Goal: Information Seeking & Learning: Learn about a topic

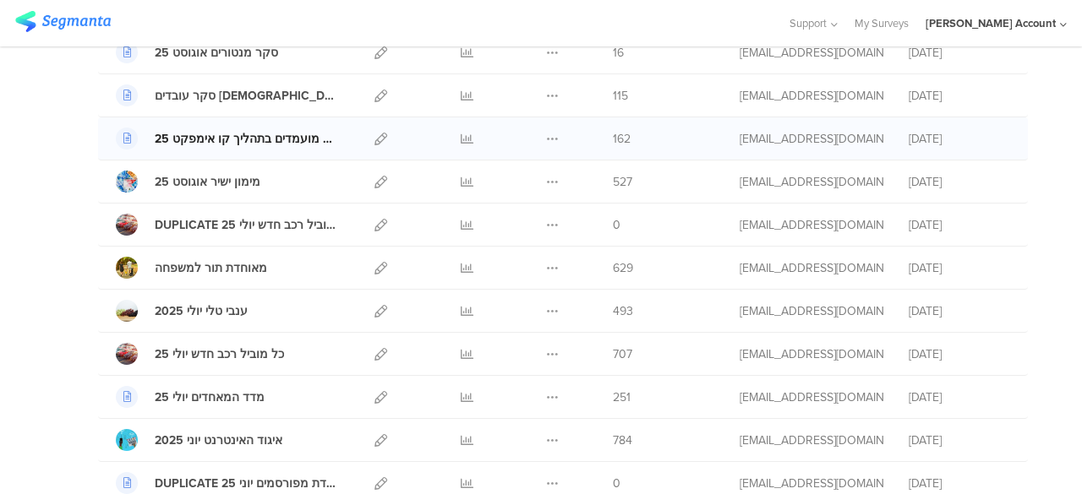
scroll to position [676, 0]
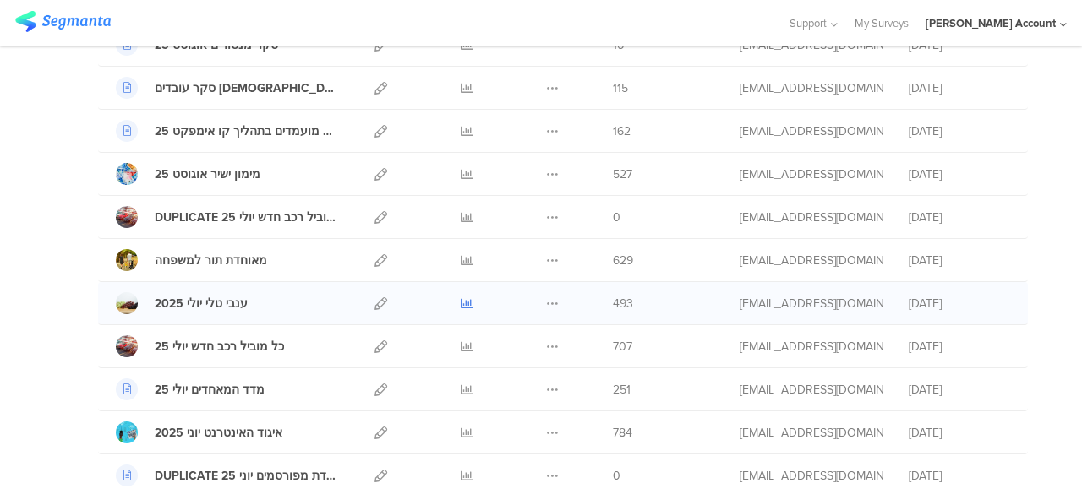
click at [461, 297] on icon at bounding box center [467, 303] width 13 height 13
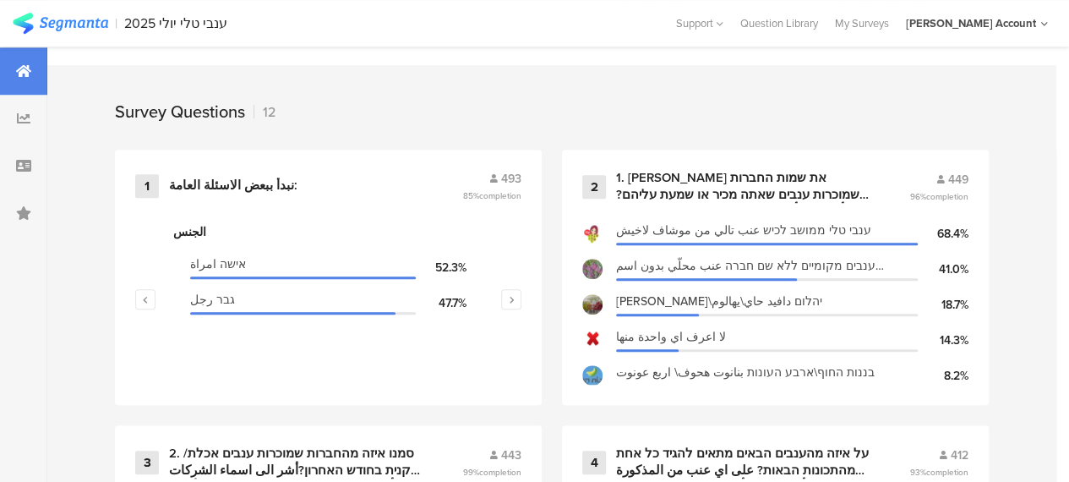
scroll to position [761, 0]
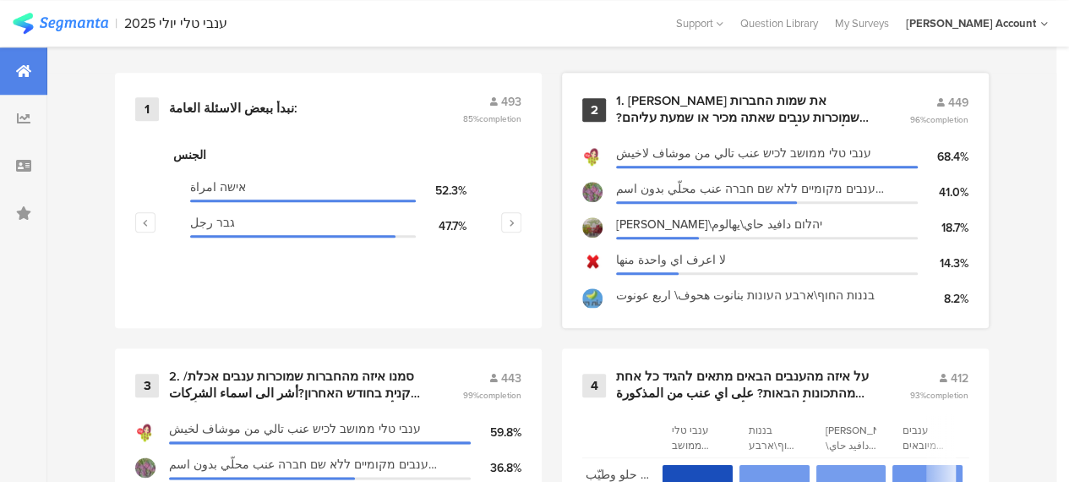
click at [777, 122] on div "1. סמן את שמות החברות שמוכרות ענבים שאתה מכיר או שמעת עליהם? أشر الى أسماء الشر…" at bounding box center [742, 109] width 253 height 33
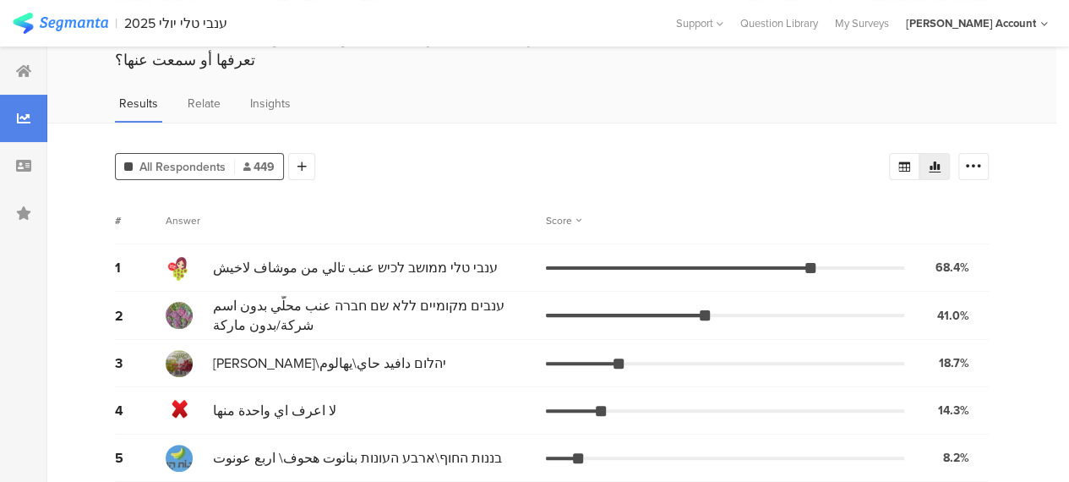
scroll to position [120, 0]
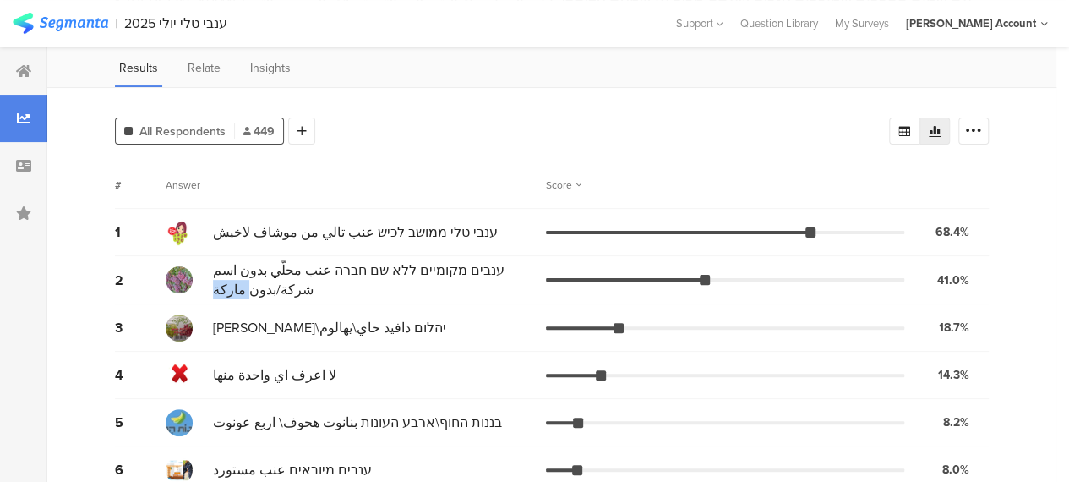
drag, startPoint x: 510, startPoint y: 251, endPoint x: 360, endPoint y: 261, distance: 150.8
click at [334, 261] on span "ענבים מקומיים ללא שם חברה عنب محلّي بدون اسم شركة/بدون ماركة" at bounding box center [375, 279] width 325 height 39
click at [363, 263] on span "ענבים מקומיים ללא שם חברה عنب محلّي بدون اسم شركة/بدون ماركة" at bounding box center [375, 279] width 325 height 39
click at [511, 260] on span "ענבים מקומיים ללא שם חברה عنب محلّي بدون اسم شركة/بدون ماركة" at bounding box center [375, 279] width 325 height 39
click at [488, 266] on span "ענבים מקומיים ללא שם חברה عنب محلّي بدون اسم شركة/بدون ماركة" at bounding box center [375, 279] width 325 height 39
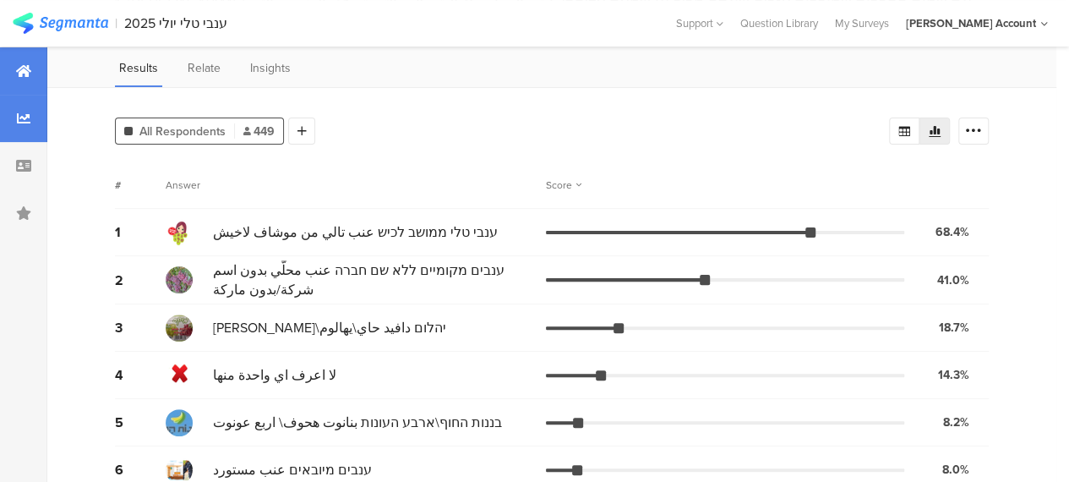
click at [25, 64] on icon at bounding box center [23, 71] width 15 height 14
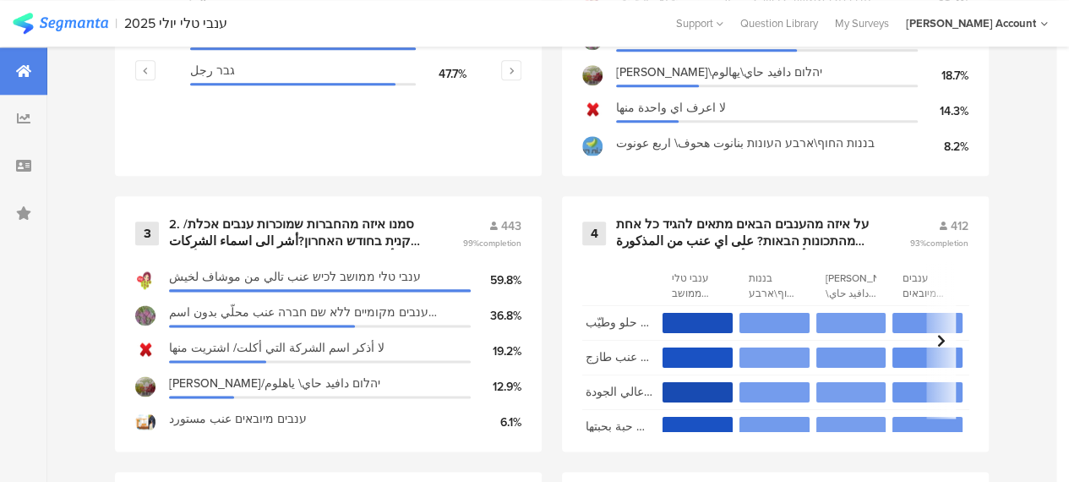
scroll to position [930, 0]
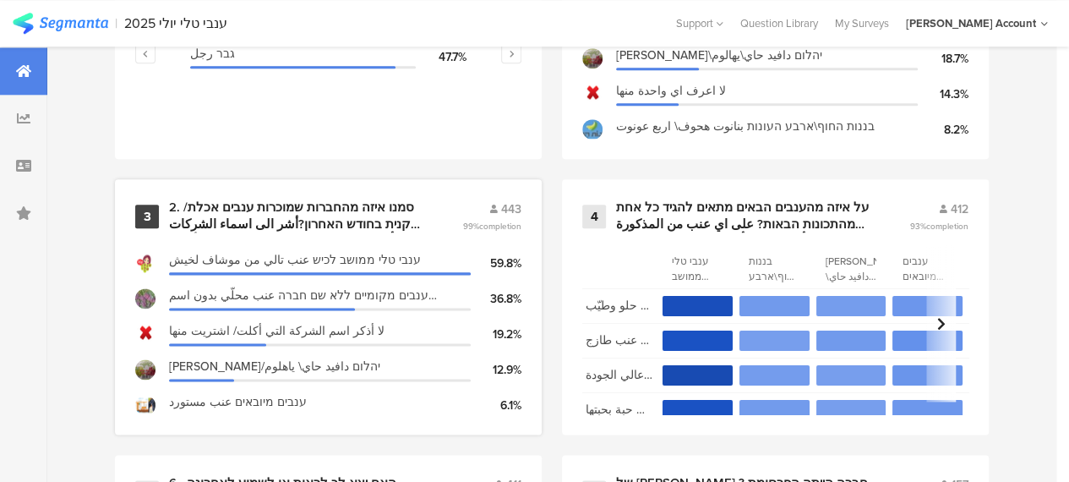
click at [372, 219] on div "2. סמנו איזה מהחברות שמוכרות ענבים אכלת/ קנית בחודש האחרון?أشر الى اسماء الشركا…" at bounding box center [295, 215] width 253 height 33
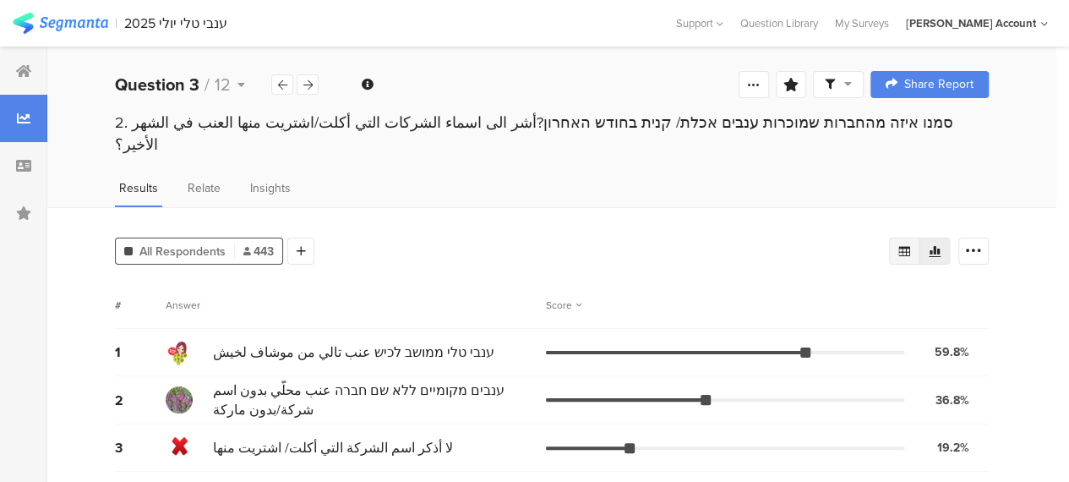
click at [910, 246] on icon at bounding box center [904, 251] width 12 height 10
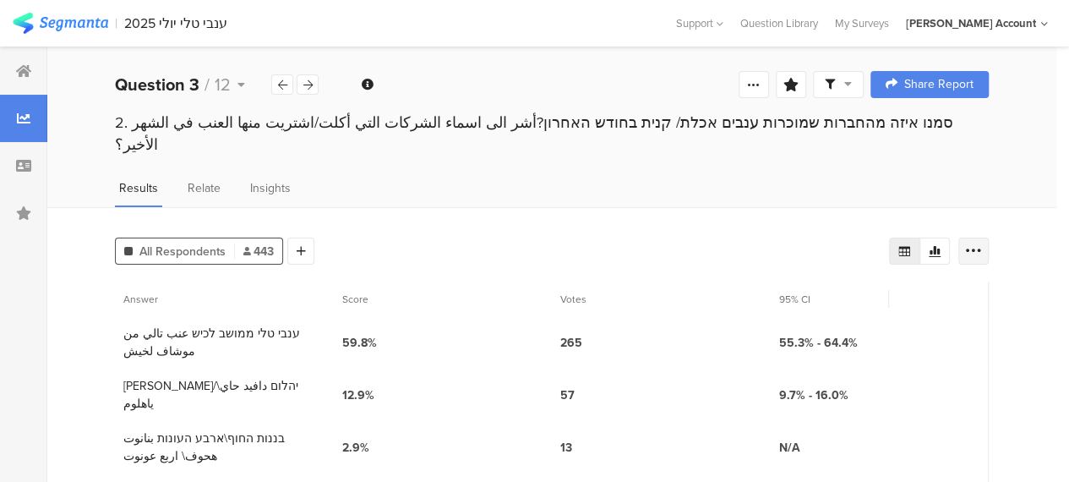
click at [982, 243] on icon at bounding box center [973, 251] width 17 height 17
click at [807, 272] on span "Export as Excel" at bounding box center [823, 277] width 80 height 17
click at [25, 68] on icon at bounding box center [23, 71] width 15 height 14
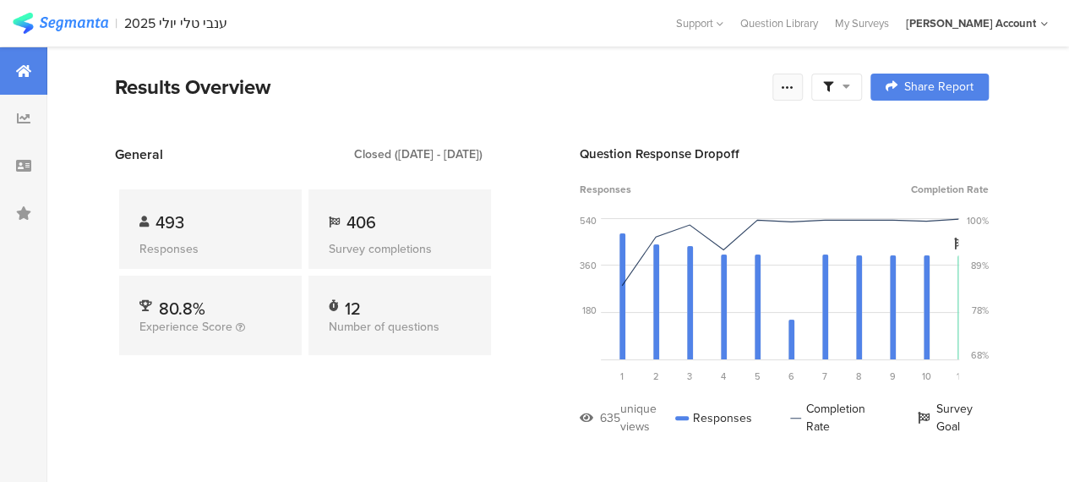
click at [794, 84] on icon at bounding box center [788, 87] width 14 height 14
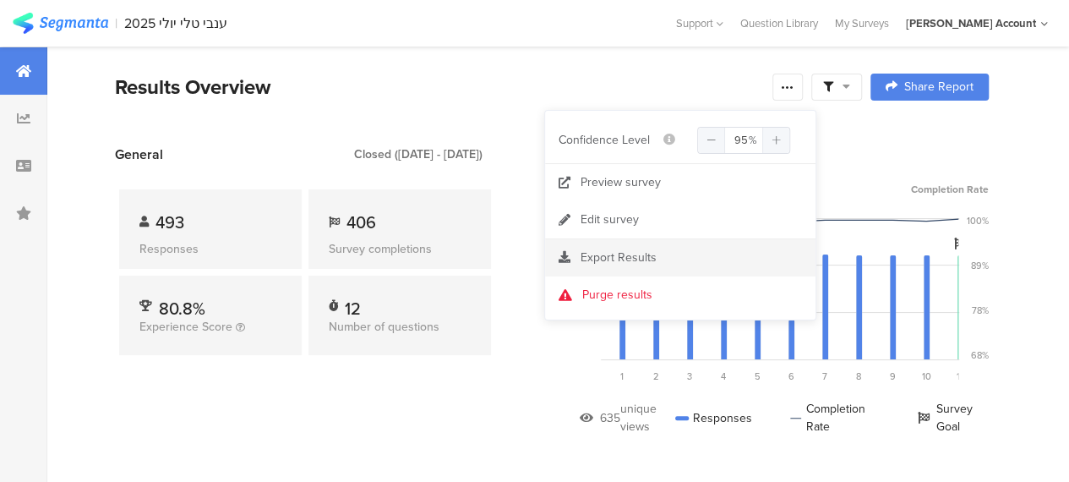
click at [612, 254] on span "Export Results" at bounding box center [619, 257] width 76 height 18
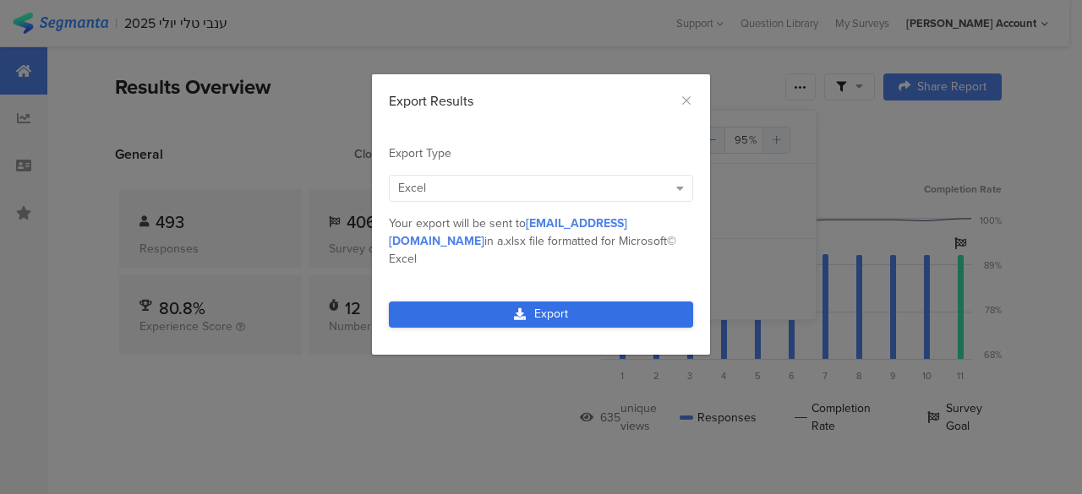
click at [483, 302] on link "Export" at bounding box center [541, 315] width 304 height 26
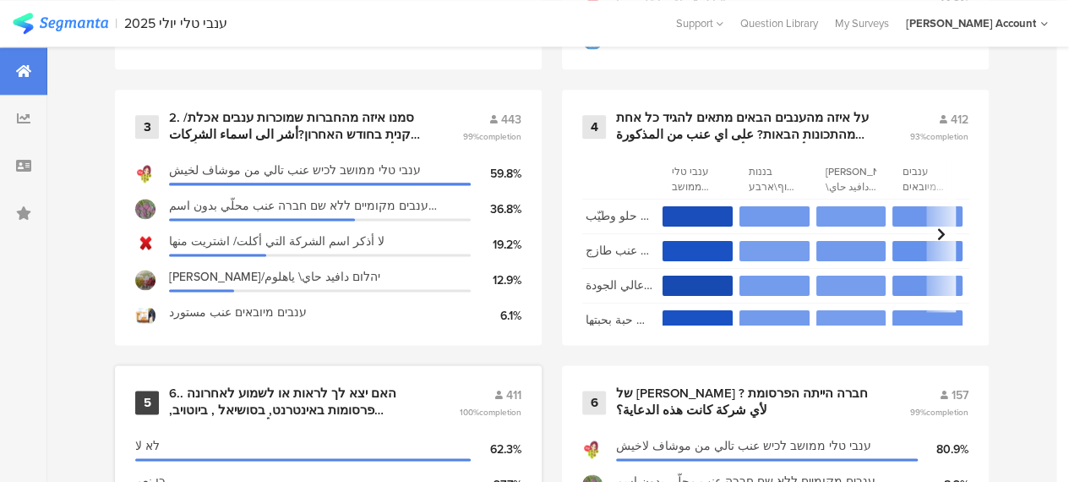
scroll to position [1014, 0]
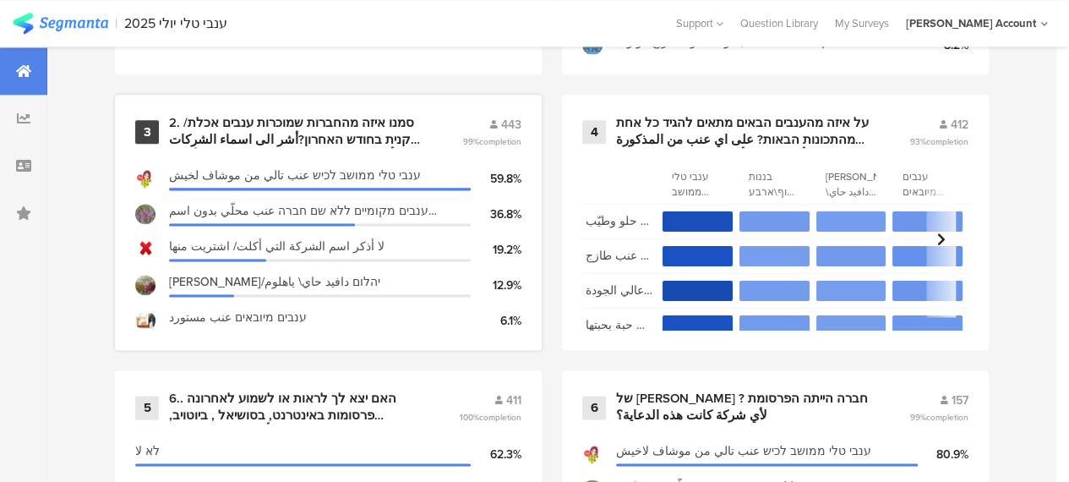
click at [353, 142] on div "2. סמנו איזה מהחברות שמוכרות ענבים אכלת/ קנית בחודש האחרון?أشر الى اسماء الشركا…" at bounding box center [295, 131] width 253 height 33
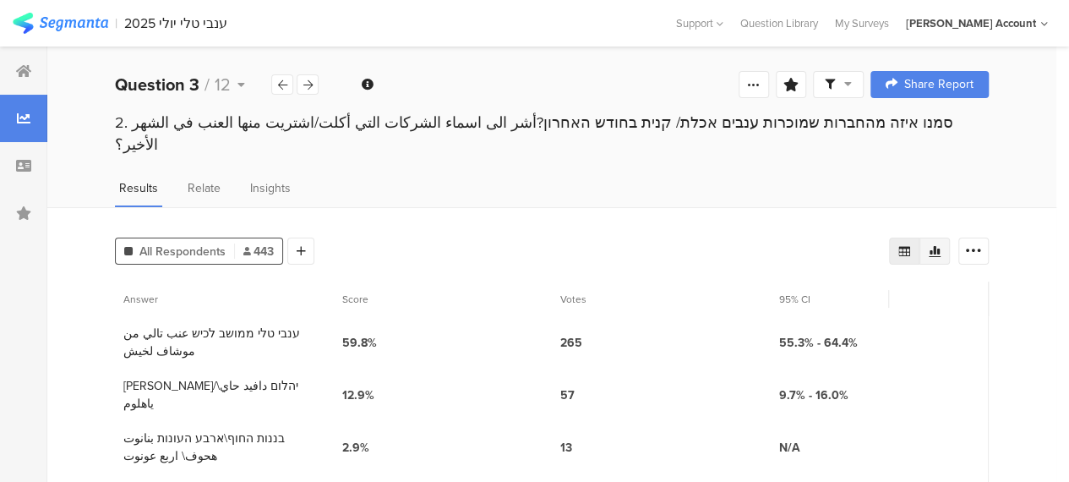
click at [941, 246] on icon at bounding box center [935, 251] width 12 height 11
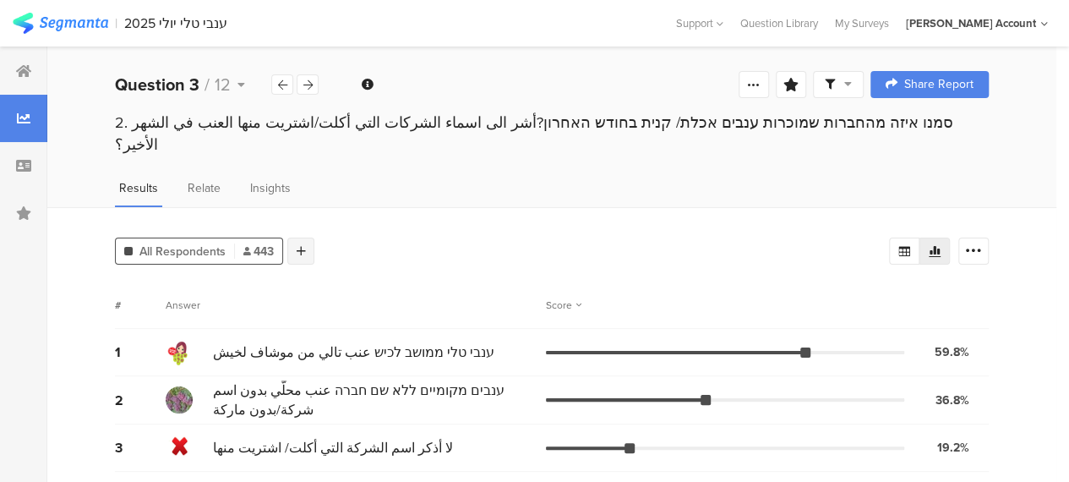
click at [308, 237] on div at bounding box center [300, 250] width 27 height 27
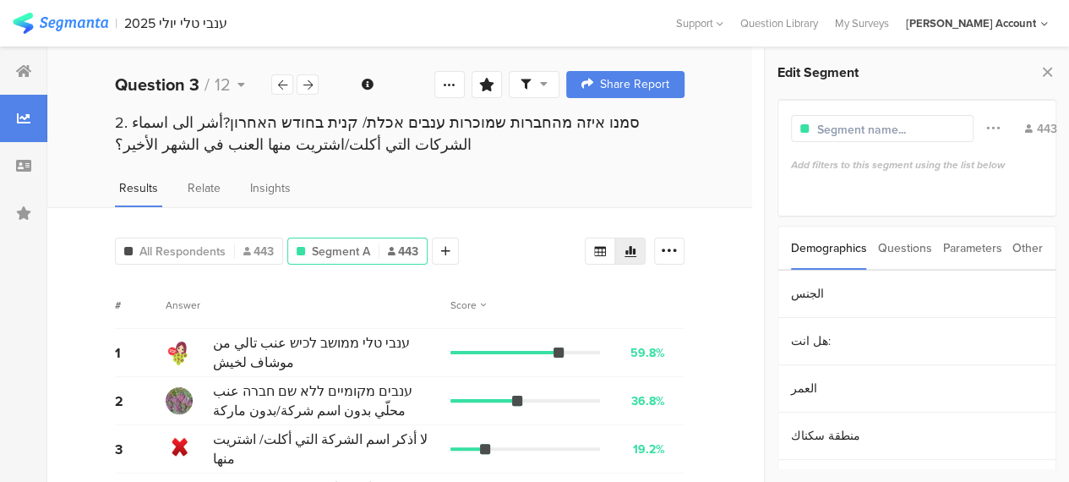
click at [905, 247] on div "Questions" at bounding box center [905, 247] width 54 height 43
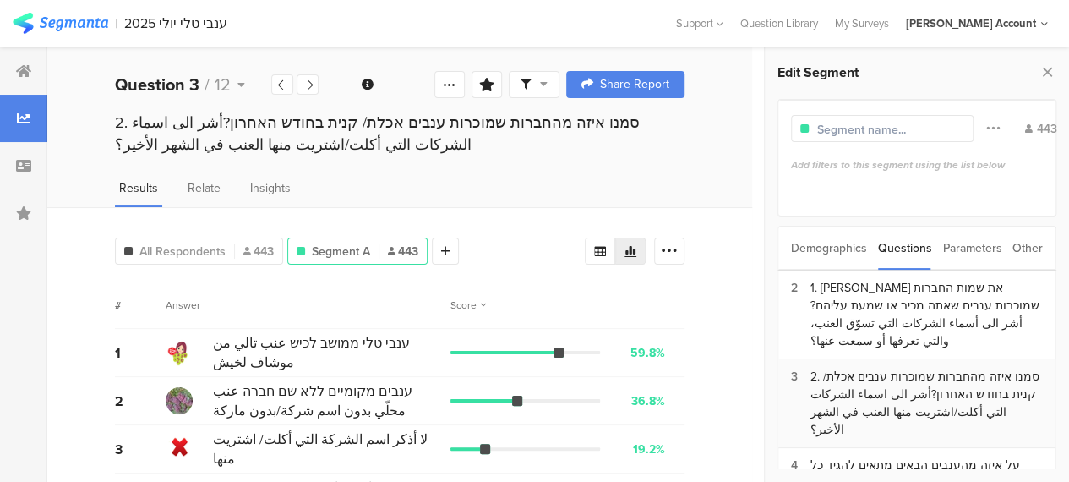
click at [915, 375] on div "2. סמנו איזה מהחברות שמוכרות ענבים אכלת/ קנית בחודש האחרון?أشر الى اسماء الشركا…" at bounding box center [926, 403] width 232 height 71
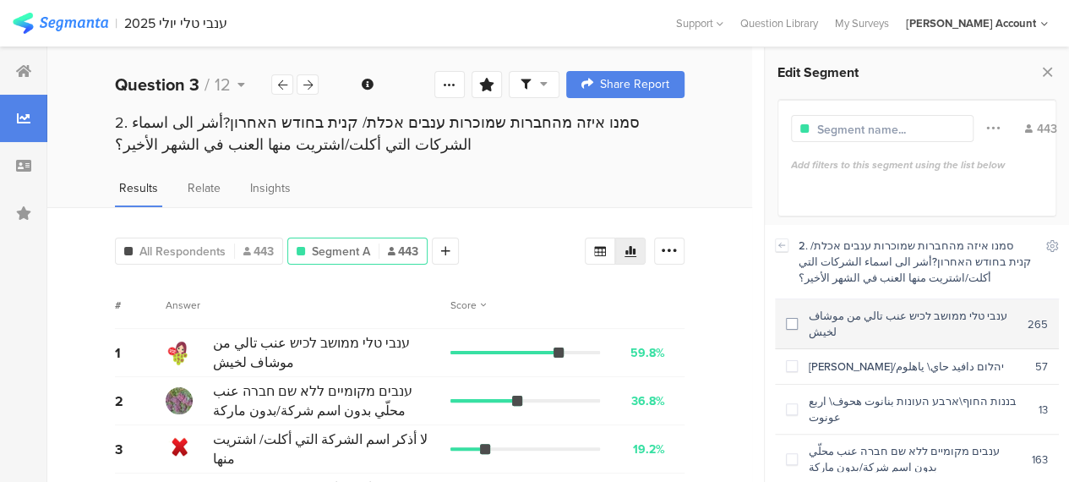
click at [794, 318] on span at bounding box center [792, 324] width 12 height 12
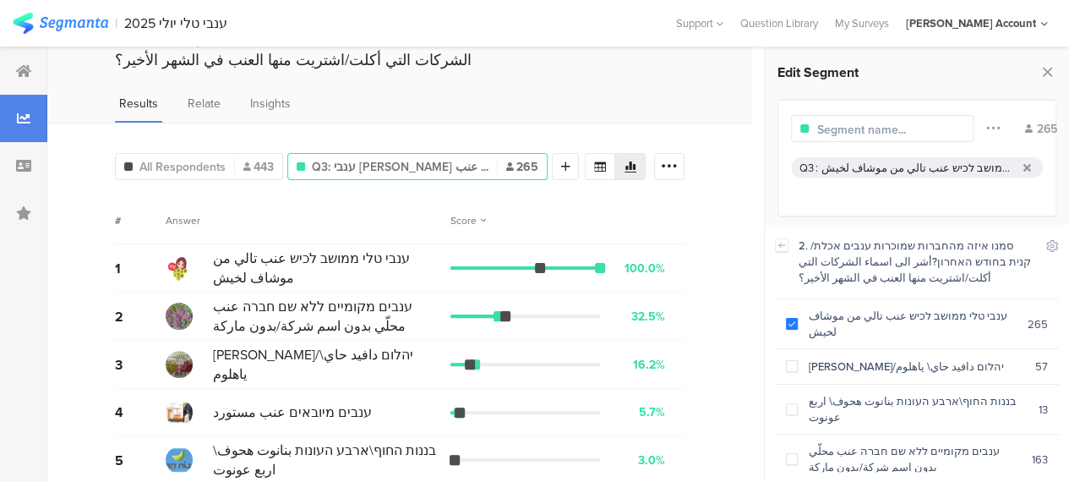
scroll to position [141, 0]
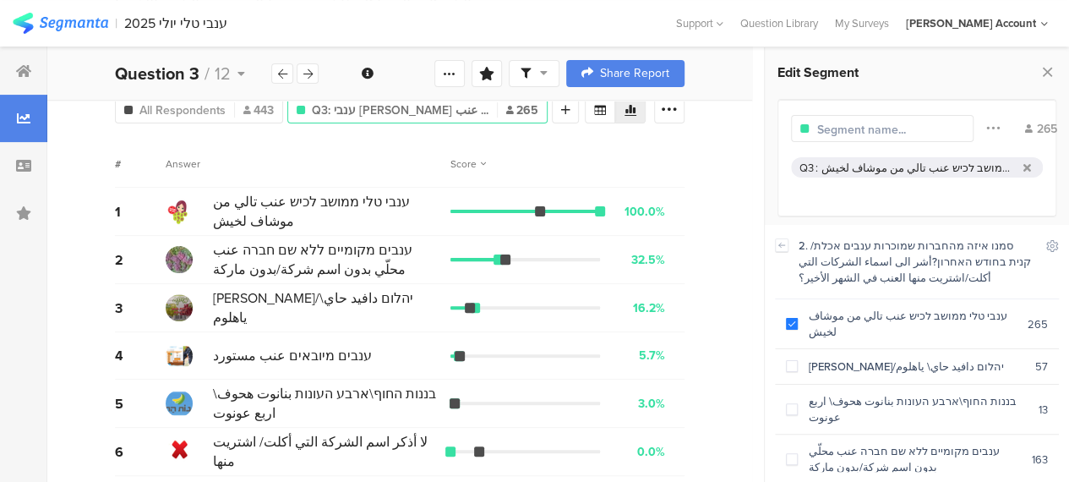
click at [317, 150] on div "# Answer Score" at bounding box center [400, 163] width 570 height 47
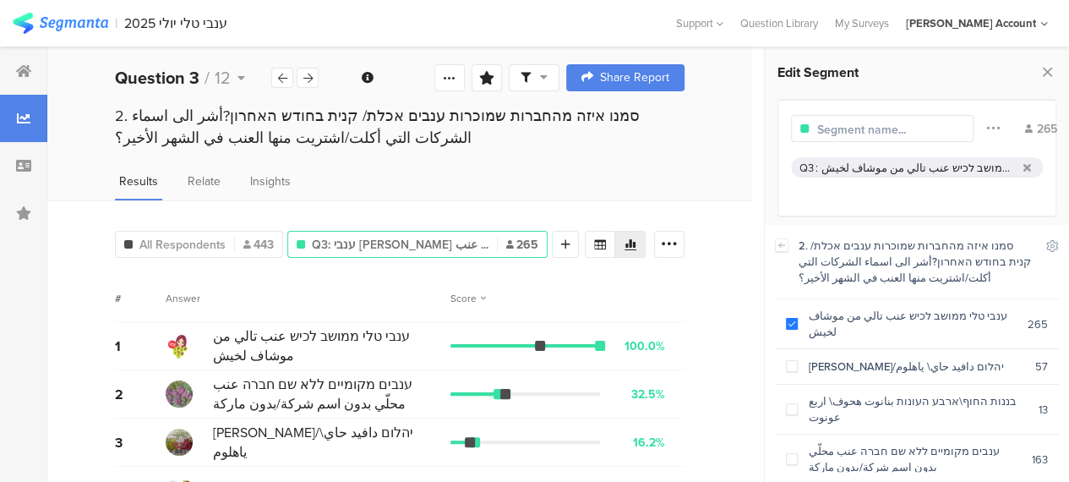
scroll to position [0, 0]
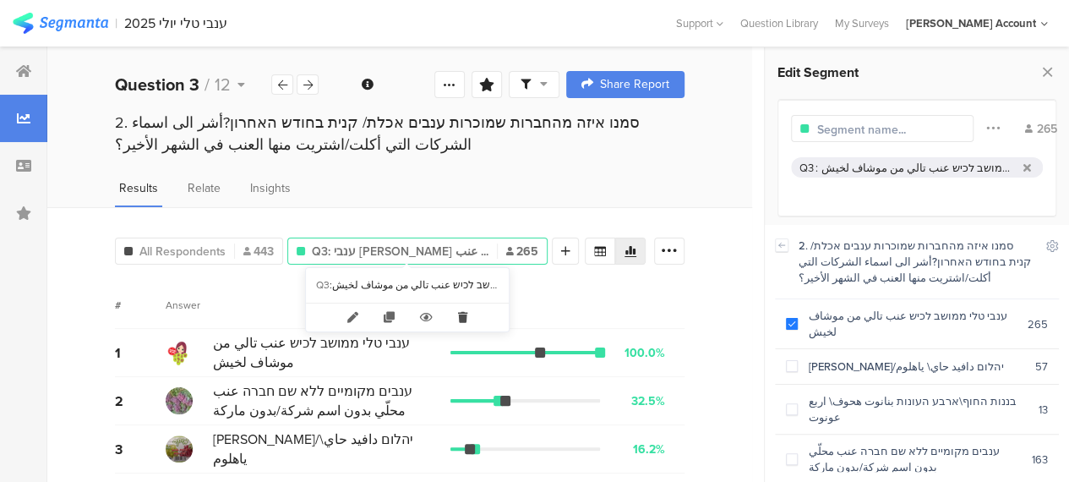
click at [463, 319] on icon at bounding box center [462, 317] width 35 height 28
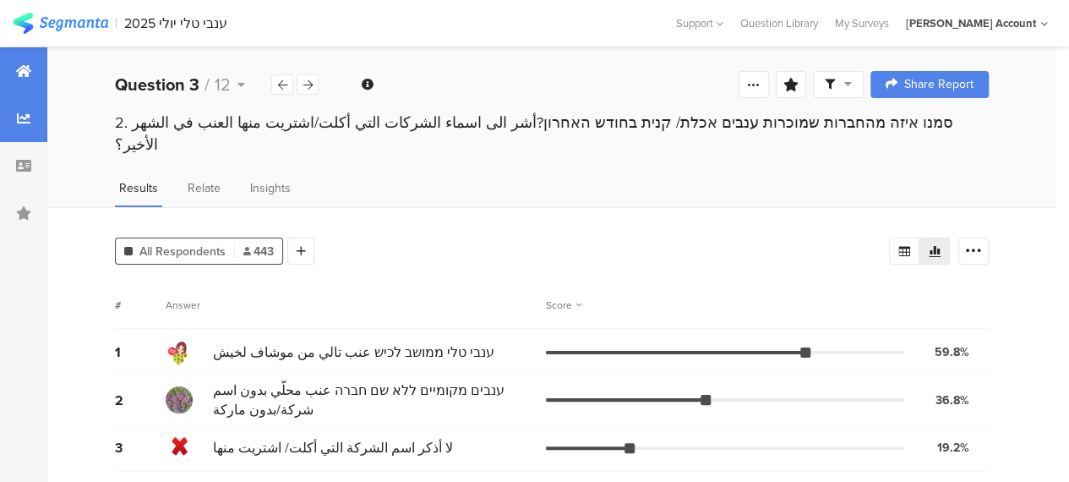
click at [31, 68] on div at bounding box center [23, 70] width 47 height 47
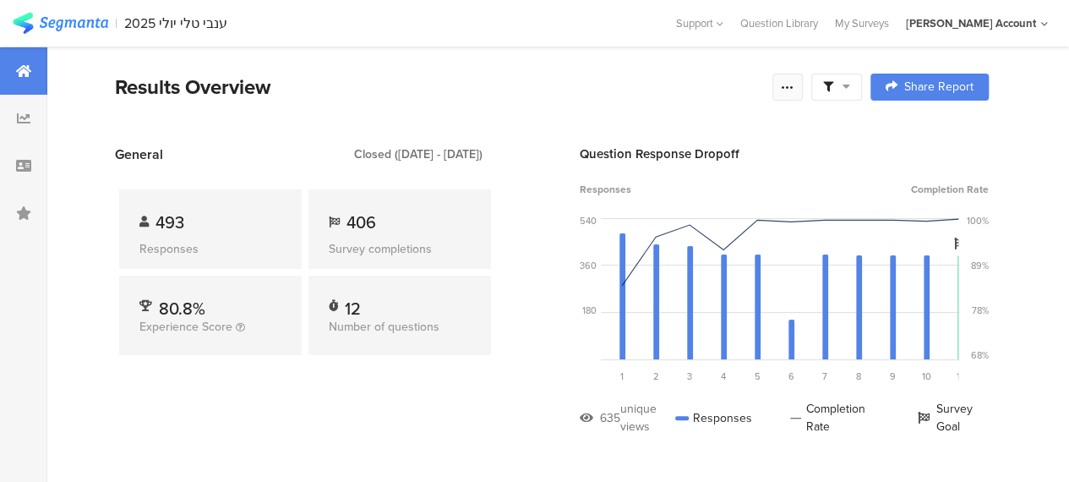
click at [794, 89] on icon at bounding box center [788, 87] width 14 height 14
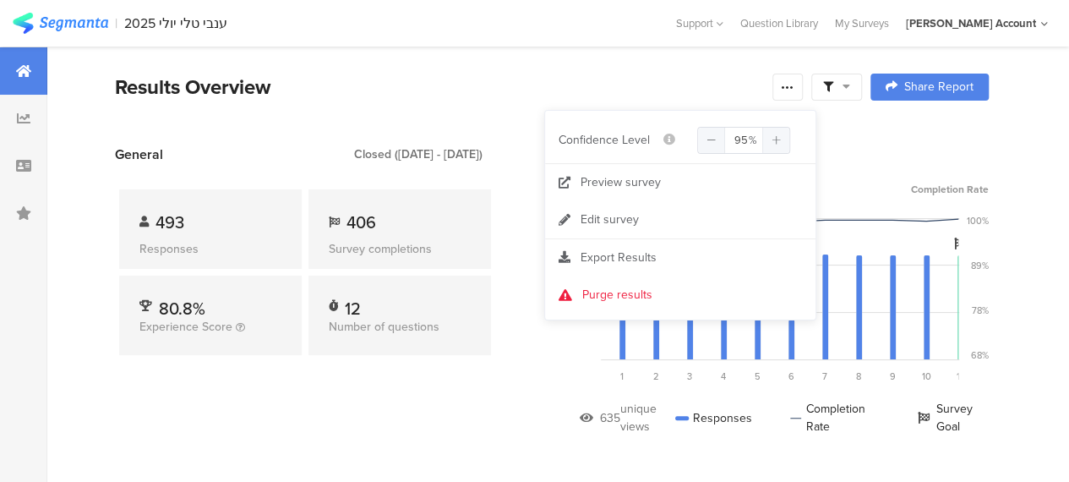
click at [654, 78] on div "Results Overview" at bounding box center [439, 87] width 649 height 30
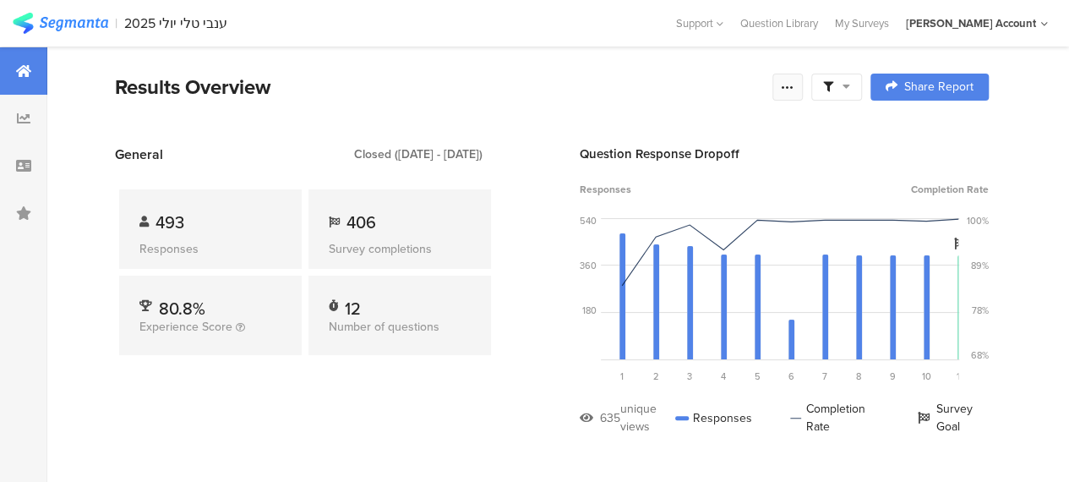
click at [803, 85] on div at bounding box center [787, 87] width 30 height 27
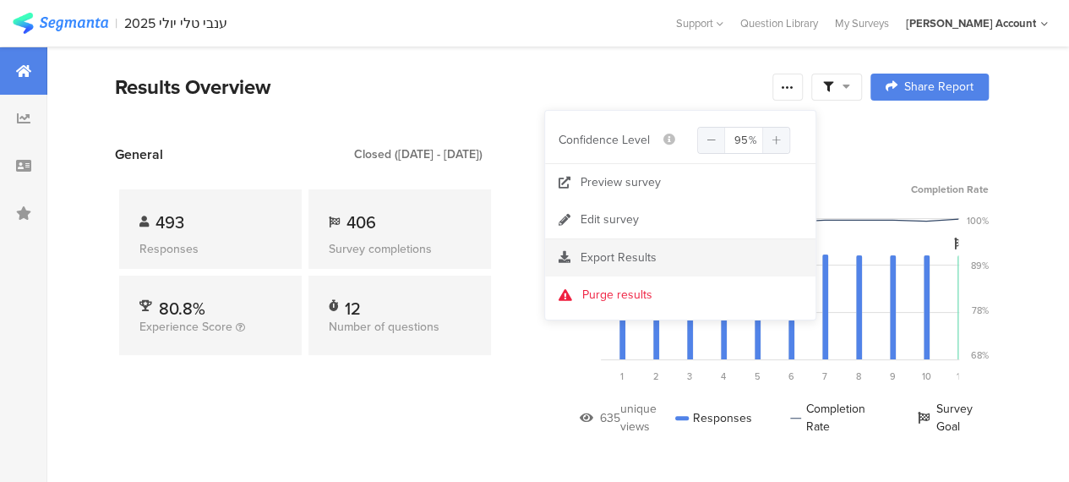
click at [598, 259] on span "Export Results" at bounding box center [619, 257] width 76 height 18
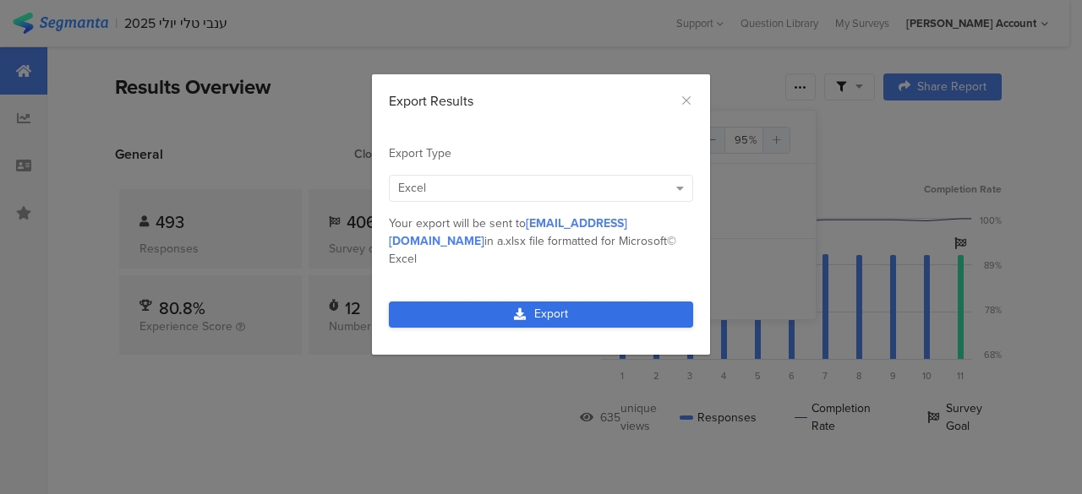
click at [566, 302] on link "Export" at bounding box center [541, 315] width 304 height 26
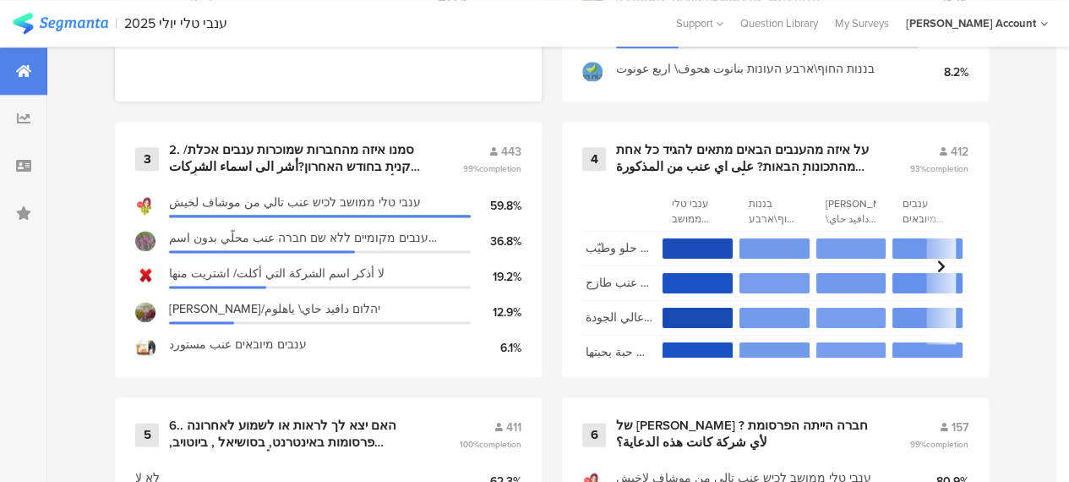
scroll to position [1014, 0]
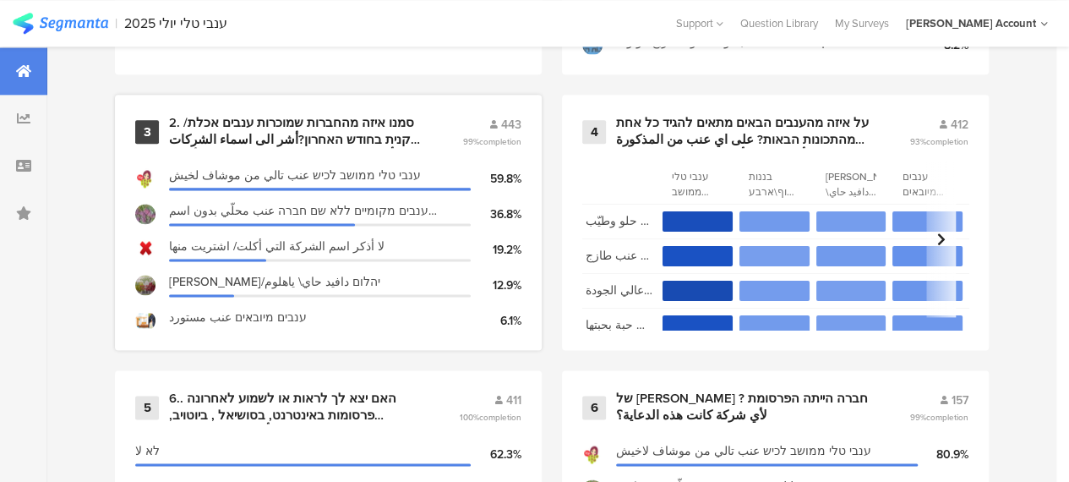
click at [367, 139] on div "2. סמנו איזה מהחברות שמוכרות ענבים אכלת/ קנית בחודש האחרון?أشر الى اسماء الشركا…" at bounding box center [295, 131] width 253 height 33
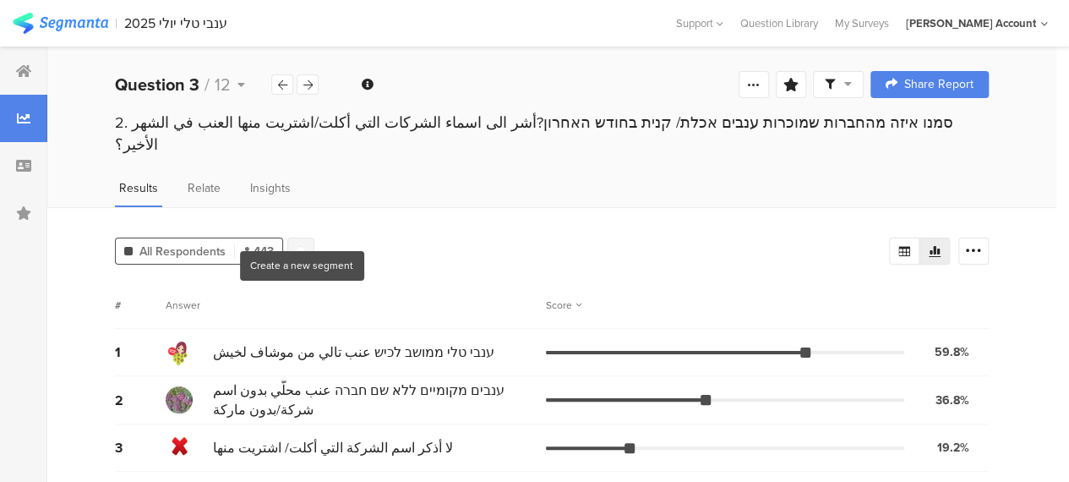
click at [308, 237] on div at bounding box center [300, 250] width 27 height 27
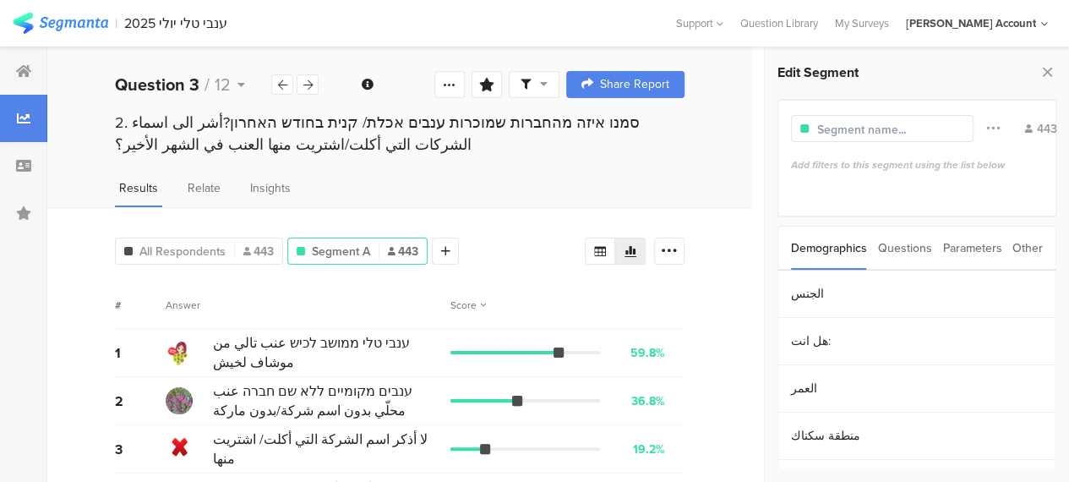
click at [913, 249] on div "Questions" at bounding box center [905, 247] width 54 height 43
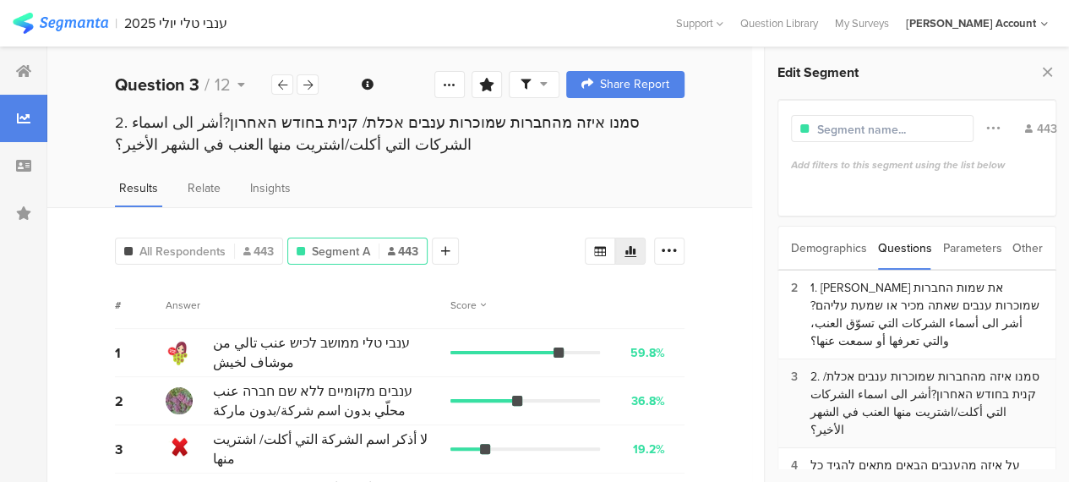
click at [904, 378] on div "2. סמנו איזה מהחברות שמוכרות ענבים אכלת/ קנית בחודש האחרון?أشر الى اسماء الشركا…" at bounding box center [926, 403] width 232 height 71
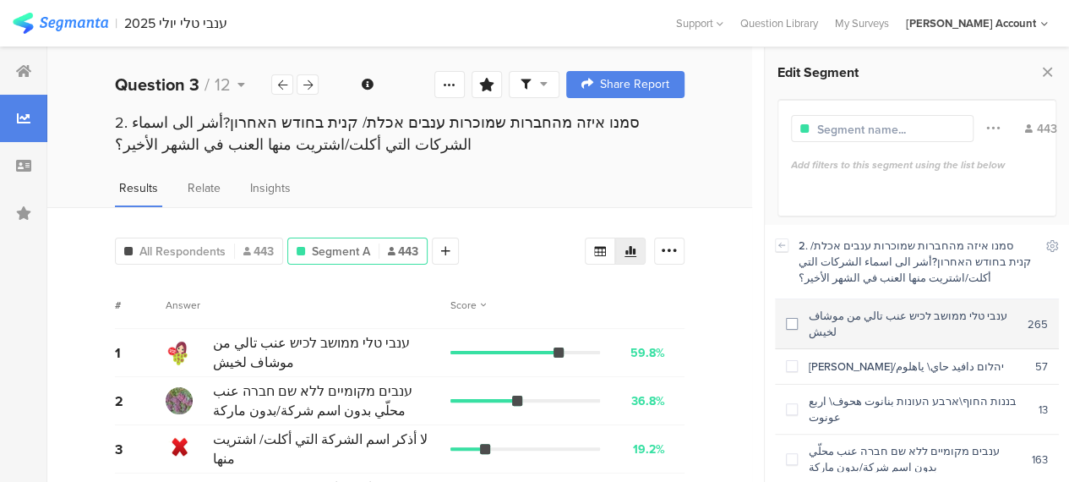
click at [792, 318] on span at bounding box center [792, 324] width 12 height 12
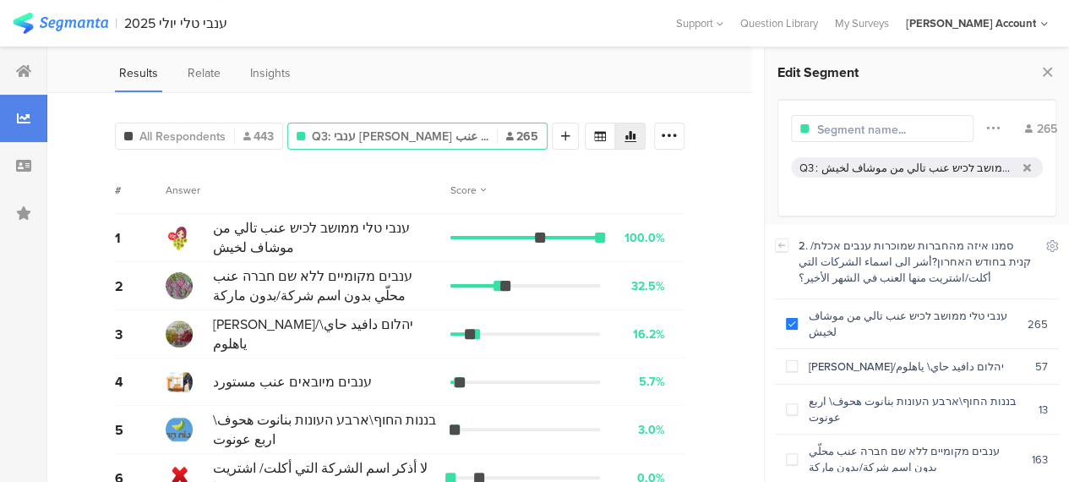
scroll to position [141, 0]
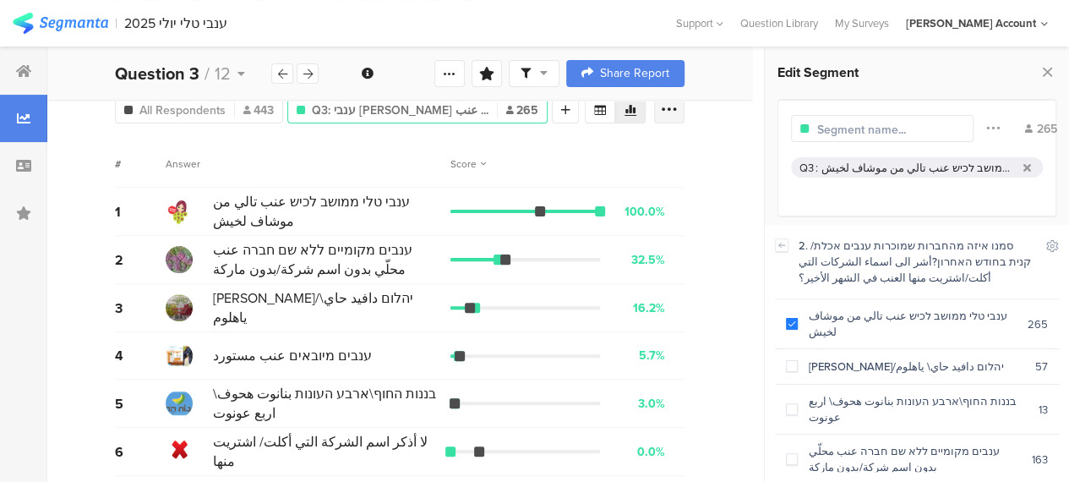
click at [678, 112] on icon at bounding box center [669, 109] width 17 height 17
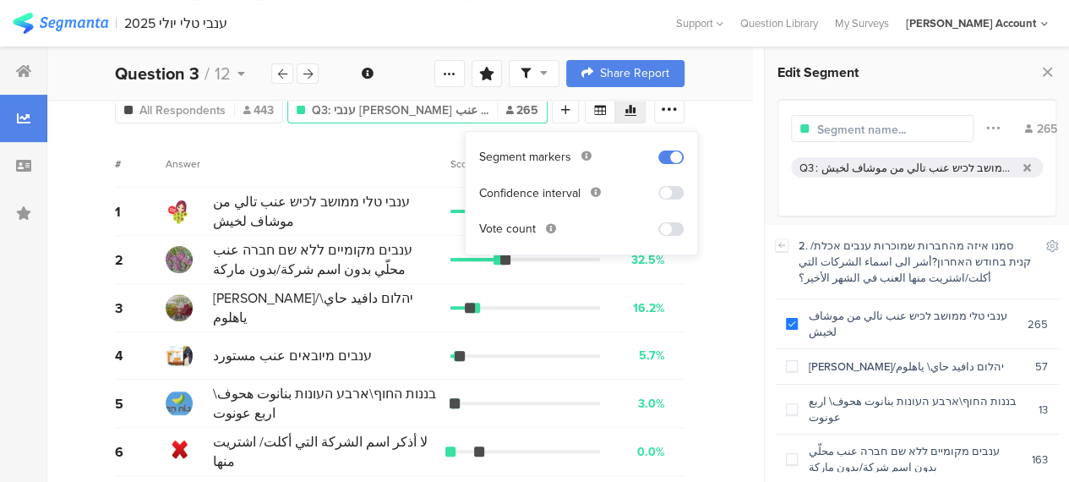
click at [669, 224] on span at bounding box center [670, 229] width 25 height 14
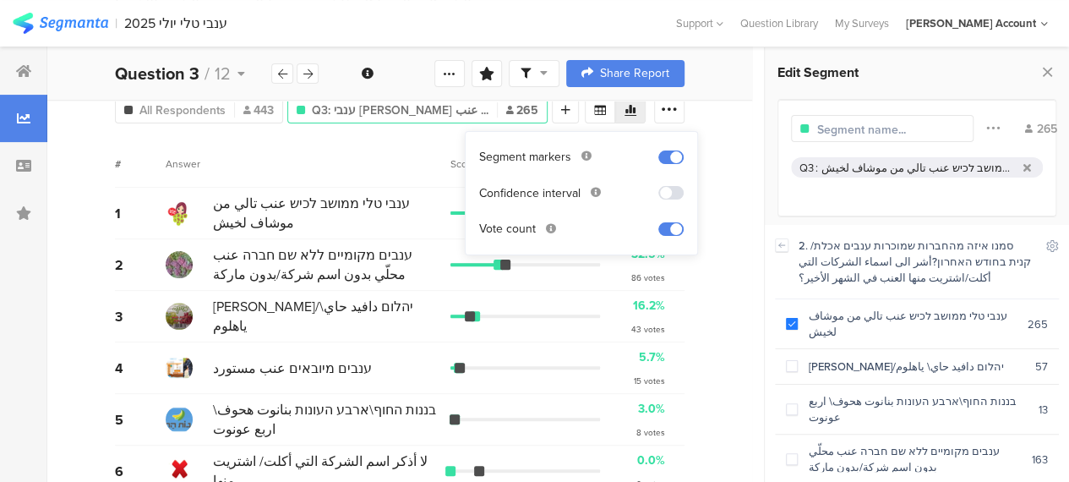
click at [384, 164] on div "Answer" at bounding box center [308, 163] width 285 height 15
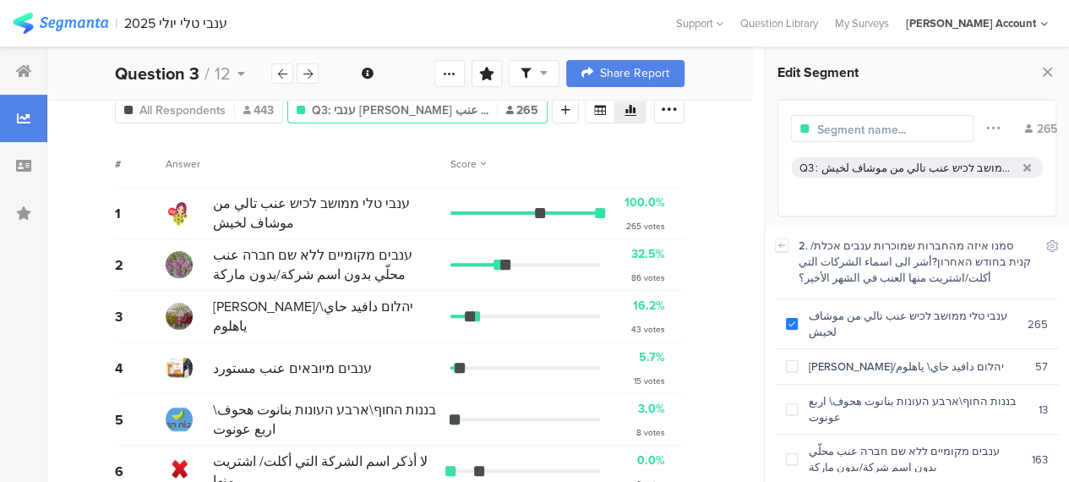
click at [715, 290] on div "All Respondents 443 Q3: ענבי טלי ממושב לכיש عنب ... 265 Add Segment # Answer Sc…" at bounding box center [399, 288] width 705 height 444
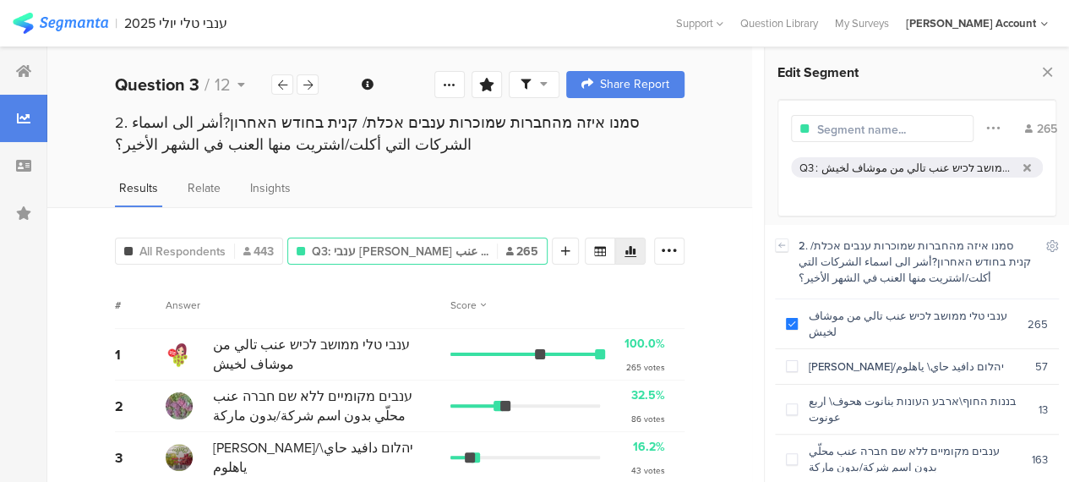
click at [559, 75] on div at bounding box center [534, 84] width 51 height 27
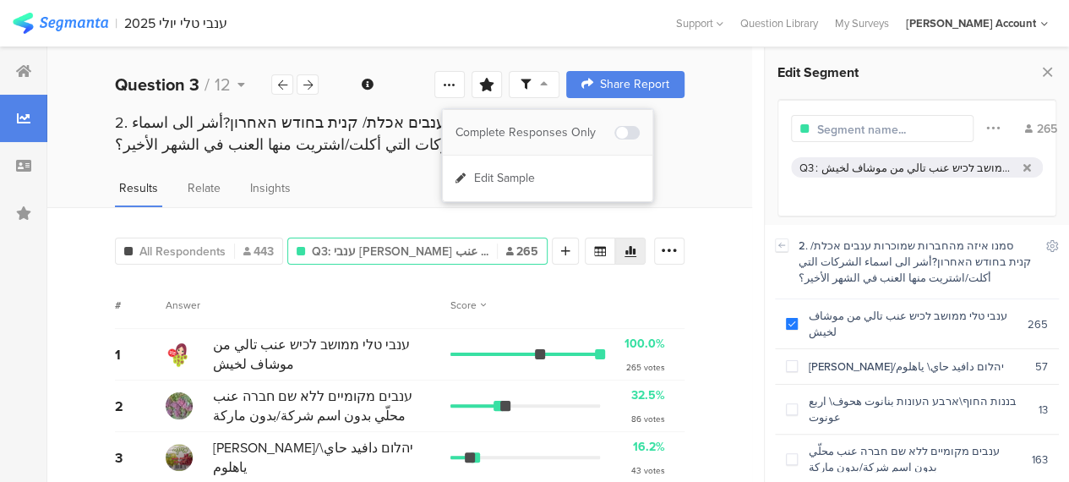
click at [626, 131] on span at bounding box center [626, 133] width 25 height 14
click at [713, 189] on div "Results Relate Insights" at bounding box center [399, 193] width 705 height 28
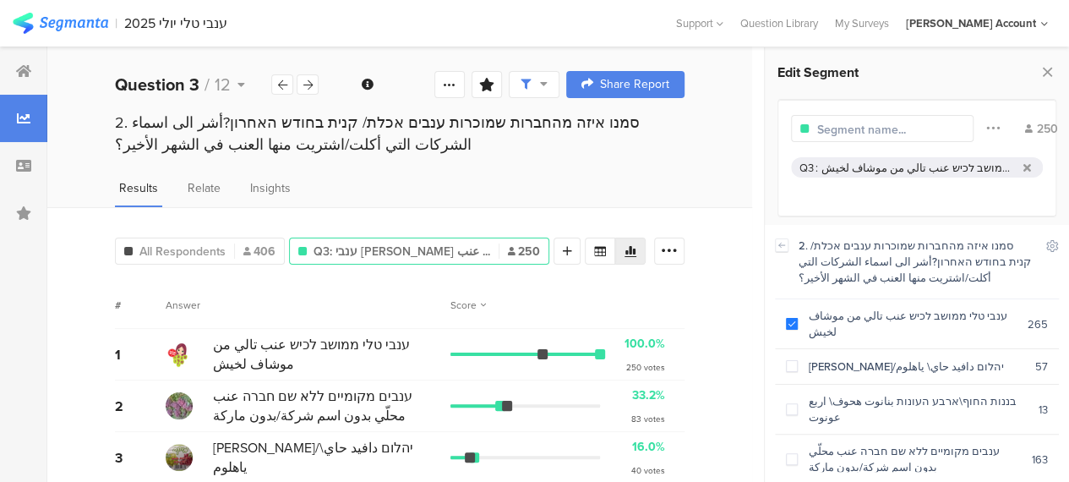
click at [569, 179] on div "Results Relate Insights" at bounding box center [399, 193] width 705 height 28
click at [456, 183] on div "Results Relate Insights" at bounding box center [399, 193] width 705 height 28
click at [661, 190] on div "Results Relate Insights" at bounding box center [399, 193] width 705 height 28
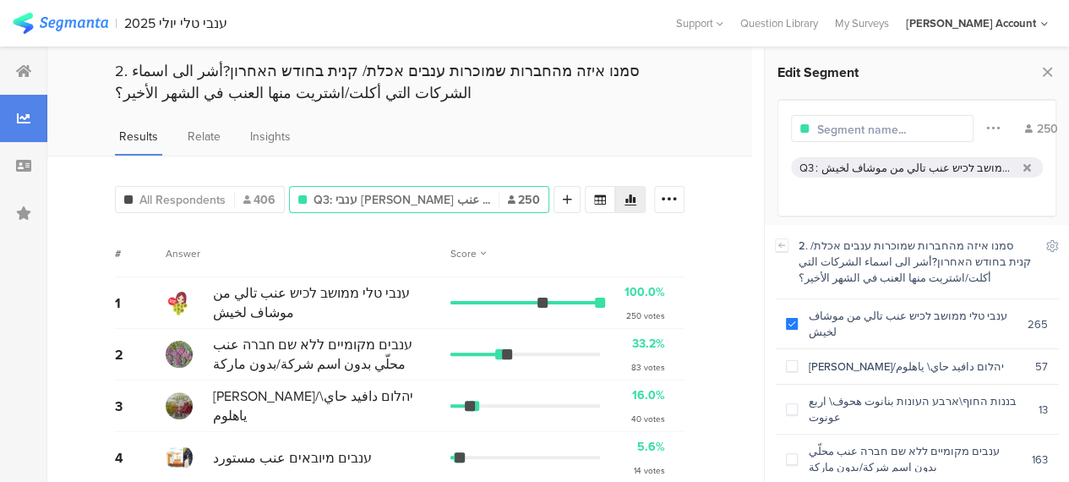
scroll to position [85, 0]
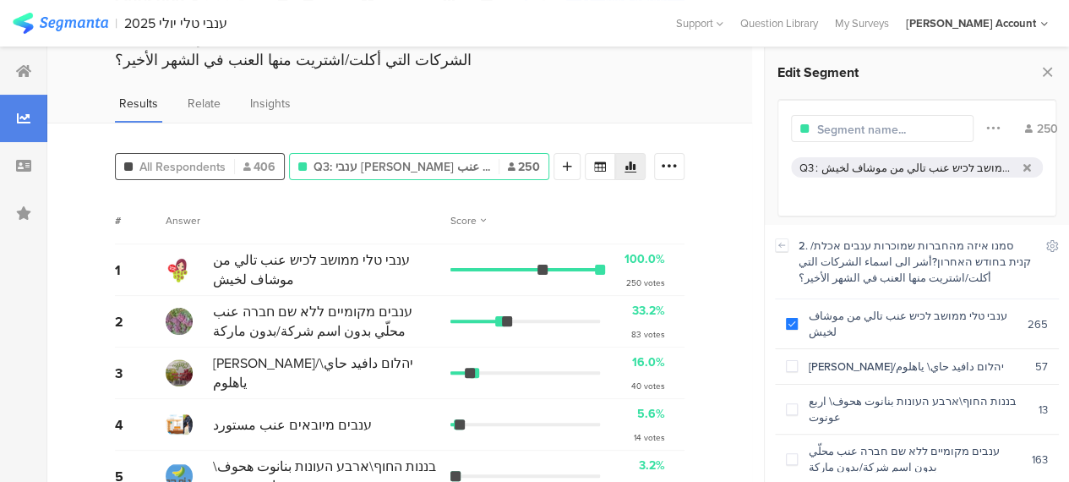
click at [234, 160] on div at bounding box center [234, 166] width 1 height 15
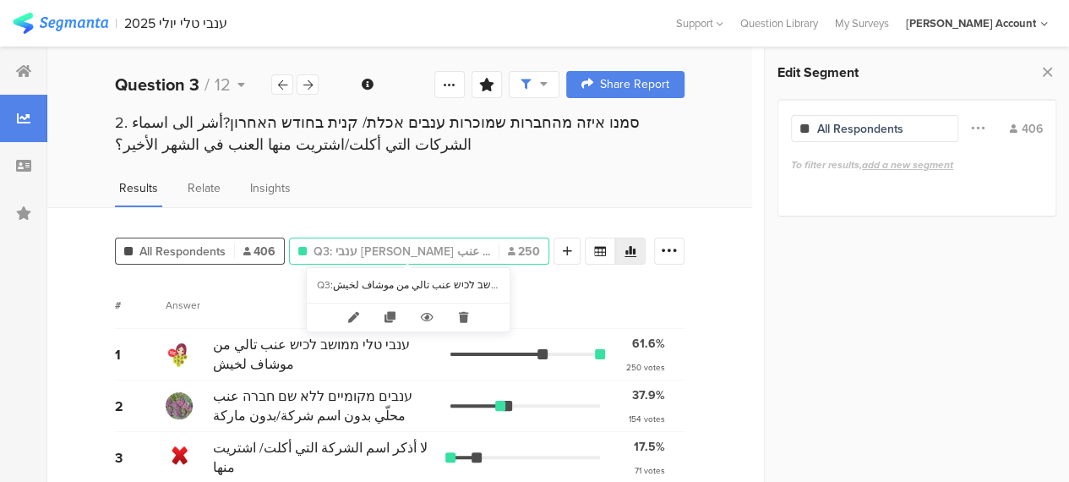
click at [411, 253] on span "Q3: ענבי טלי ממושב לכיש عنب ..." at bounding box center [402, 252] width 177 height 18
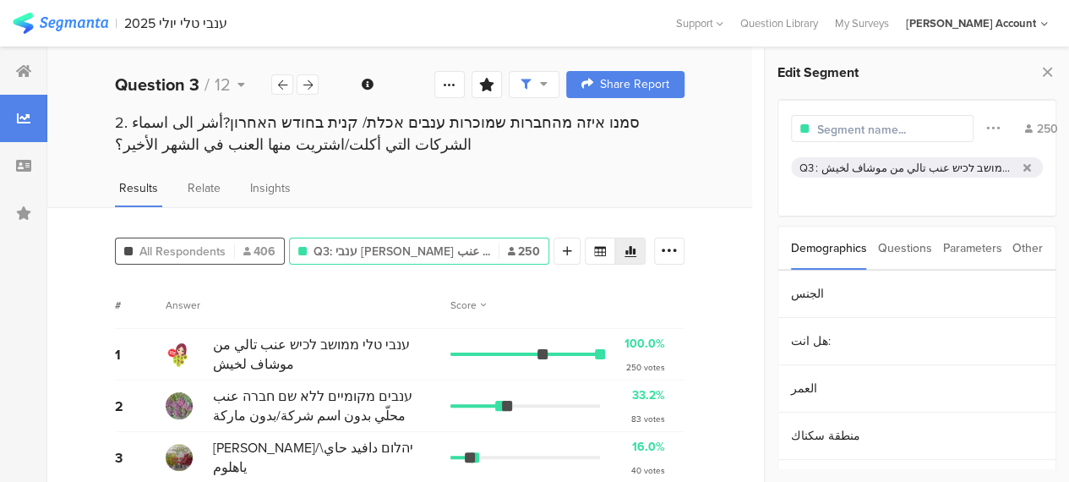
click at [216, 247] on span "All Respondents" at bounding box center [182, 252] width 86 height 18
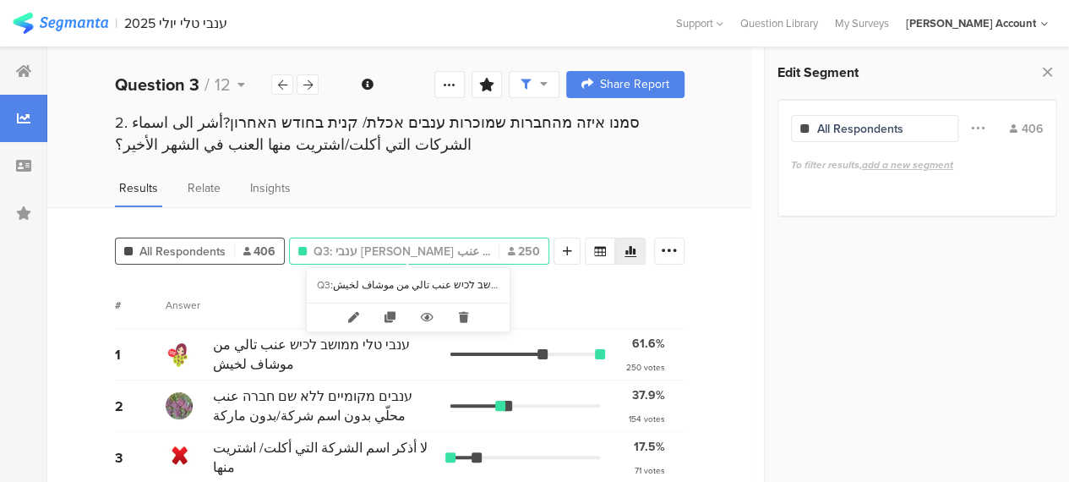
click at [434, 243] on span "Q3: ענבי טלי ממושב לכיש عنب ..." at bounding box center [402, 252] width 177 height 18
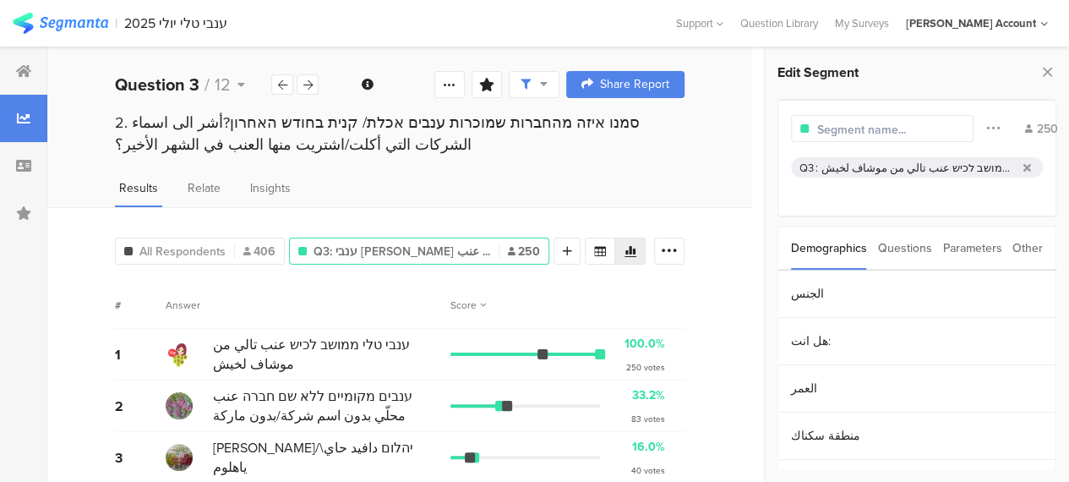
click at [903, 249] on div "Questions" at bounding box center [905, 247] width 54 height 43
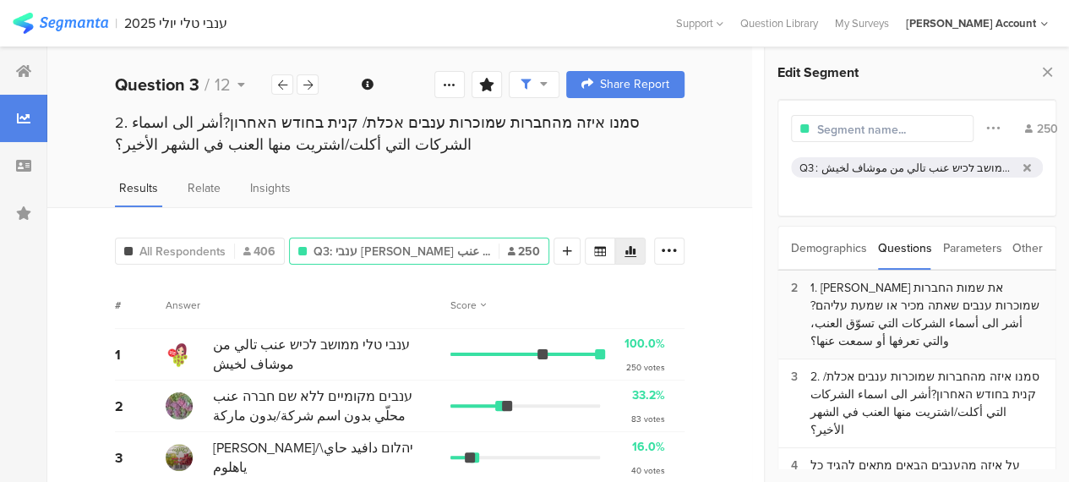
click at [891, 298] on div "1. סמן את שמות החברות שמוכרות ענבים שאתה מכיר או שמעת עליהם? أشر الى أسماء الشر…" at bounding box center [926, 314] width 232 height 71
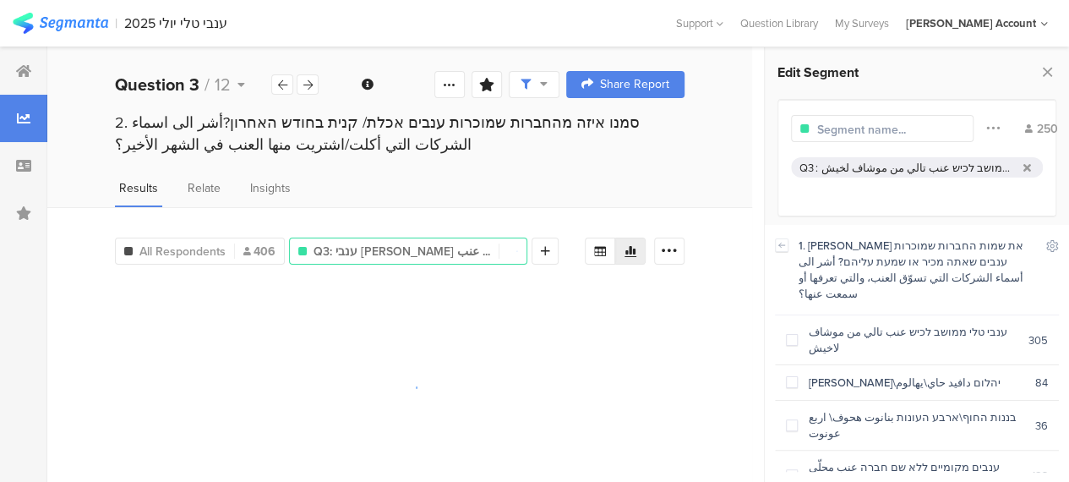
click at [891, 298] on div "Demographics Questions Parameters Other الجنس هل انت: العمر منطقة سكناك השכלה م…" at bounding box center [917, 347] width 279 height 243
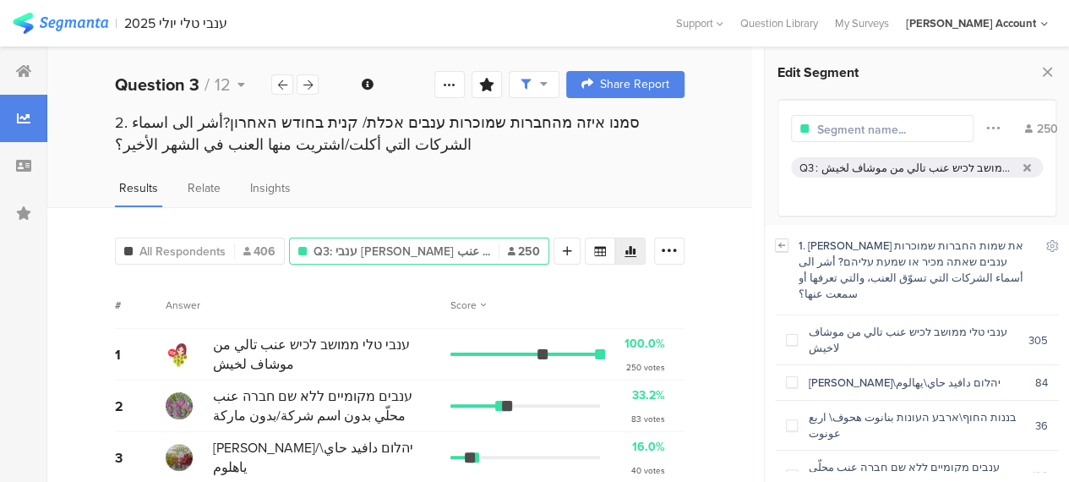
click at [779, 245] on icon at bounding box center [782, 245] width 6 height 4
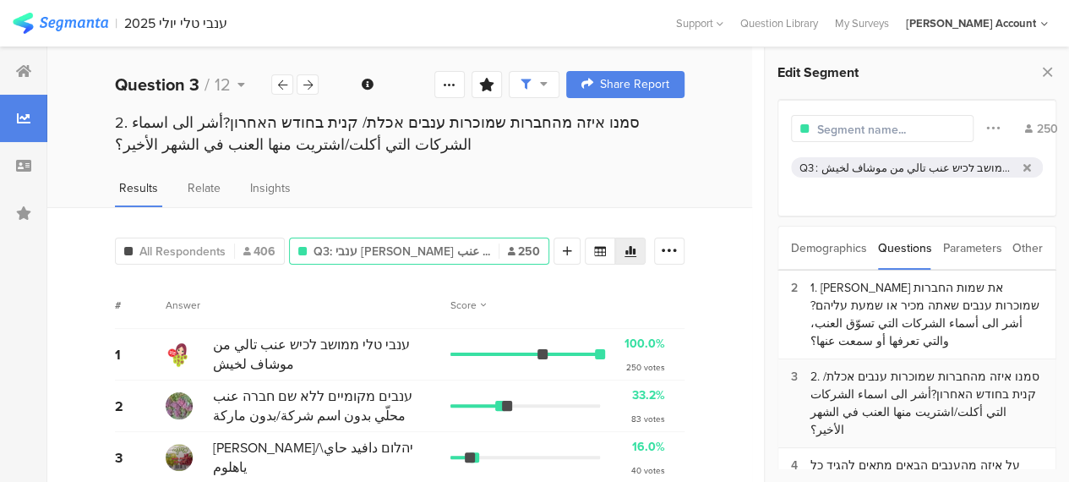
click at [887, 368] on div "2. סמנו איזה מהחברות שמוכרות ענבים אכלת/ קנית בחודש האחרון?أشر الى اسماء الشركا…" at bounding box center [926, 403] width 232 height 71
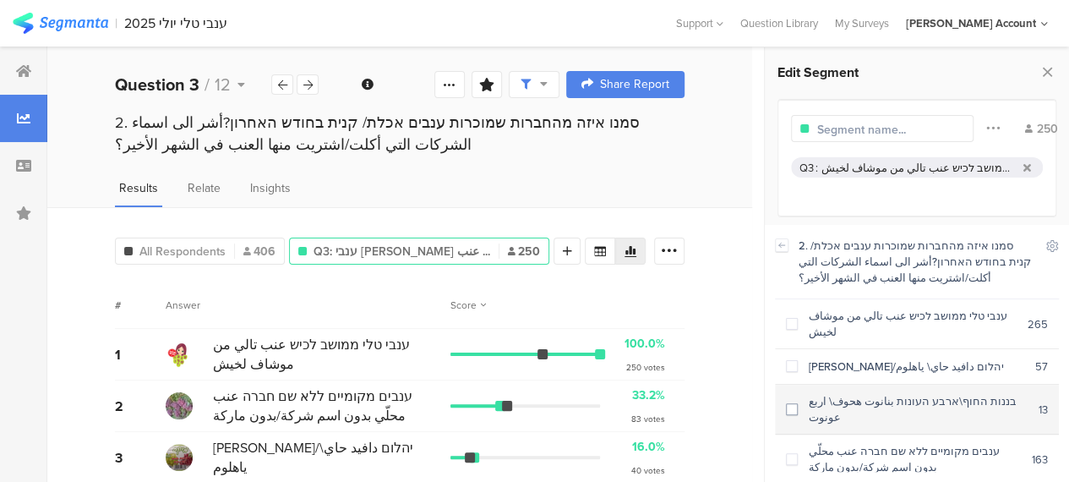
scroll to position [62, 0]
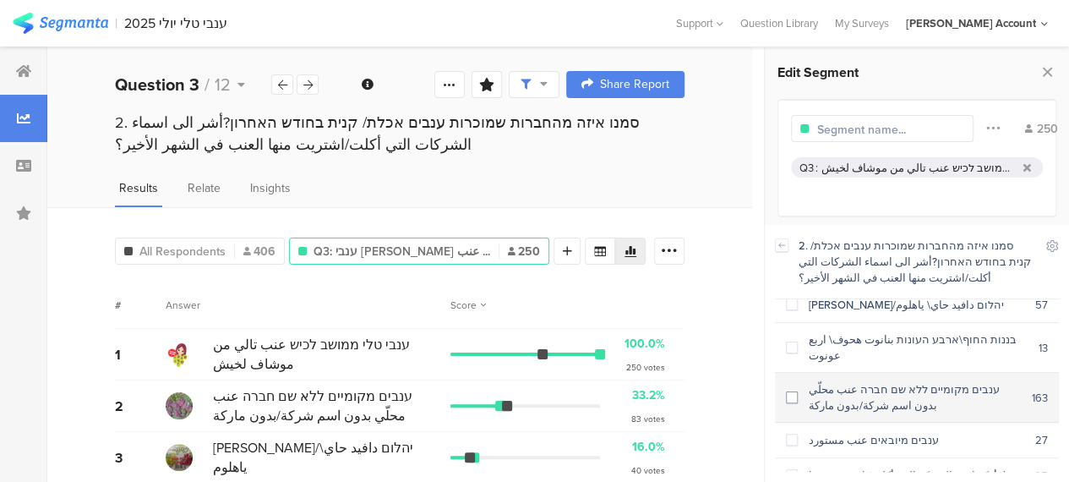
click at [790, 391] on span at bounding box center [792, 397] width 12 height 12
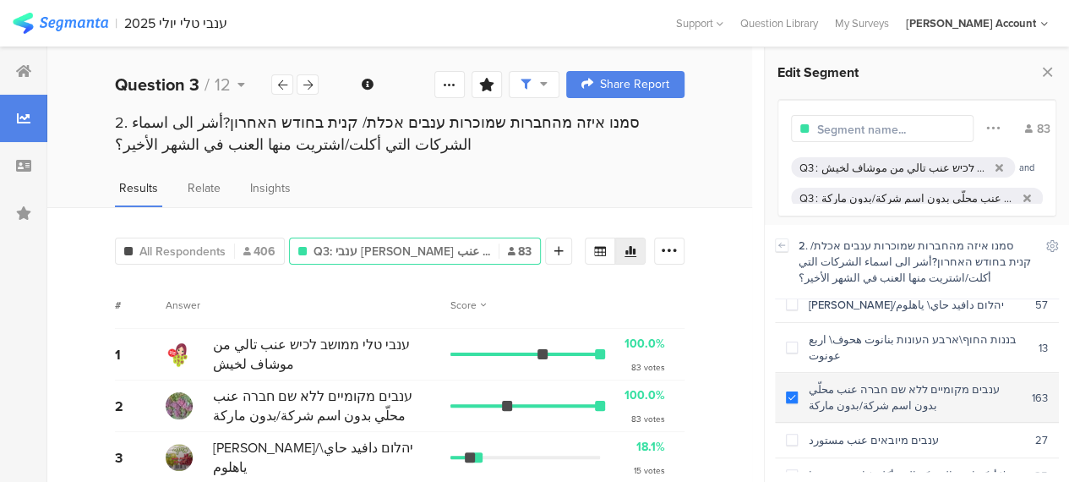
click at [791, 391] on span at bounding box center [792, 397] width 12 height 12
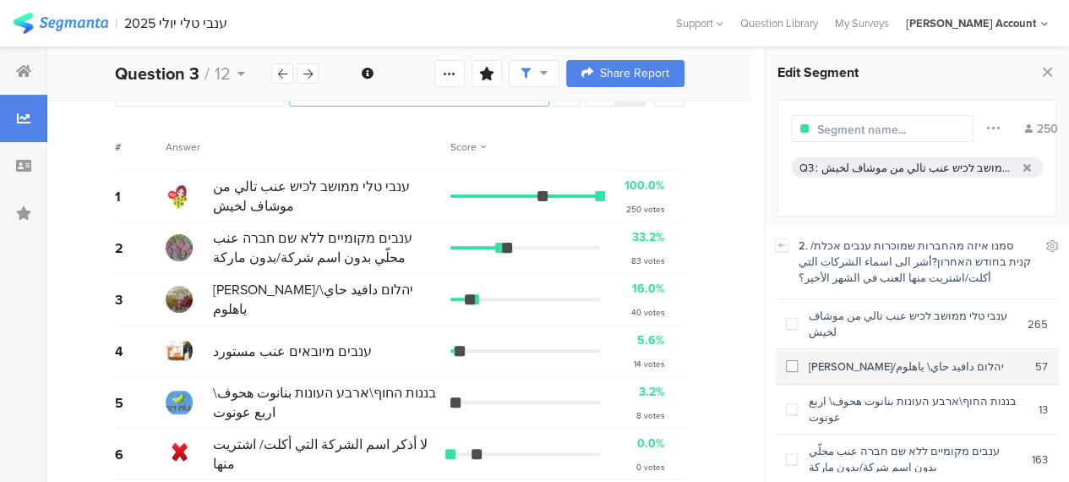
click at [792, 360] on span at bounding box center [792, 366] width 12 height 12
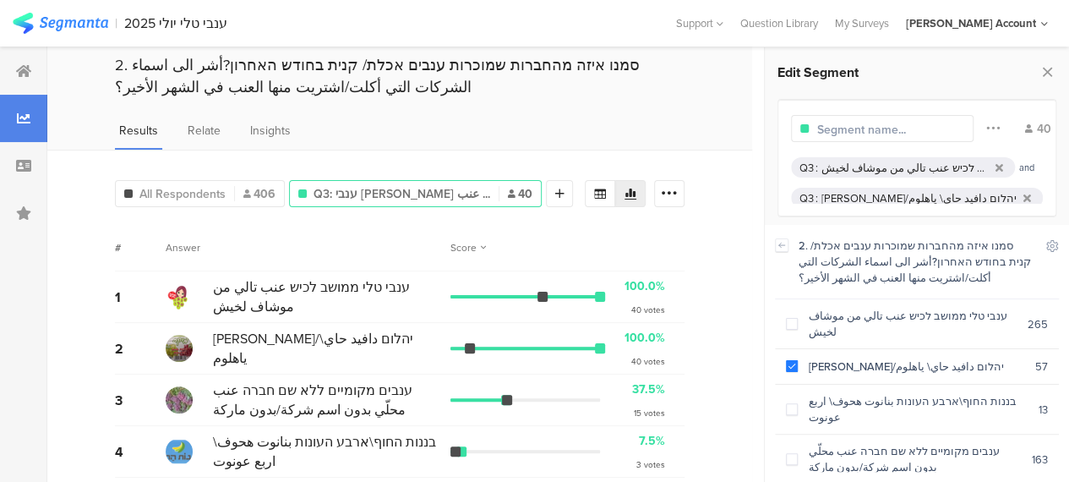
scroll to position [85, 0]
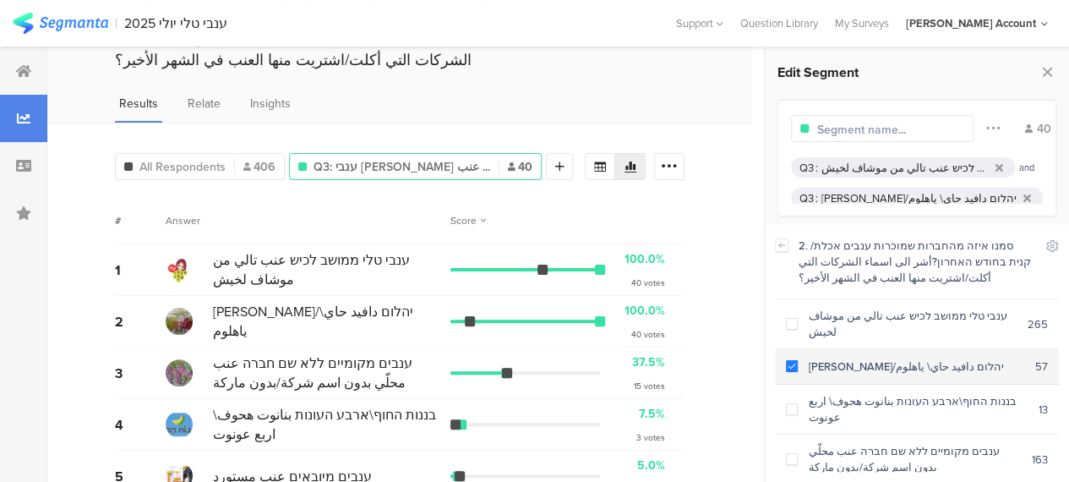
click at [791, 360] on span at bounding box center [792, 366] width 12 height 12
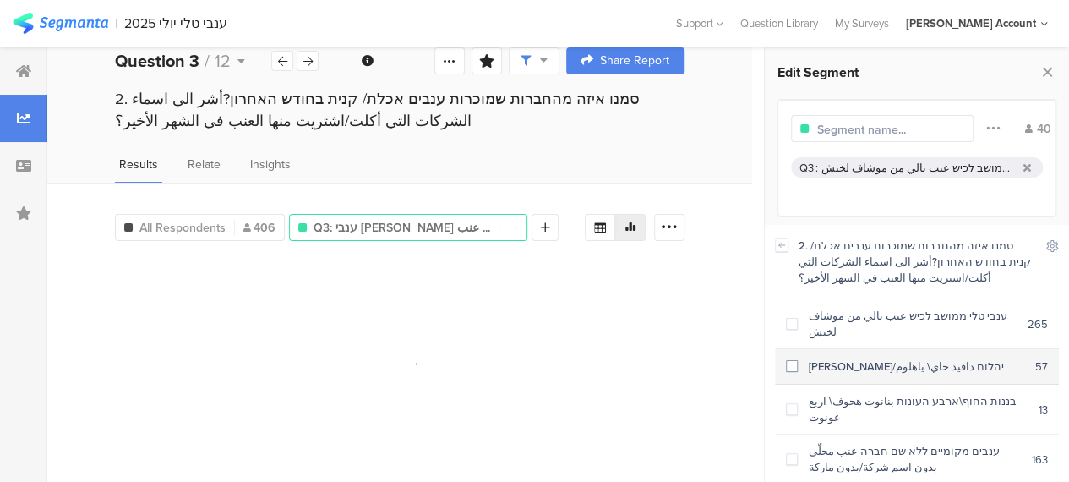
scroll to position [21, 0]
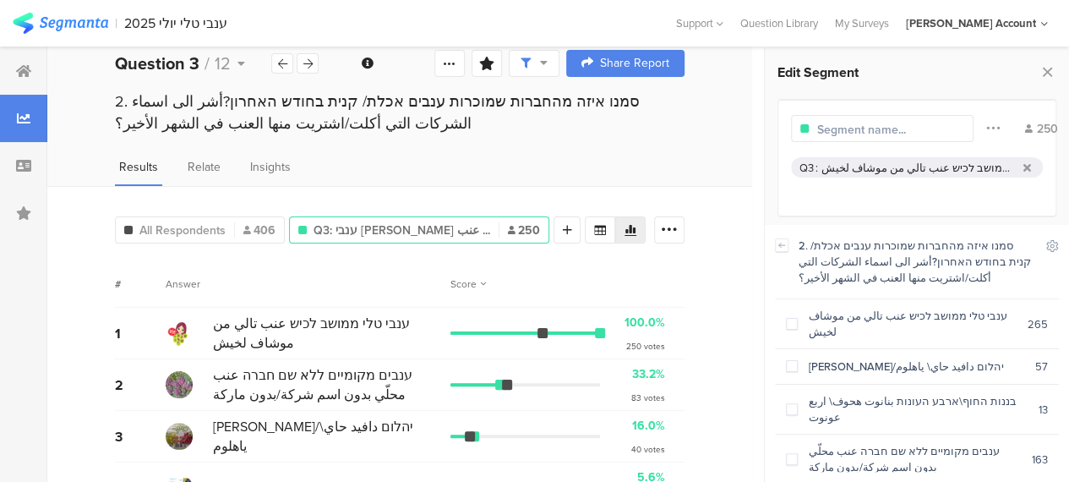
scroll to position [85, 0]
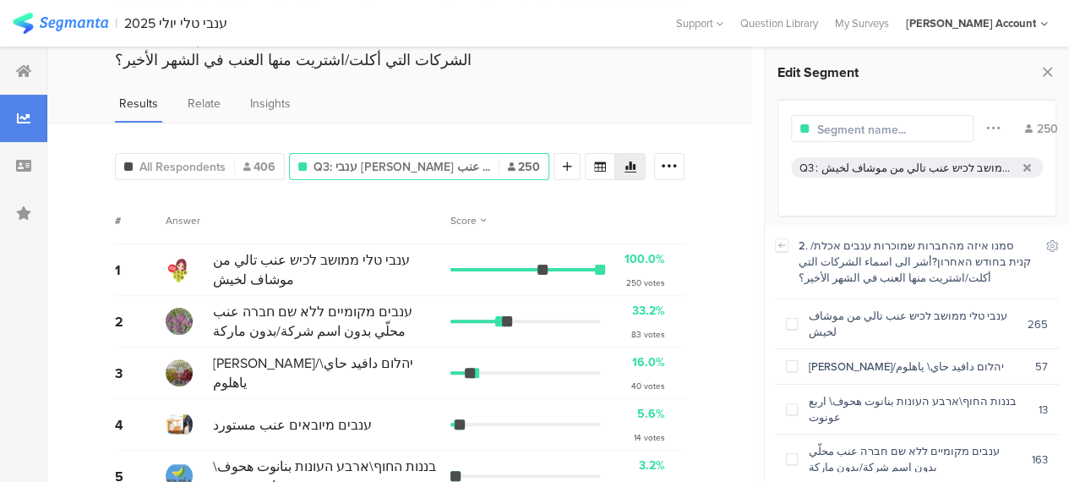
click at [749, 288] on div "All Respondents 406 Q3: ענבי טלי ממושב לכיש عنب ... 250 Add Segment # Answer Sc…" at bounding box center [399, 345] width 705 height 444
click at [986, 128] on icon at bounding box center [993, 128] width 14 height 22
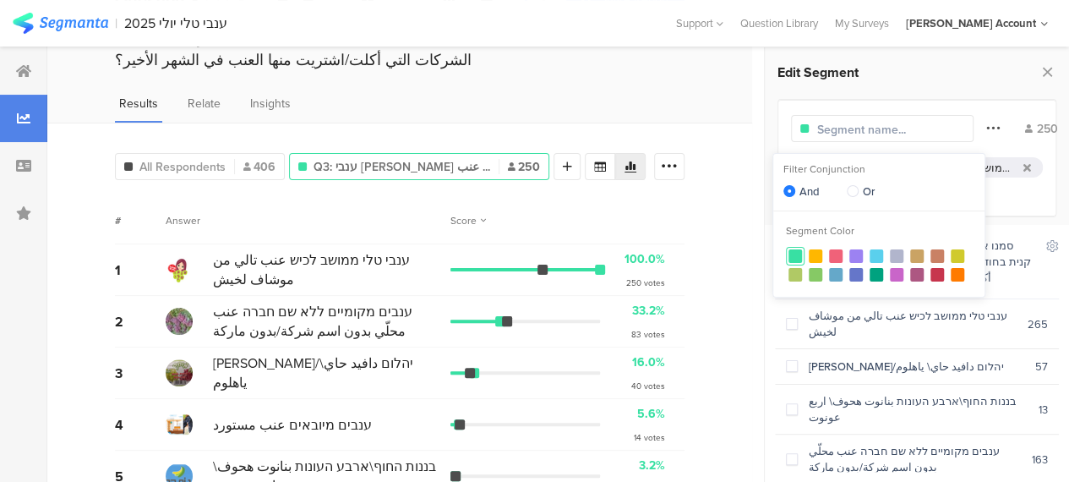
click at [986, 128] on icon at bounding box center [993, 128] width 14 height 22
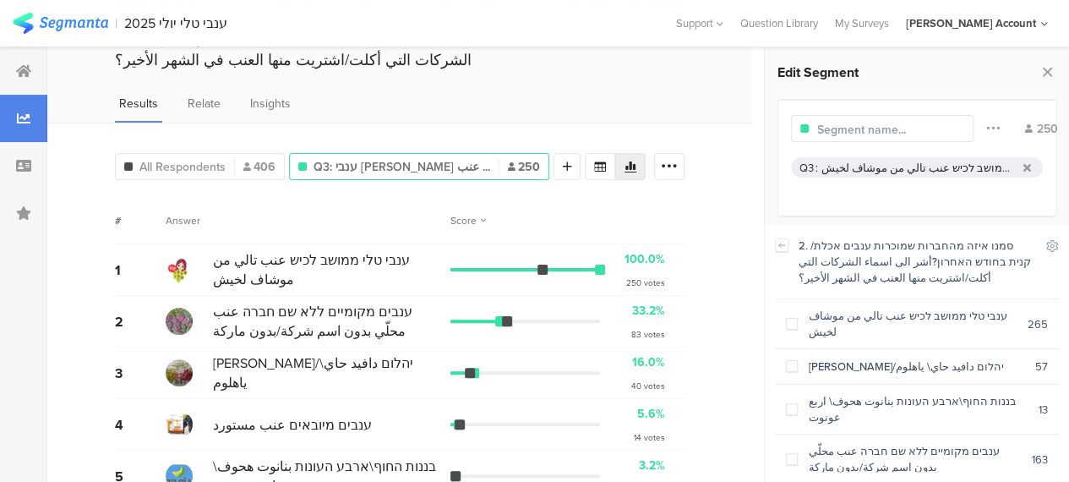
click at [1029, 205] on div "250 Q3 : ענבי טלי ממושב לכיש عنب تالي من موشاف لخيش" at bounding box center [917, 158] width 279 height 118
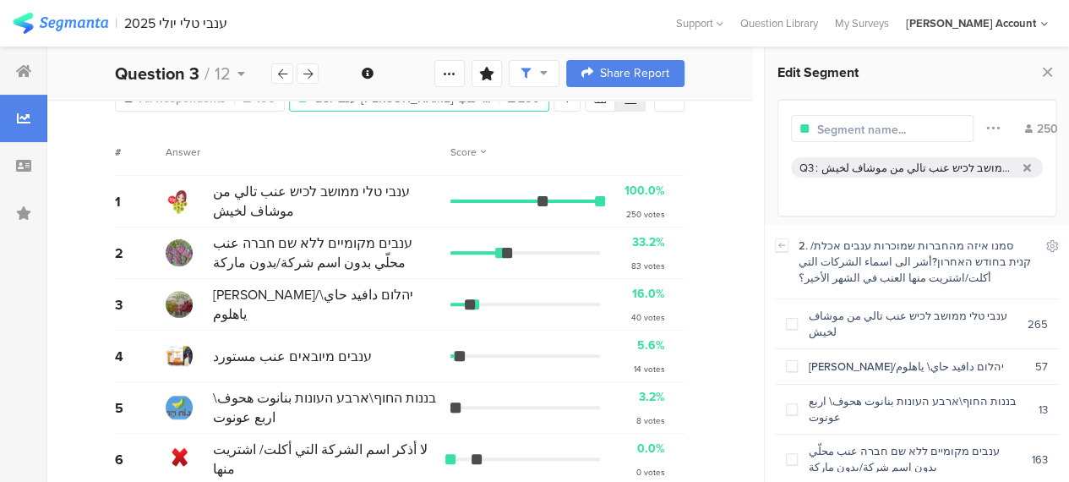
scroll to position [74, 0]
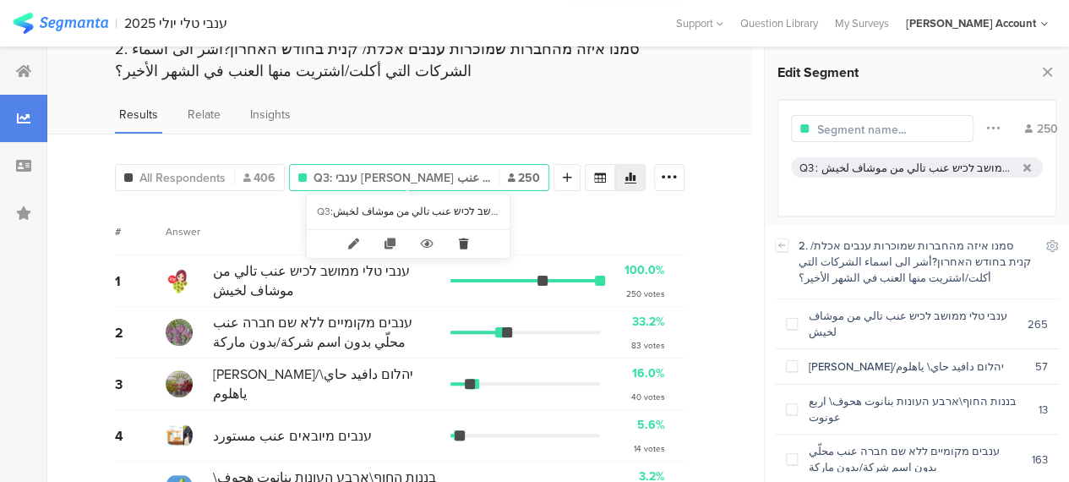
click at [467, 240] on icon at bounding box center [463, 244] width 35 height 28
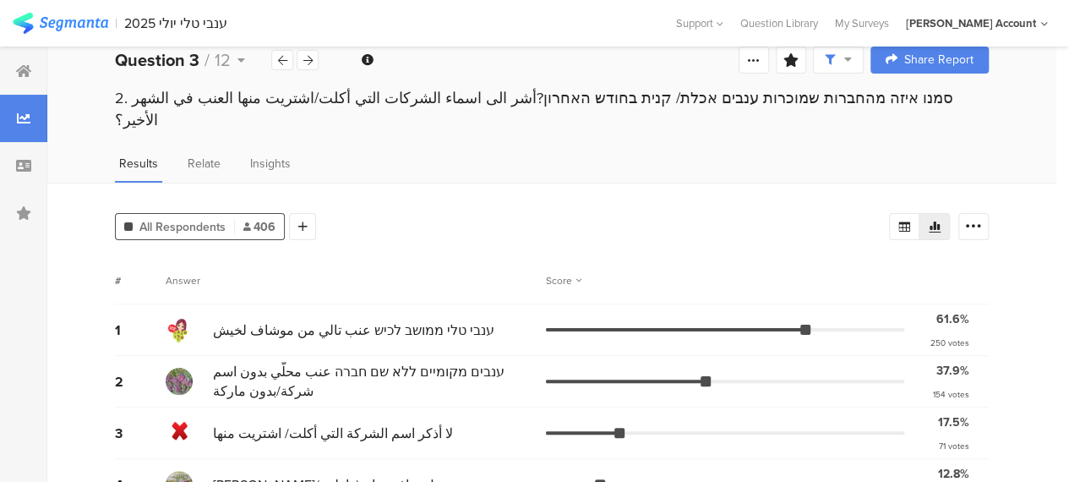
scroll to position [0, 0]
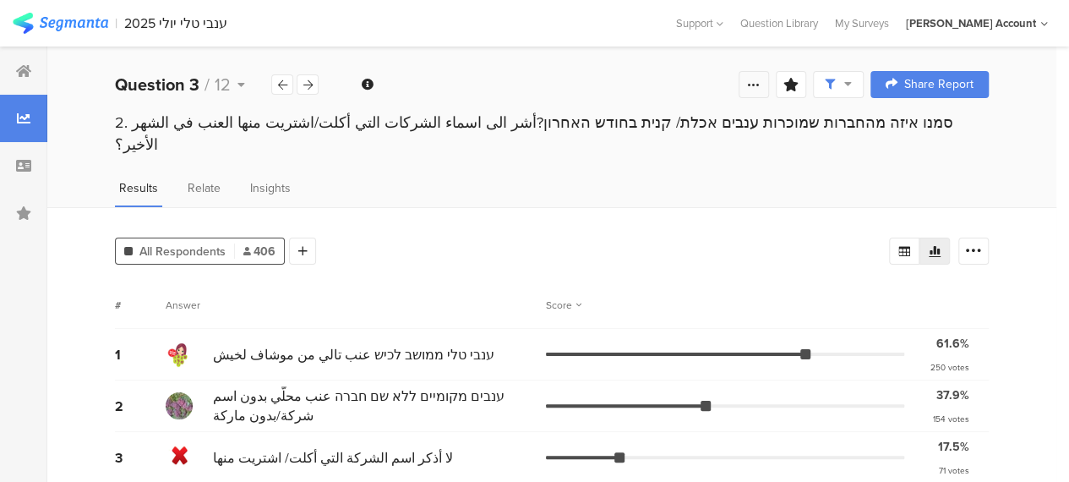
click at [761, 85] on icon at bounding box center [754, 85] width 14 height 14
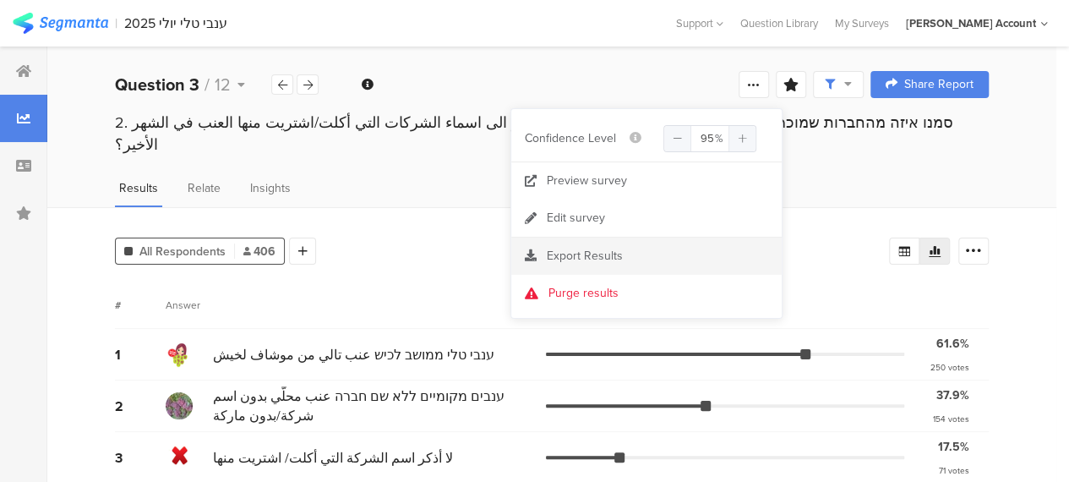
click at [571, 250] on span "Export Results" at bounding box center [585, 256] width 76 height 18
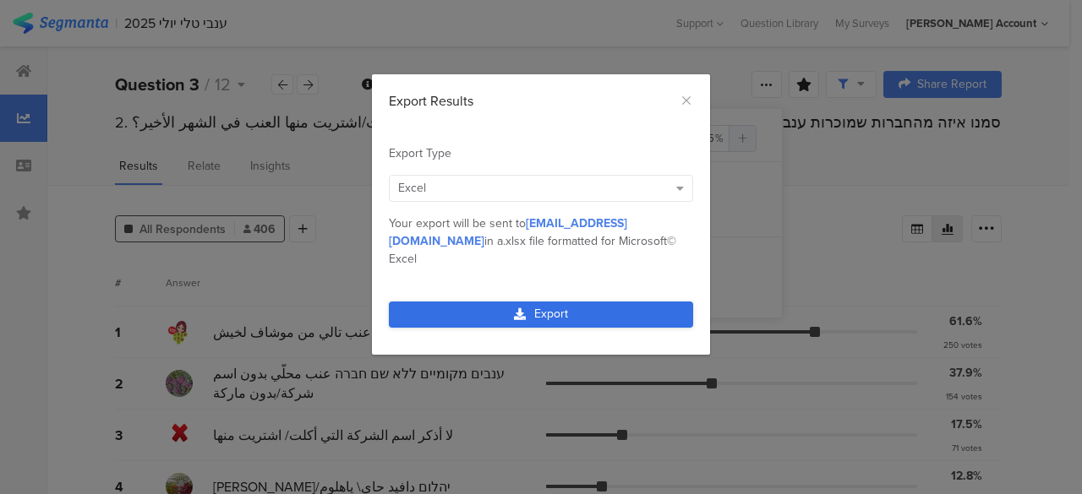
click at [562, 302] on link "Export" at bounding box center [541, 315] width 304 height 26
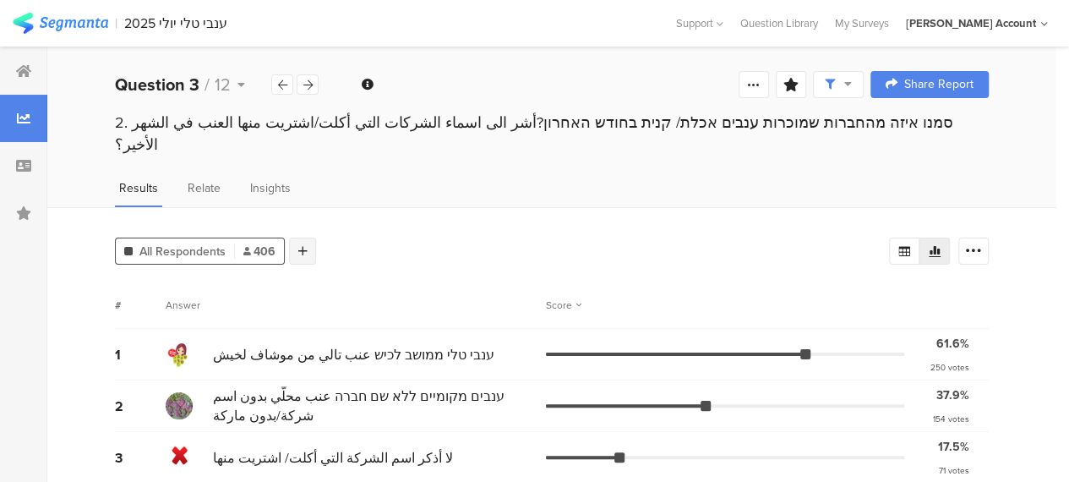
click at [310, 237] on div at bounding box center [302, 250] width 27 height 27
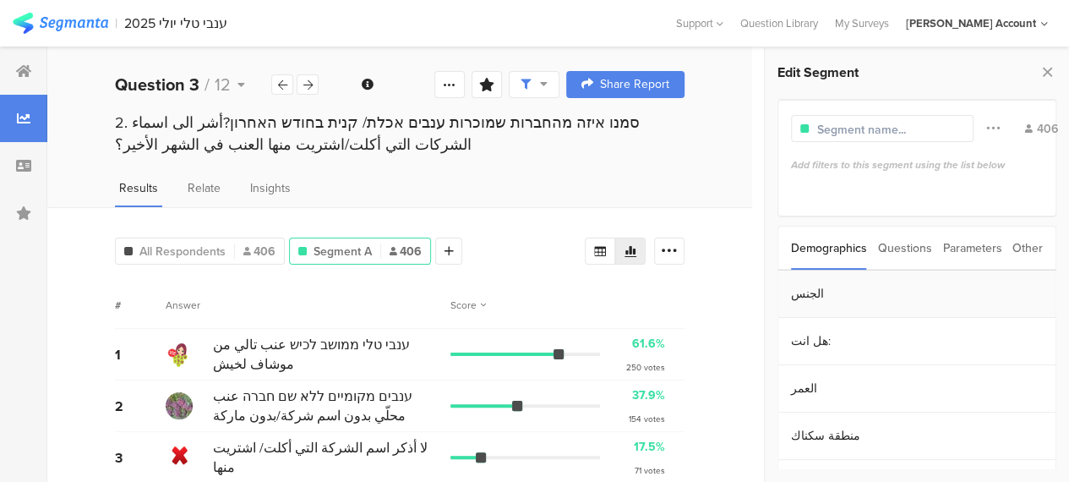
drag, startPoint x: 913, startPoint y: 248, endPoint x: 924, endPoint y: 274, distance: 28.4
click at [913, 248] on div "Questions" at bounding box center [905, 247] width 54 height 43
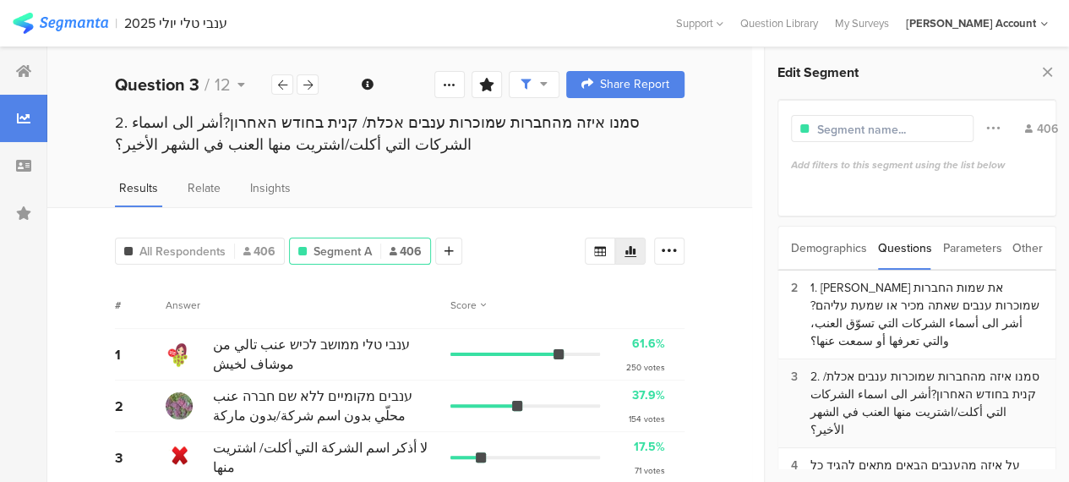
click at [867, 368] on div "2. סמנו איזה מהחברות שמוכרות ענבים אכלת/ קנית בחודש האחרון?أشر الى اسماء الشركا…" at bounding box center [926, 403] width 232 height 71
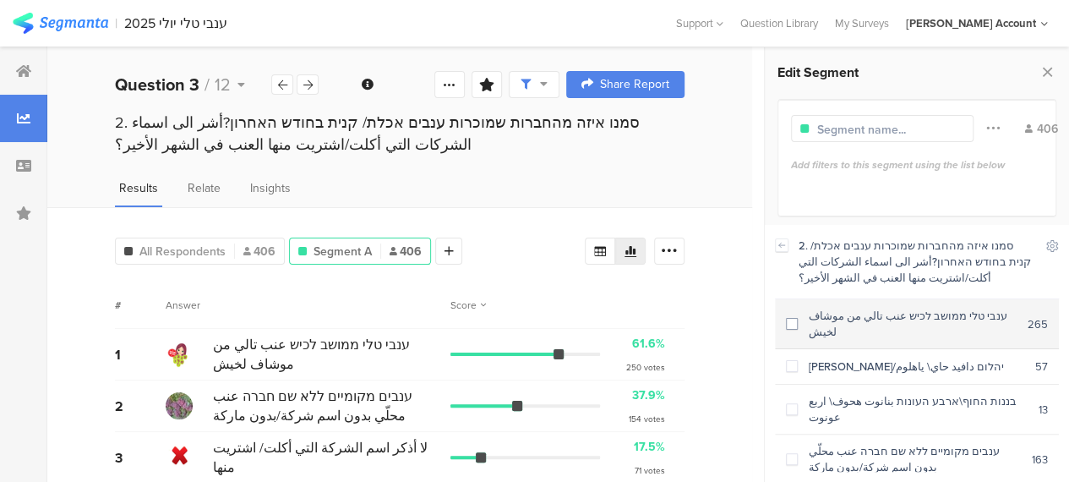
click at [794, 318] on span at bounding box center [792, 324] width 12 height 12
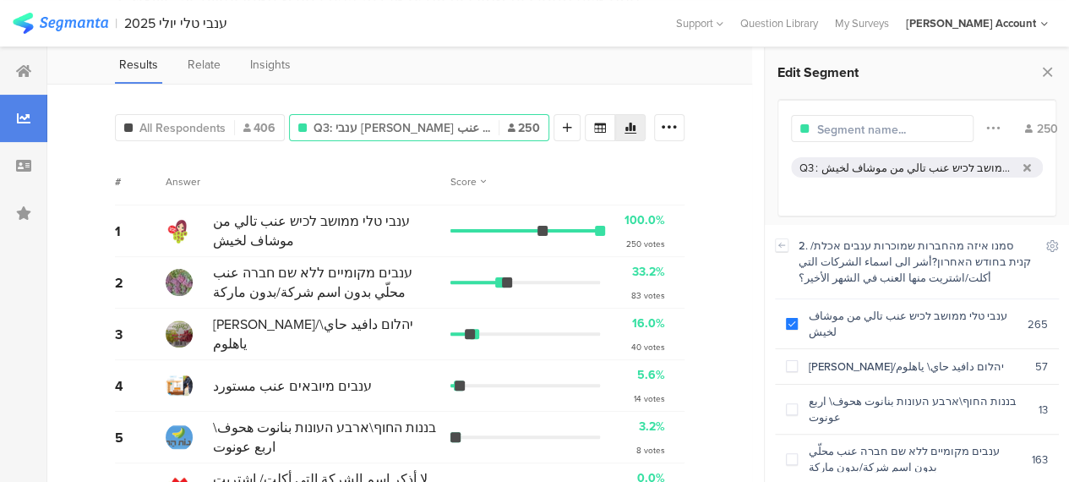
scroll to position [158, 0]
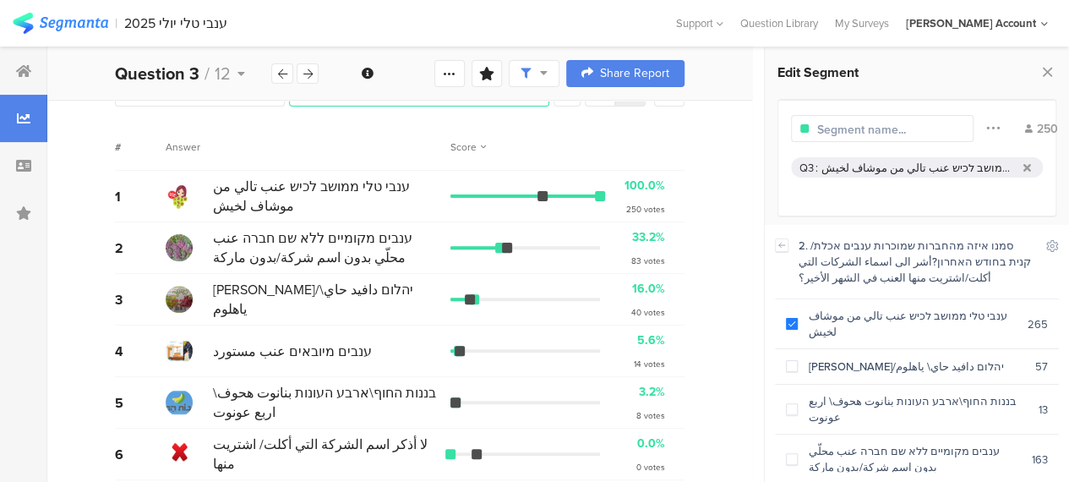
click at [659, 306] on div "40 votes" at bounding box center [648, 312] width 34 height 13
click at [664, 357] on div "14 votes" at bounding box center [649, 363] width 31 height 13
click at [664, 306] on div "40 votes" at bounding box center [648, 312] width 34 height 13
click at [651, 259] on div "83 votes" at bounding box center [648, 260] width 34 height 13
click at [543, 465] on div "6 لا أذكر اسم الشركة التي أكلت/ اشتريت منها 0.0% 0 votes" at bounding box center [400, 454] width 570 height 52
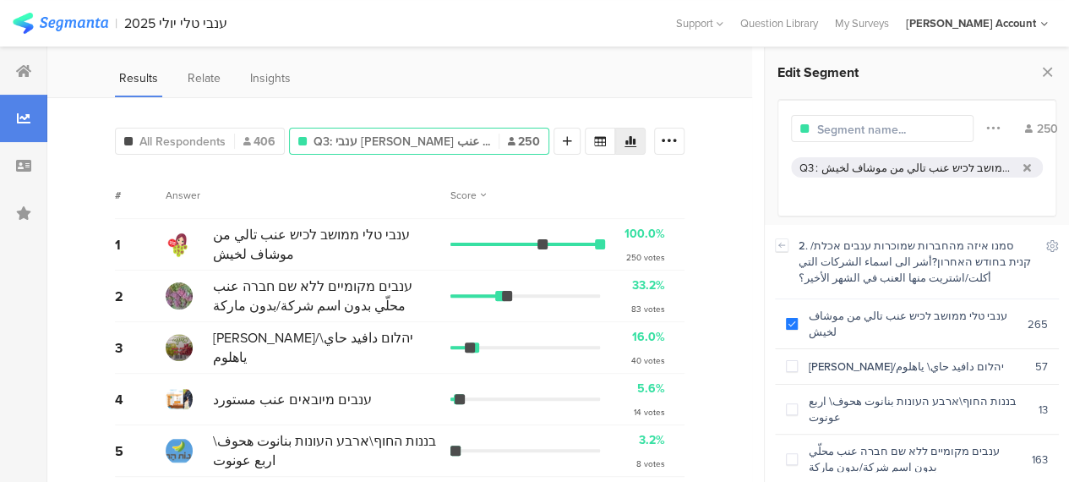
scroll to position [0, 0]
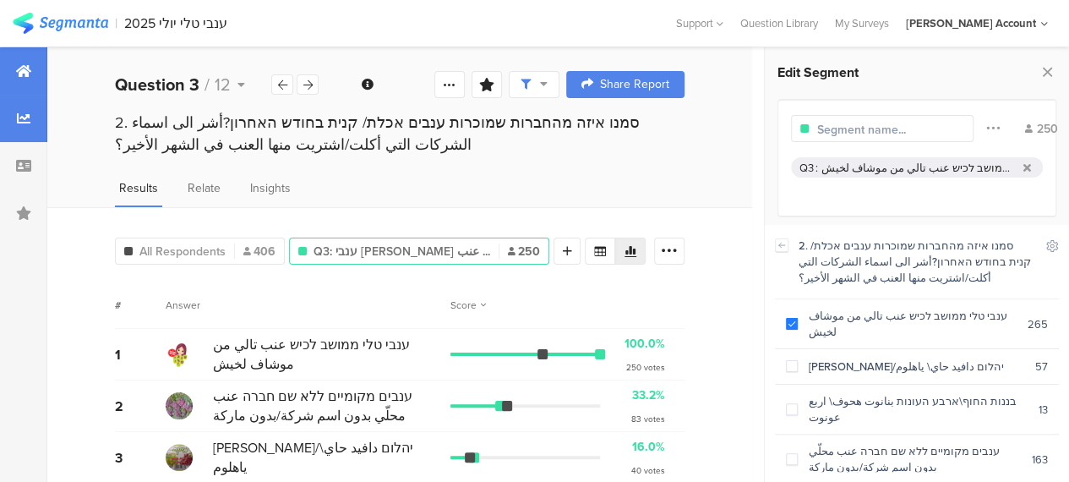
click at [19, 67] on icon at bounding box center [23, 71] width 15 height 14
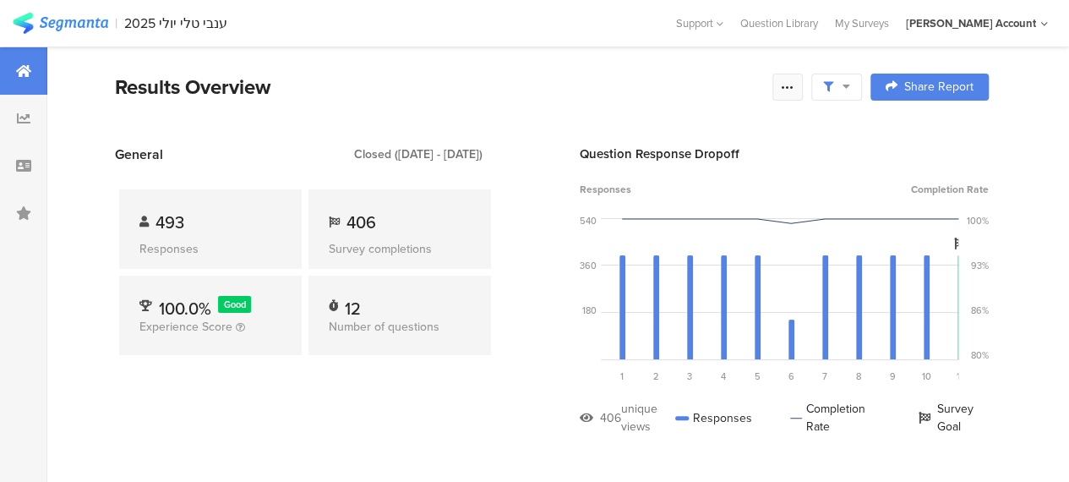
click at [794, 87] on icon at bounding box center [788, 87] width 14 height 14
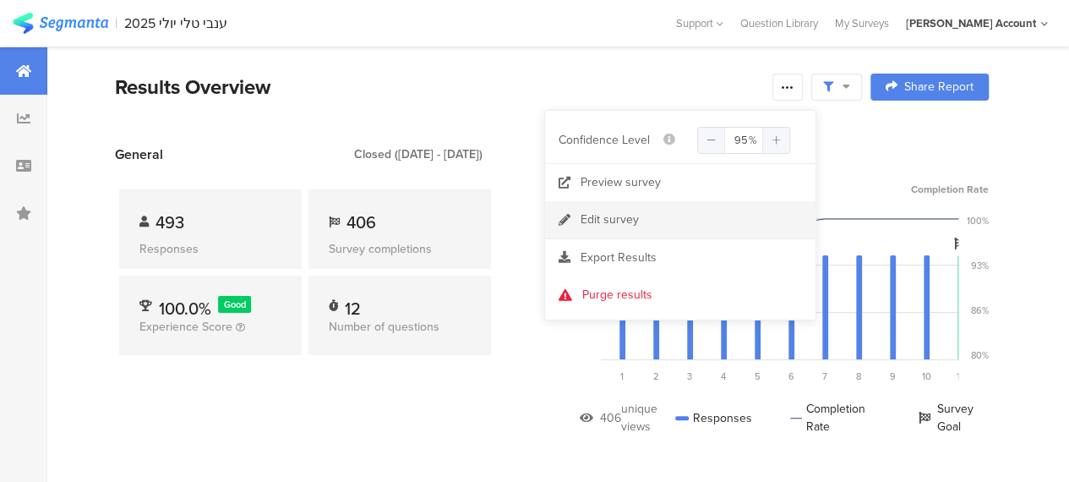
click at [607, 221] on div "Edit survey" at bounding box center [610, 219] width 58 height 17
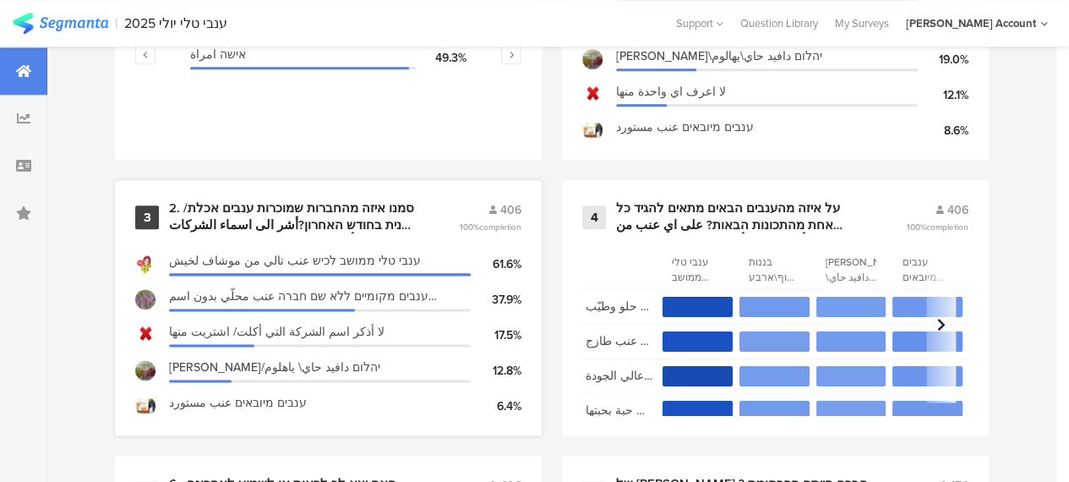
scroll to position [930, 0]
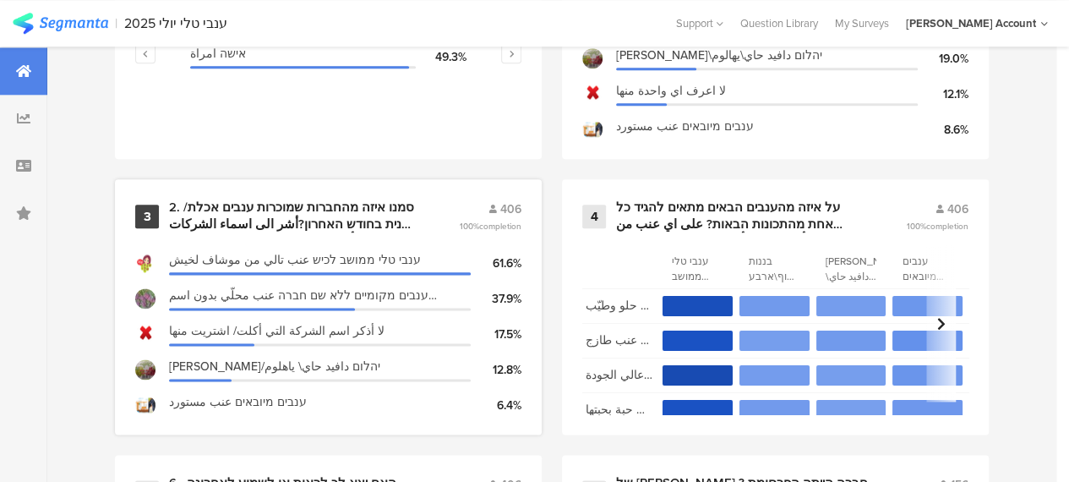
click at [352, 220] on div "2. סמנו איזה מהחברות שמוכרות ענבים אכלת/ קנית בחודש האחרון?أشر الى اسماء الشركا…" at bounding box center [293, 215] width 249 height 33
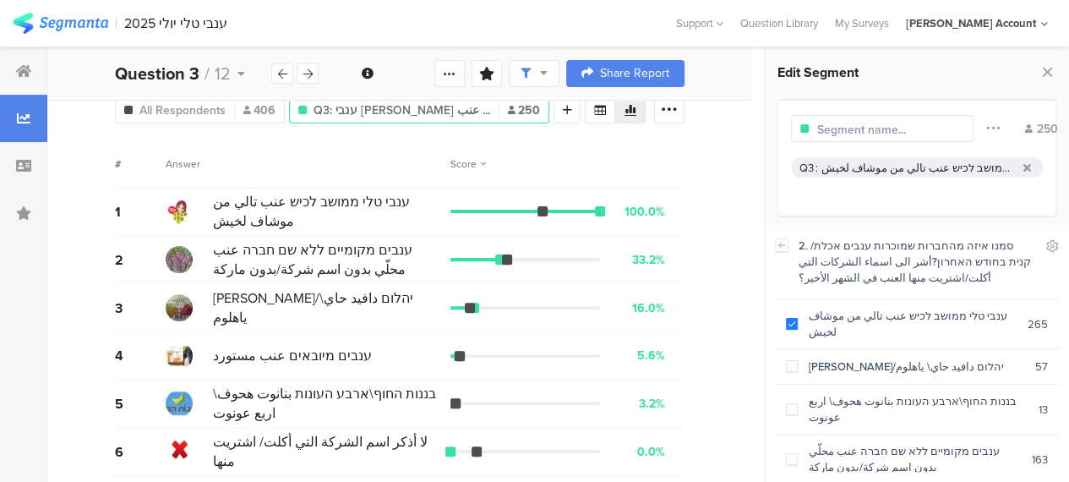
scroll to position [57, 0]
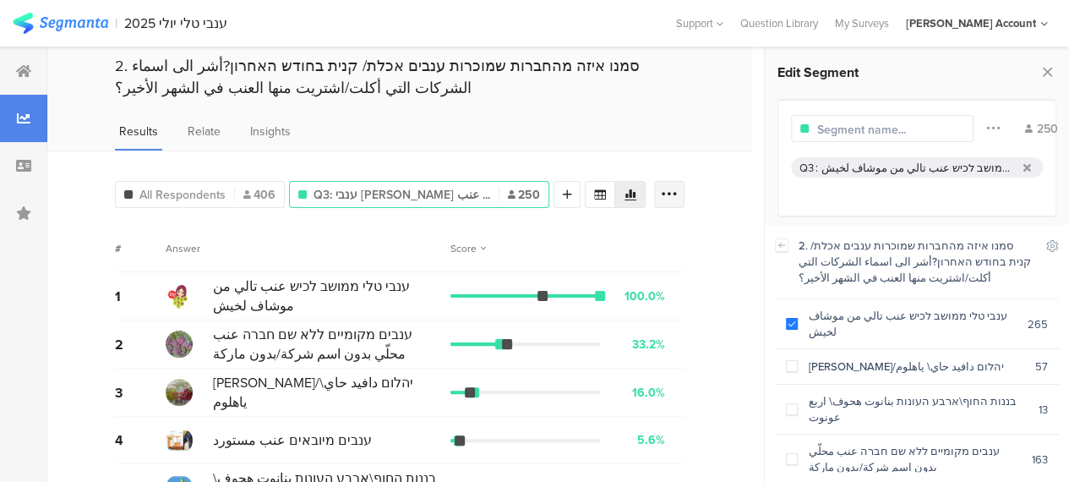
click at [678, 187] on icon at bounding box center [669, 194] width 17 height 17
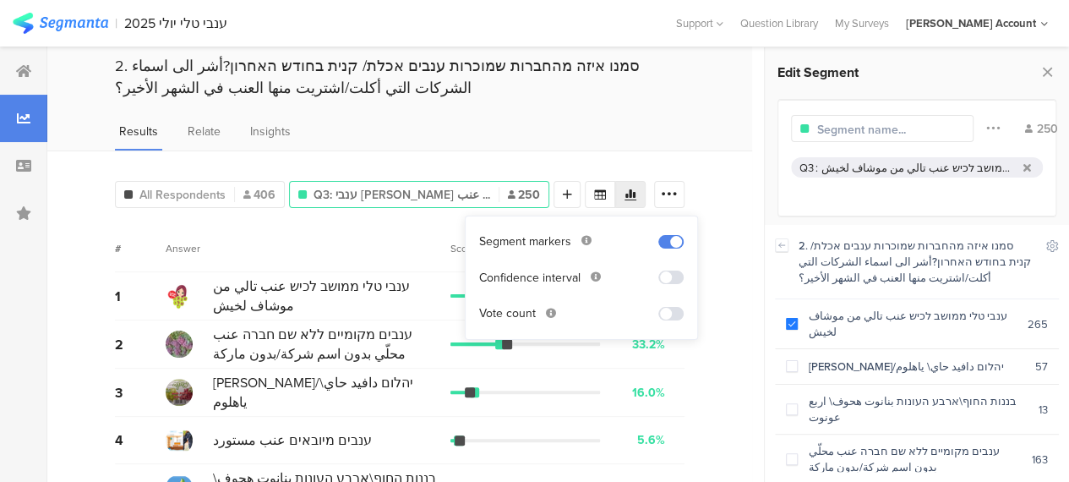
click at [669, 310] on span at bounding box center [670, 314] width 25 height 14
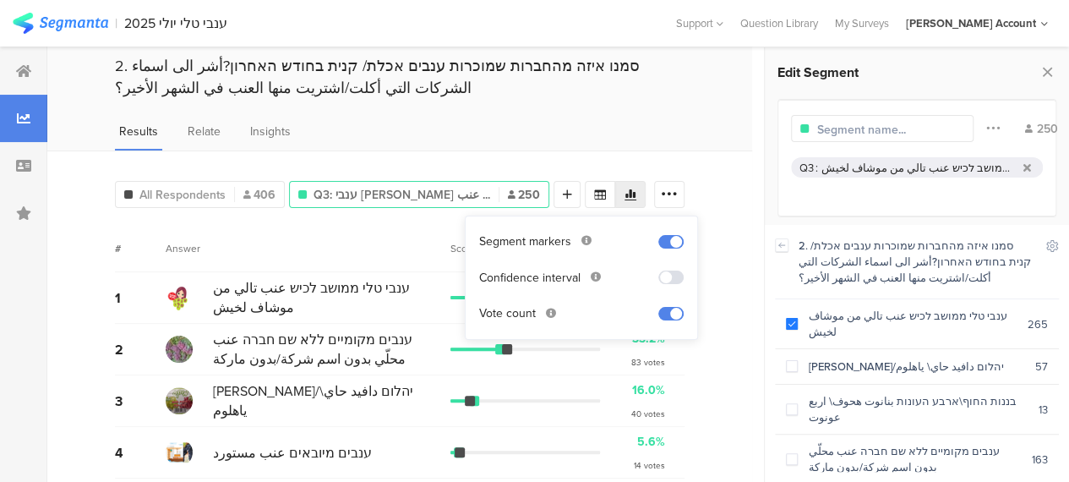
click at [735, 362] on div "All Respondents 406 Q3: ענבי טלי ממושב לכיש عنب ... 250 Add Segment # Answer Sc…" at bounding box center [399, 372] width 705 height 444
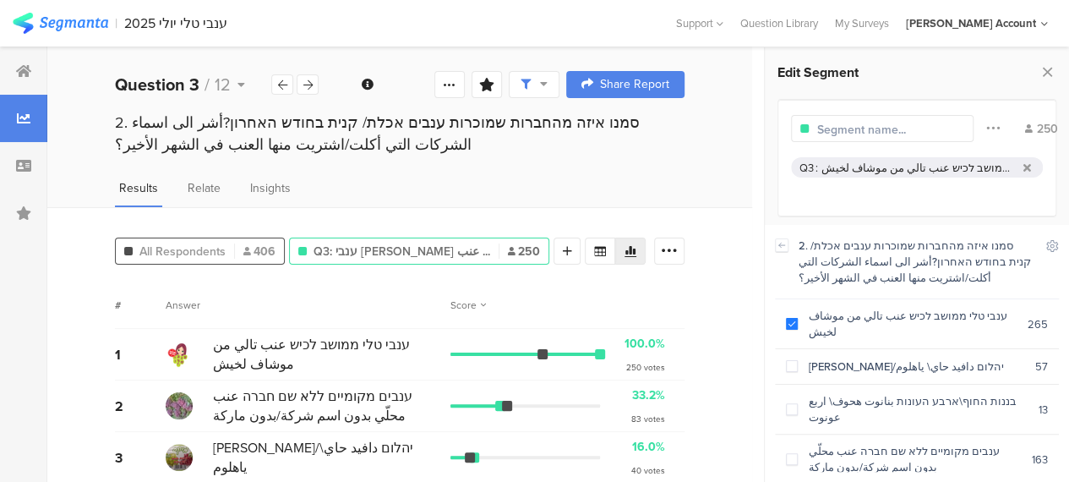
click at [172, 249] on span "All Respondents" at bounding box center [182, 252] width 86 height 18
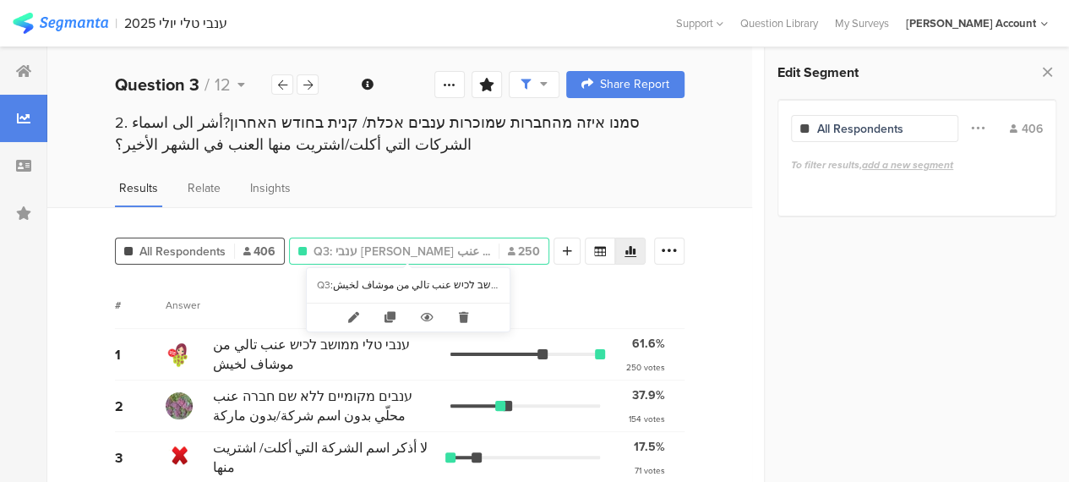
click at [401, 244] on span "Q3: ענבי טלי ממושב לכיש عنب ..." at bounding box center [402, 252] width 177 height 18
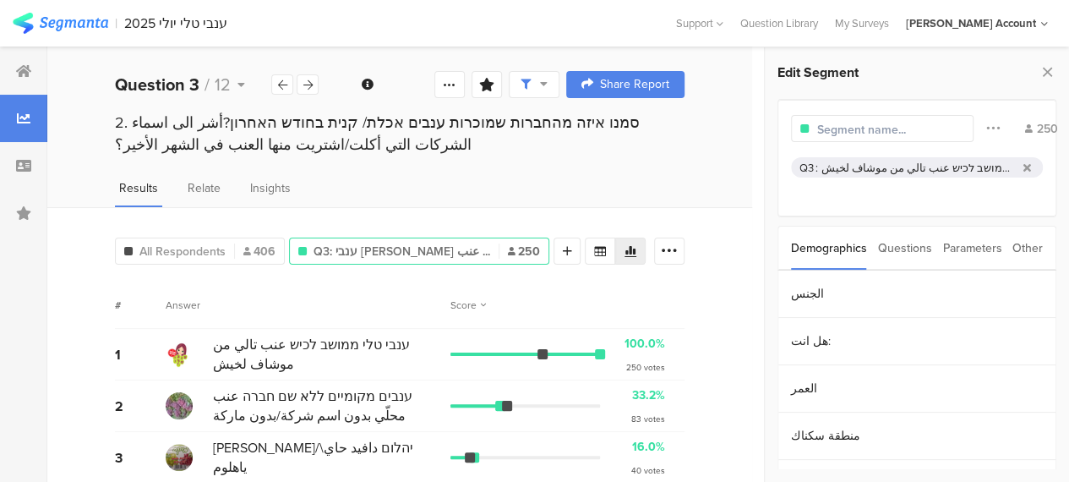
click at [914, 244] on div "Questions" at bounding box center [905, 247] width 54 height 43
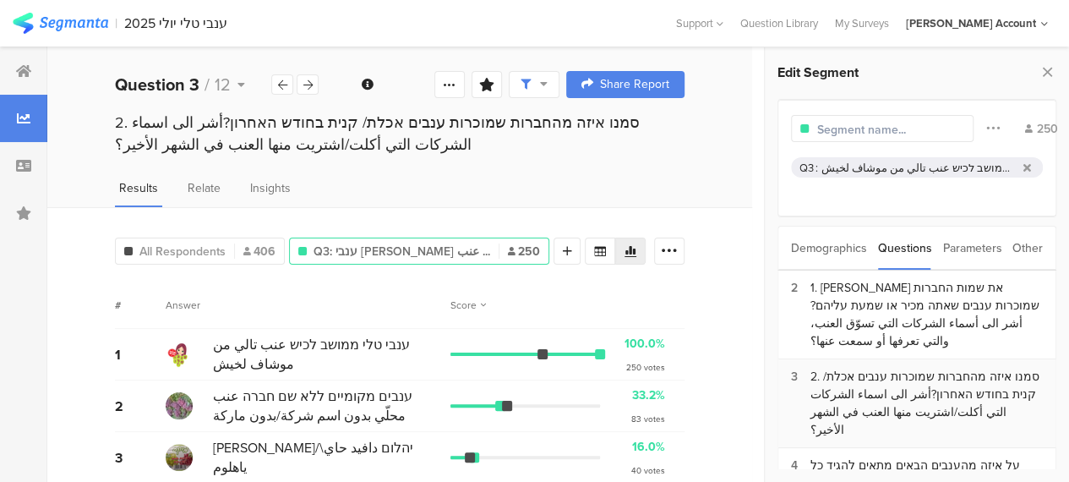
click at [881, 368] on div "2. סמנו איזה מהחברות שמוכרות ענבים אכלת/ קנית בחודש האחרון?أشر الى اسماء الشركا…" at bounding box center [926, 403] width 232 height 71
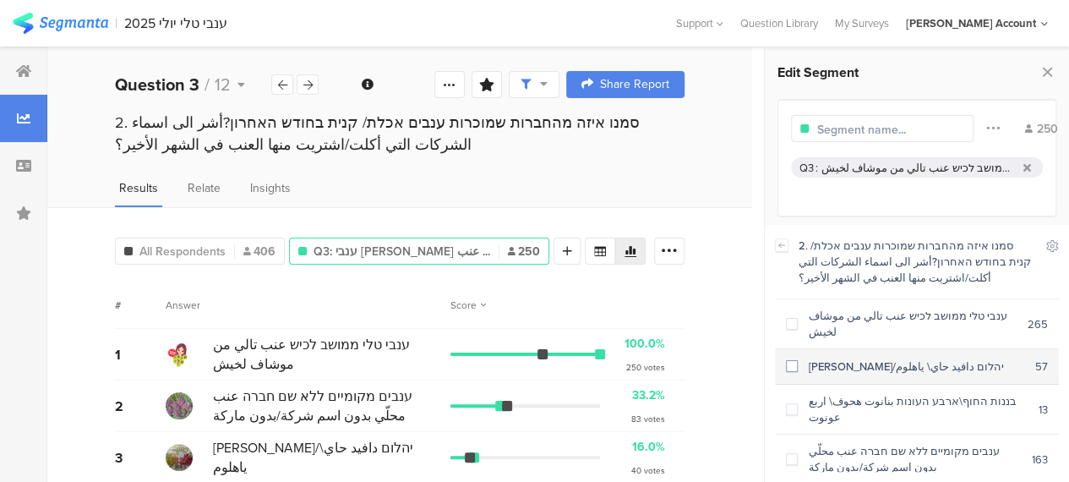
click at [789, 360] on span at bounding box center [792, 366] width 12 height 12
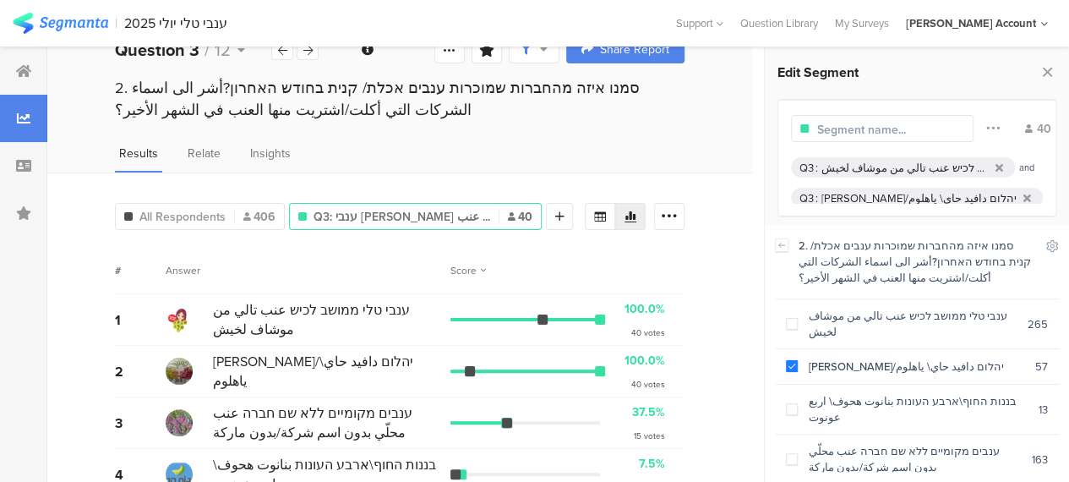
scroll to position [85, 0]
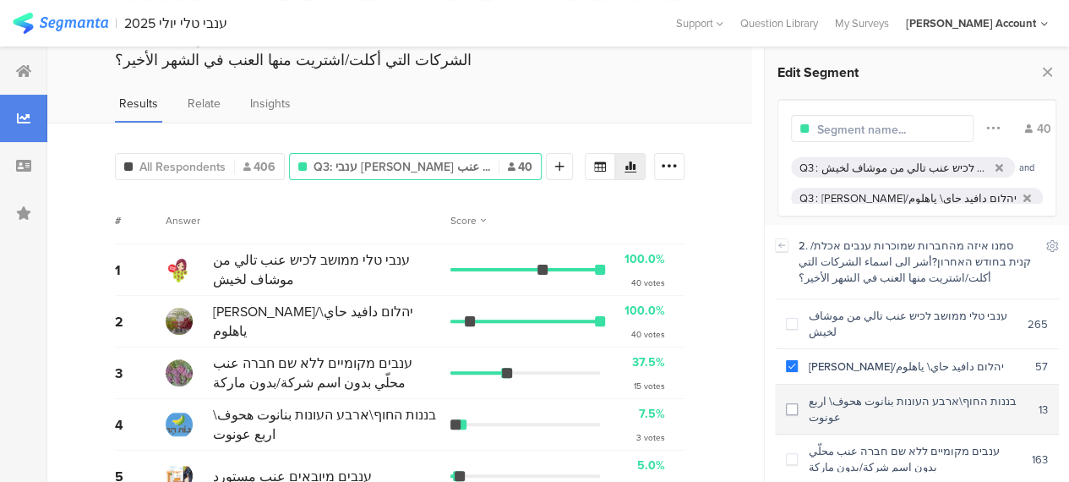
click at [790, 403] on span at bounding box center [792, 409] width 12 height 12
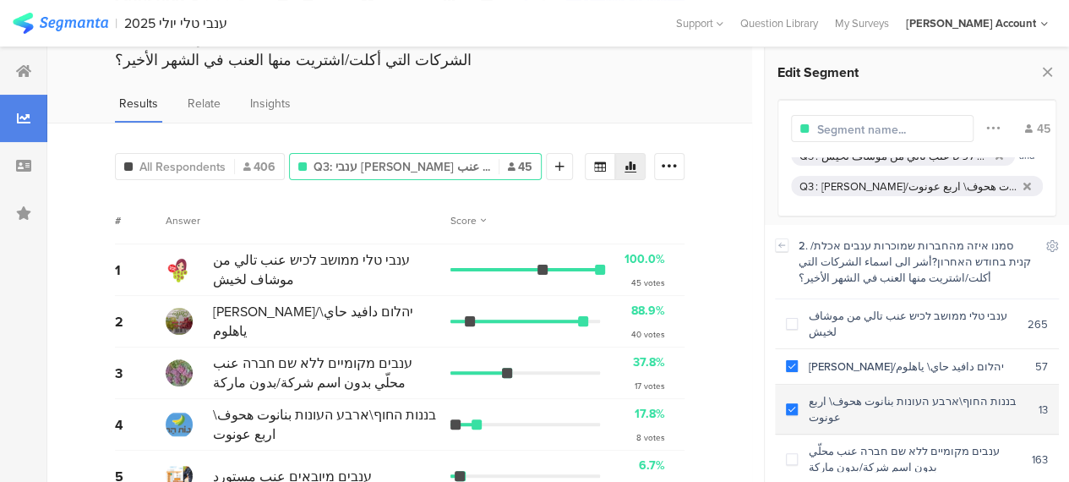
scroll to position [62, 0]
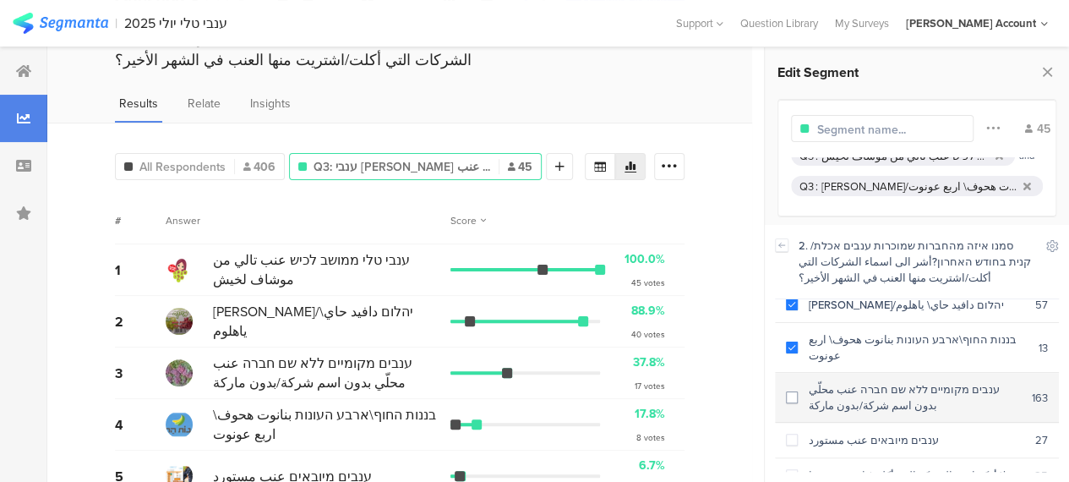
click at [789, 391] on span at bounding box center [792, 397] width 12 height 12
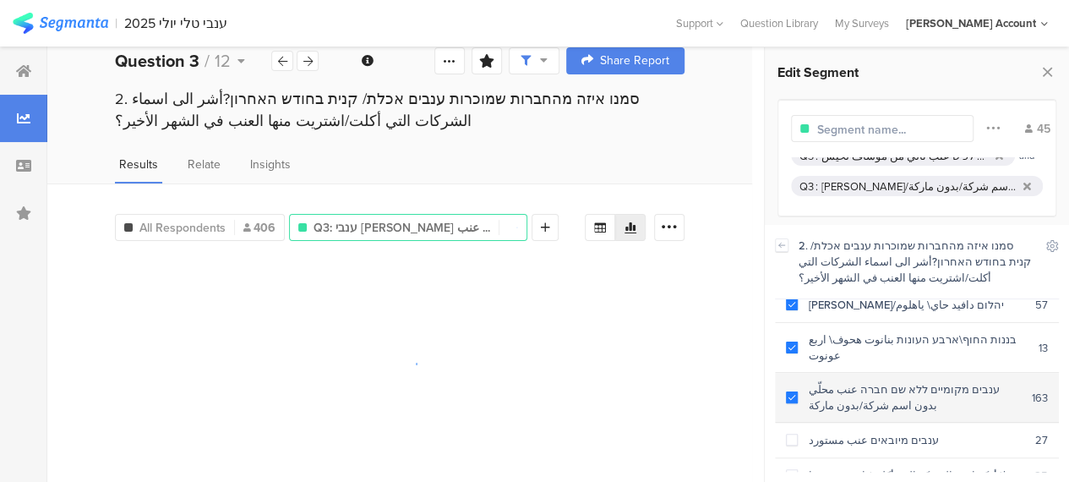
scroll to position [21, 0]
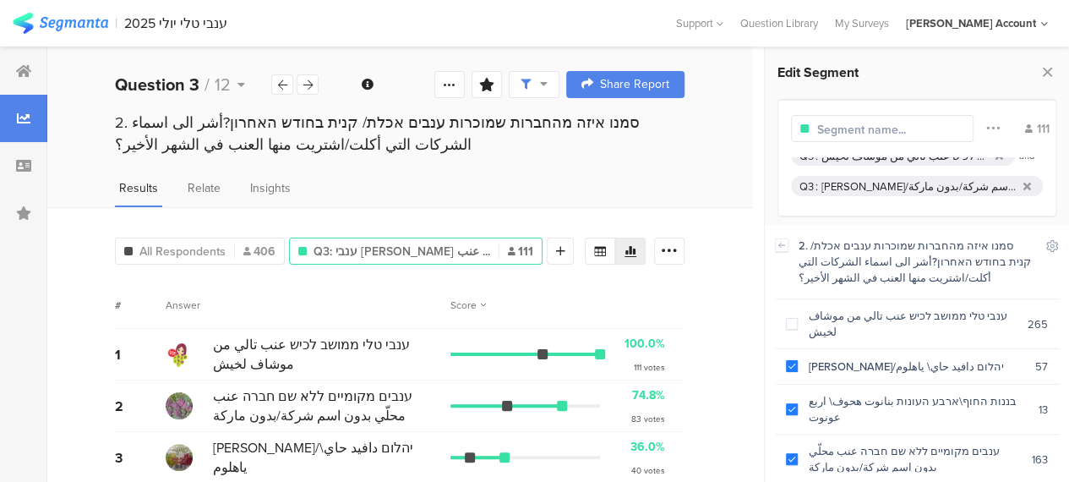
click at [638, 297] on div "Score" at bounding box center [567, 304] width 234 height 15
click at [1023, 181] on icon at bounding box center [1027, 186] width 8 height 11
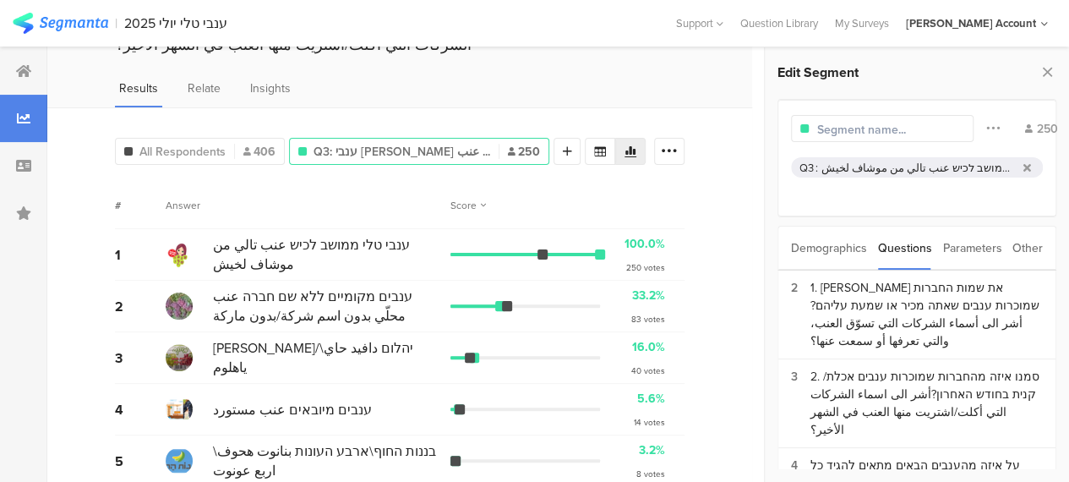
scroll to position [74, 0]
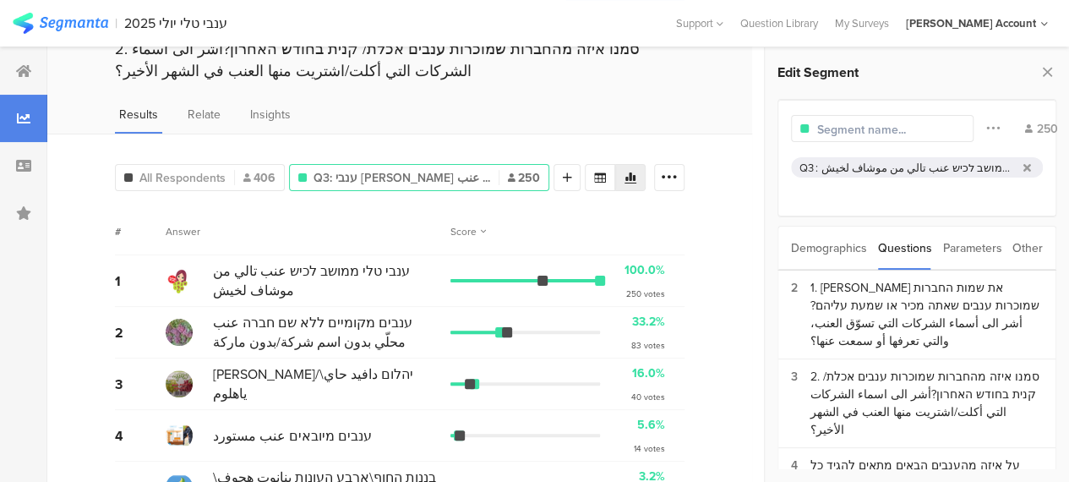
click at [362, 210] on div "# Answer Score" at bounding box center [400, 231] width 570 height 47
click at [232, 170] on div "All Respondents 406" at bounding box center [200, 178] width 168 height 18
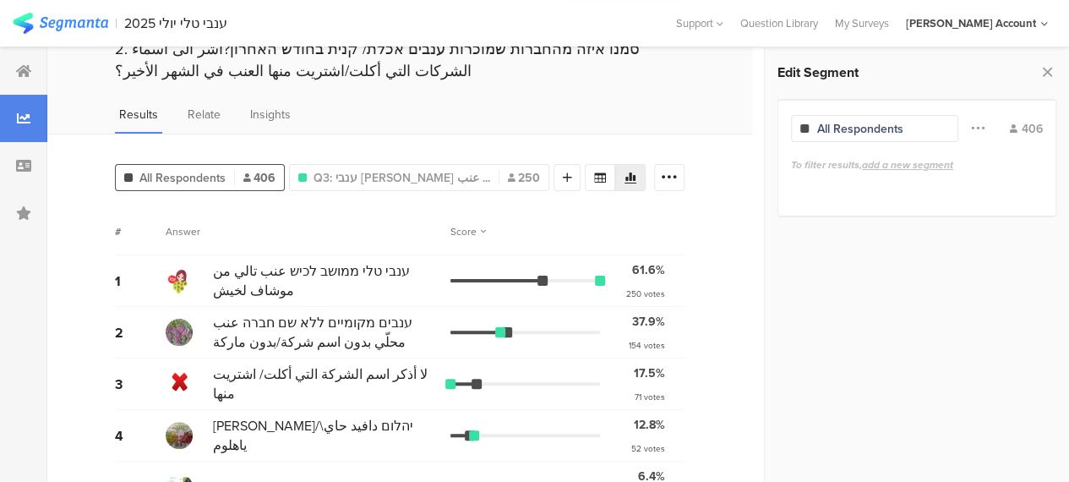
click at [734, 308] on div "All Respondents 406 Q3: ענבי טלי ממושב לכיש عنب ... 250 Add Segment # Answer Sc…" at bounding box center [399, 356] width 705 height 444
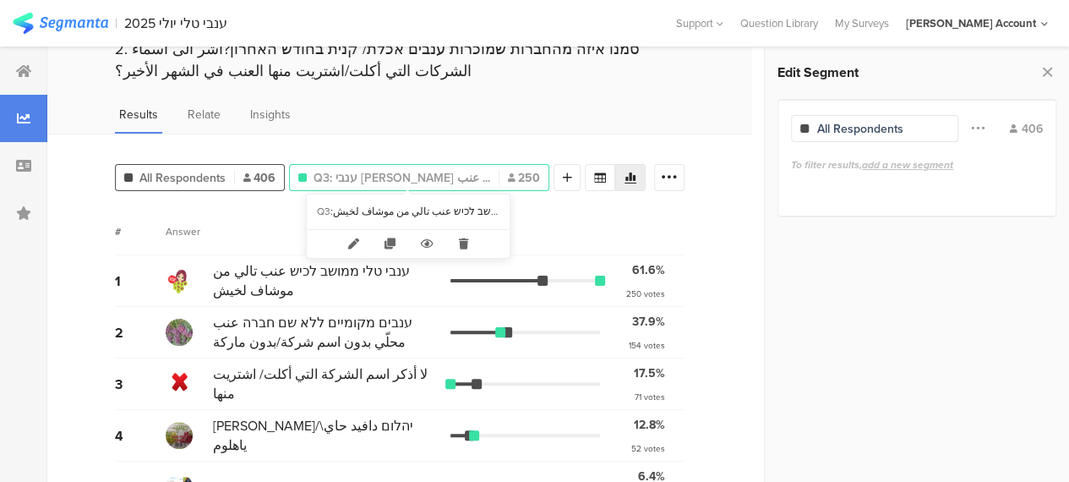
click at [430, 177] on span "Q3: ענבי טלי ממושב לכיש عنب ..." at bounding box center [402, 178] width 177 height 18
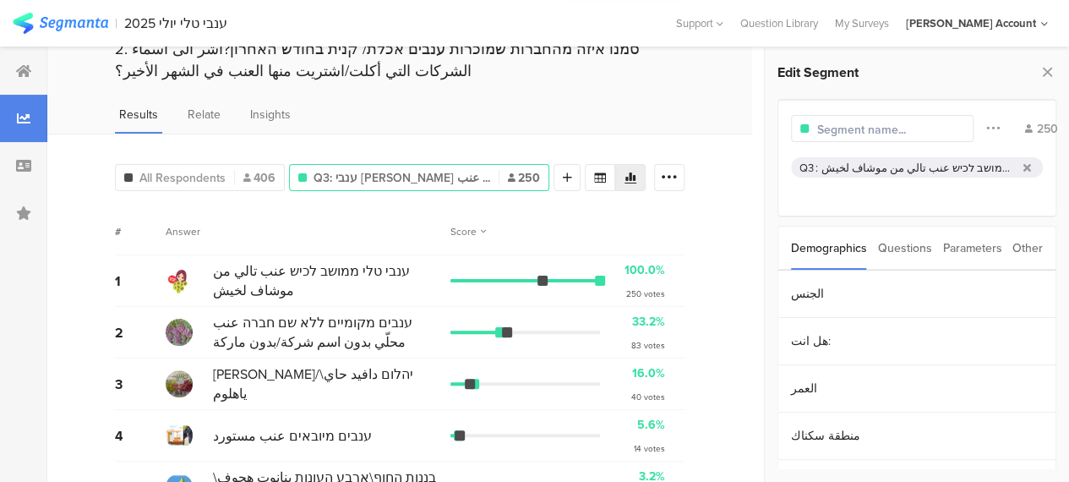
click at [914, 249] on div "Questions" at bounding box center [905, 247] width 54 height 43
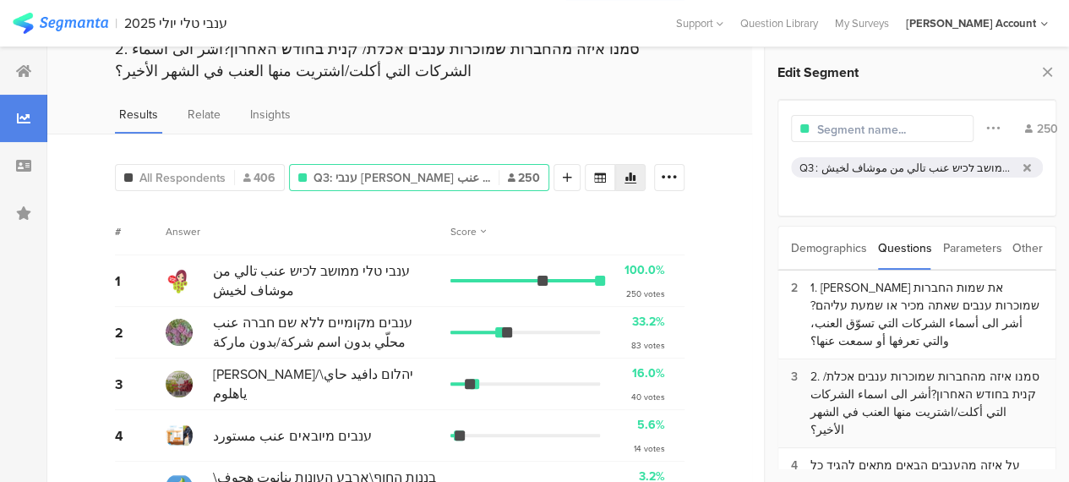
click at [872, 368] on div "2. סמנו איזה מהחברות שמוכרות ענבים אכלת/ קנית בחודש האחרון?أشر الى اسماء الشركا…" at bounding box center [926, 403] width 232 height 71
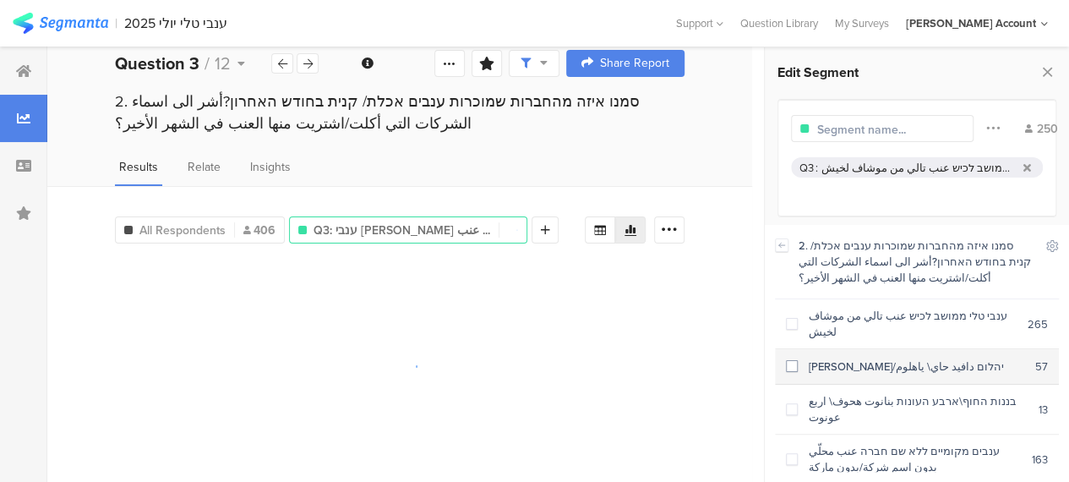
scroll to position [74, 0]
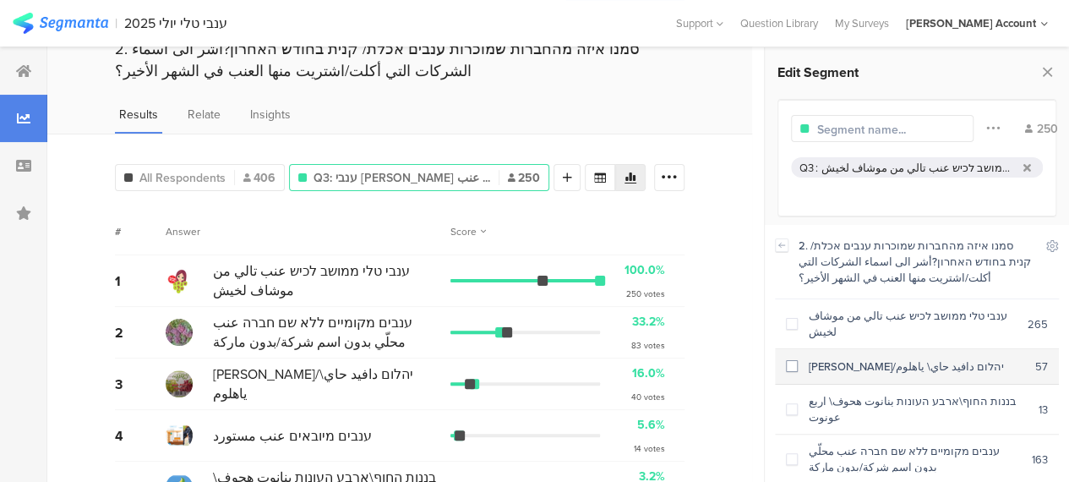
click at [792, 360] on span at bounding box center [792, 366] width 12 height 12
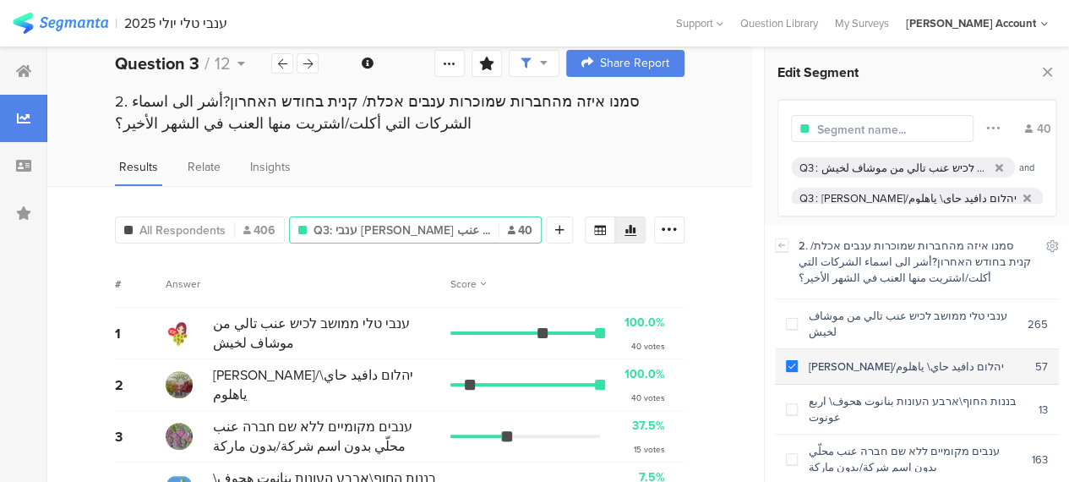
scroll to position [74, 0]
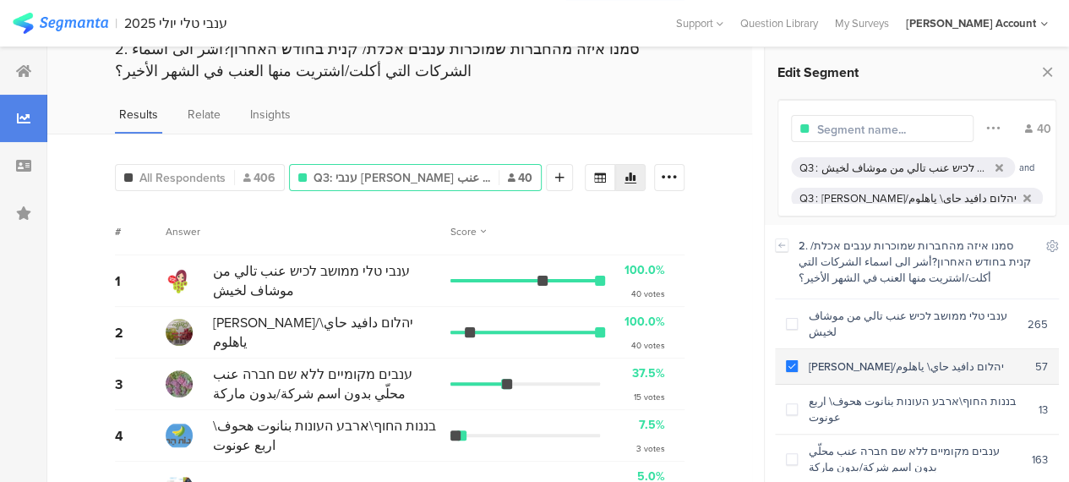
click at [792, 360] on span at bounding box center [792, 366] width 12 height 12
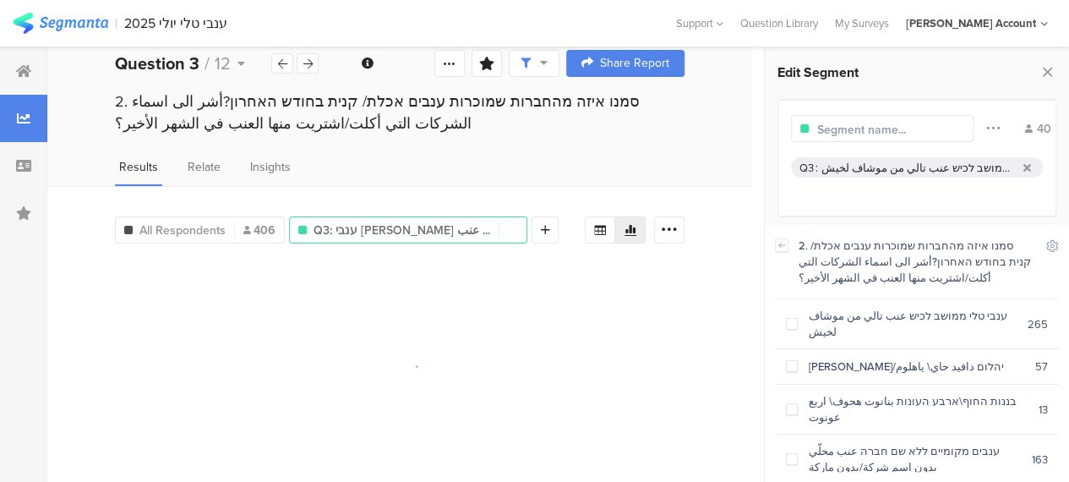
click at [883, 166] on div "ענבי טלי ממושב לכיש عنب تالي من موشاف لخيش" at bounding box center [918, 168] width 195 height 16
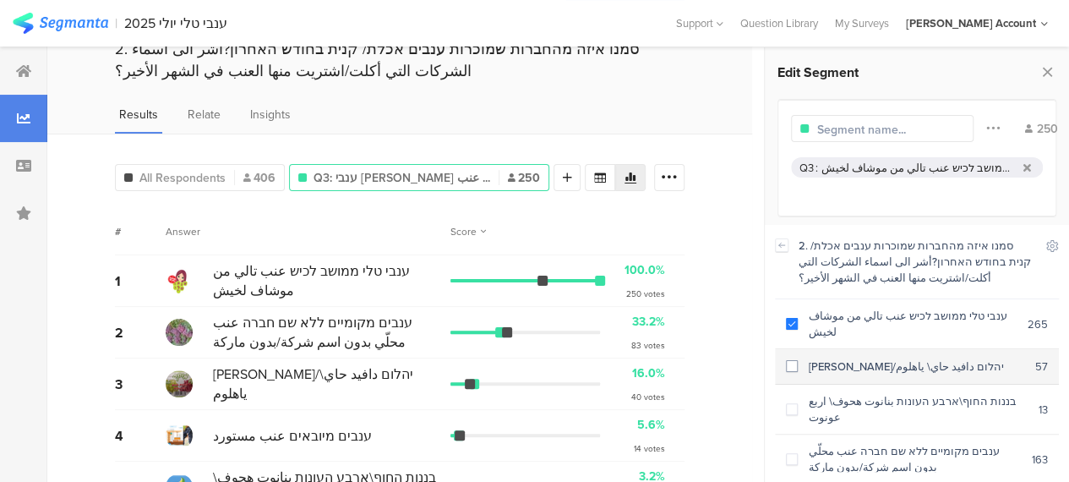
click at [795, 360] on span at bounding box center [792, 366] width 12 height 12
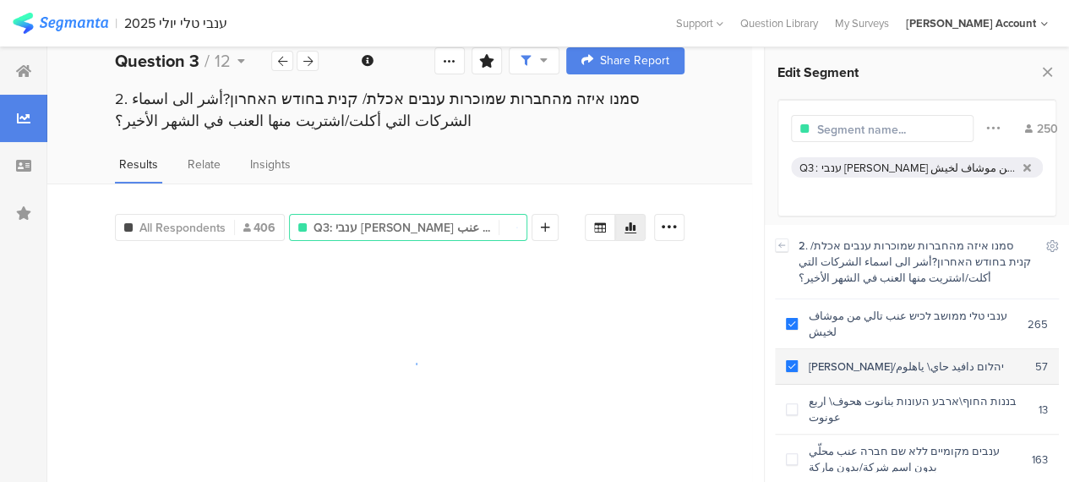
scroll to position [21, 0]
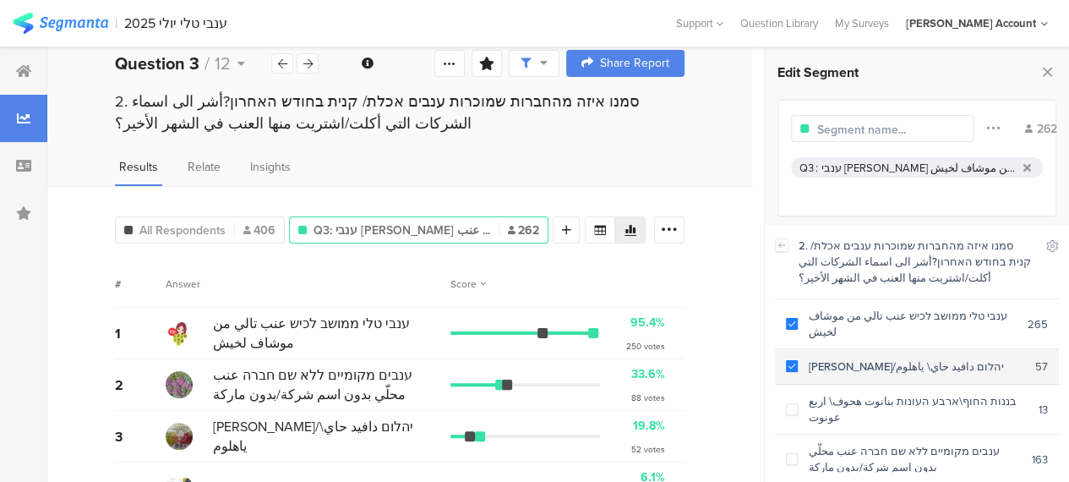
scroll to position [74, 0]
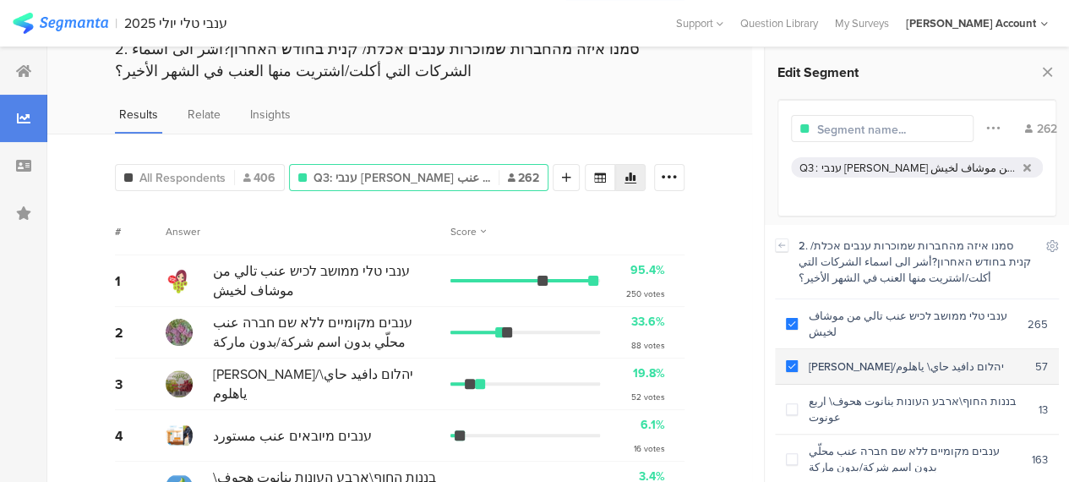
click at [791, 360] on span at bounding box center [792, 366] width 12 height 12
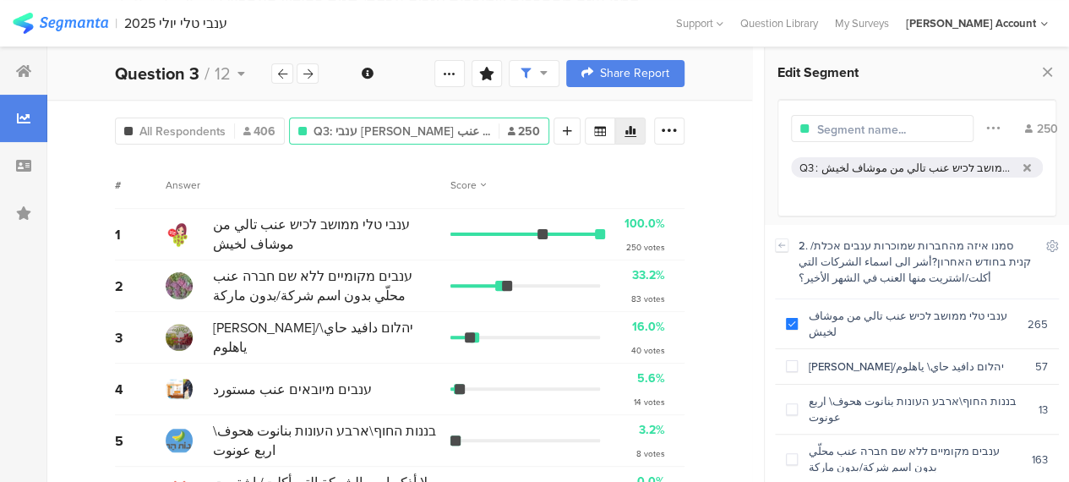
scroll to position [158, 0]
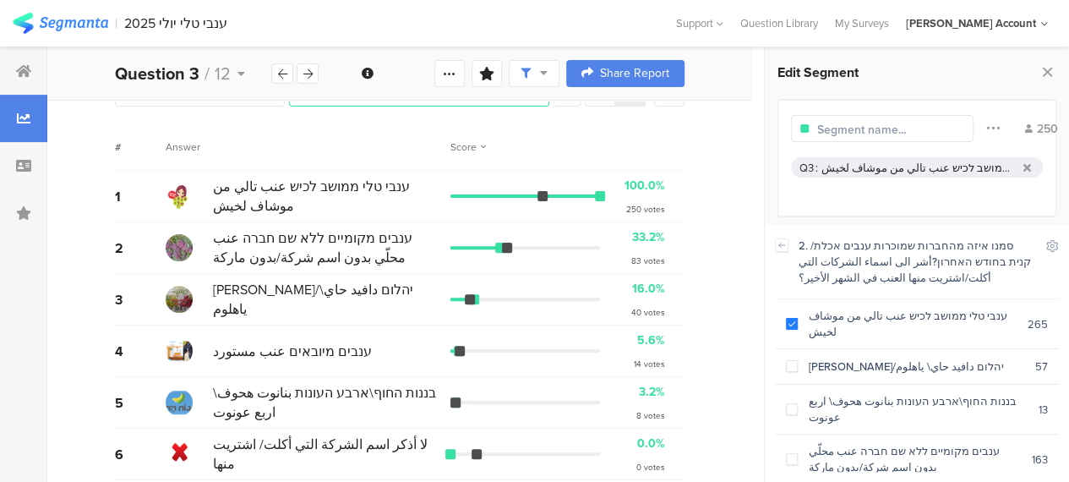
click at [735, 391] on div "All Respondents 406 Q3: ענבי טלי ממושב לכיש عنب ... 250 Add Segment # Answer Sc…" at bounding box center [399, 271] width 705 height 444
click at [505, 243] on div at bounding box center [500, 248] width 10 height 10
click at [737, 245] on div "All Respondents 406 Q3: ענבי טלי ממושב לכיש عنب ... 250 Add Segment # Answer Sc…" at bounding box center [399, 271] width 705 height 444
click at [793, 360] on span at bounding box center [792, 366] width 12 height 12
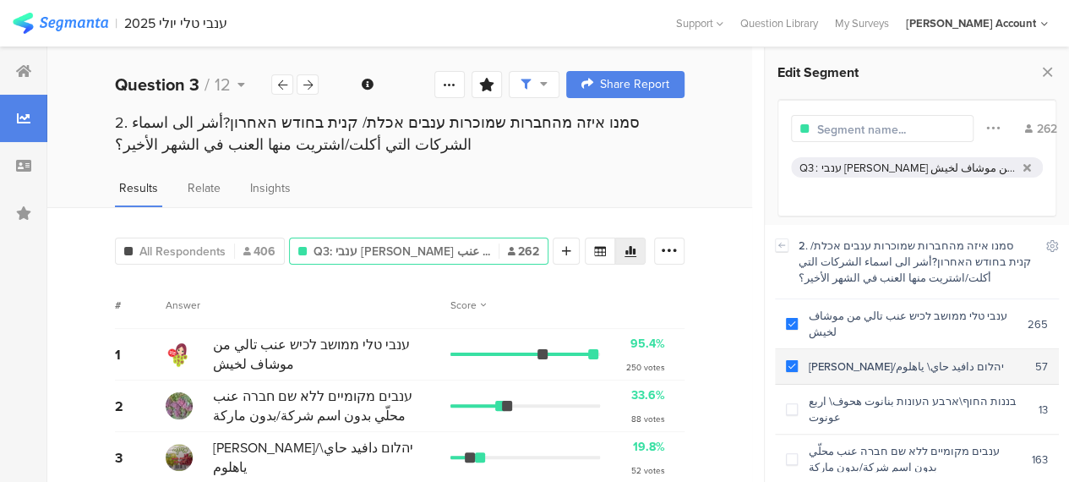
click at [789, 360] on span at bounding box center [792, 366] width 12 height 12
click at [796, 360] on span at bounding box center [792, 366] width 12 height 12
click at [792, 360] on span at bounding box center [792, 366] width 12 height 12
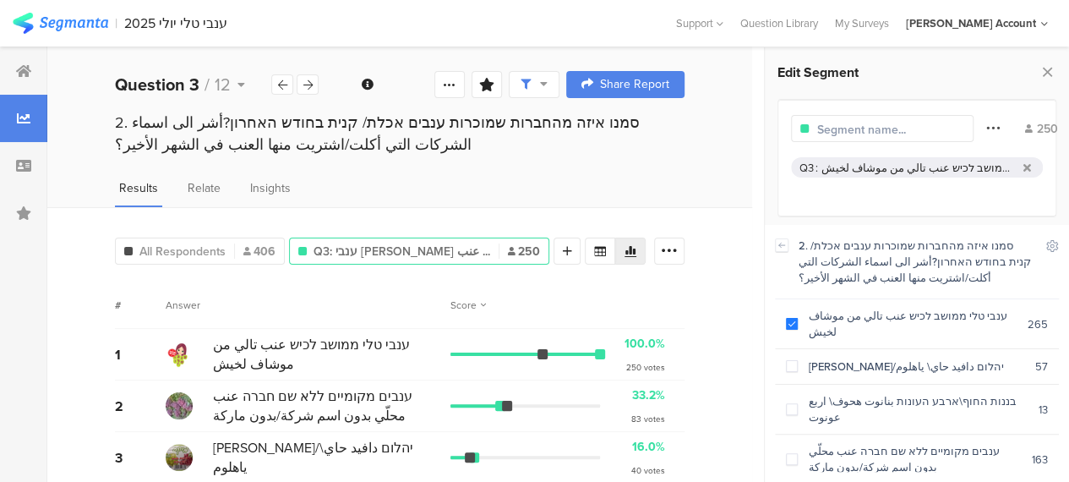
click at [986, 128] on icon at bounding box center [993, 128] width 14 height 22
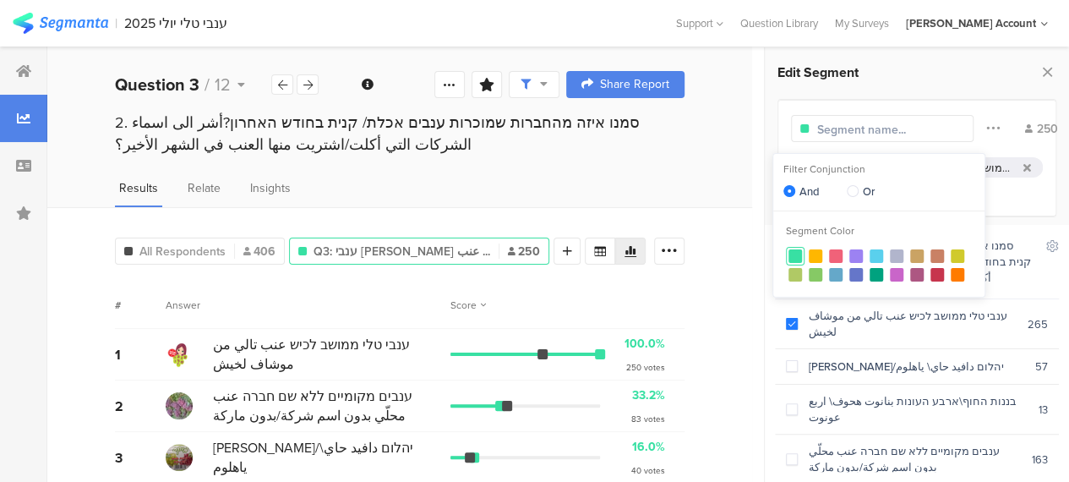
click at [702, 196] on div "Results Relate Insights" at bounding box center [399, 193] width 705 height 28
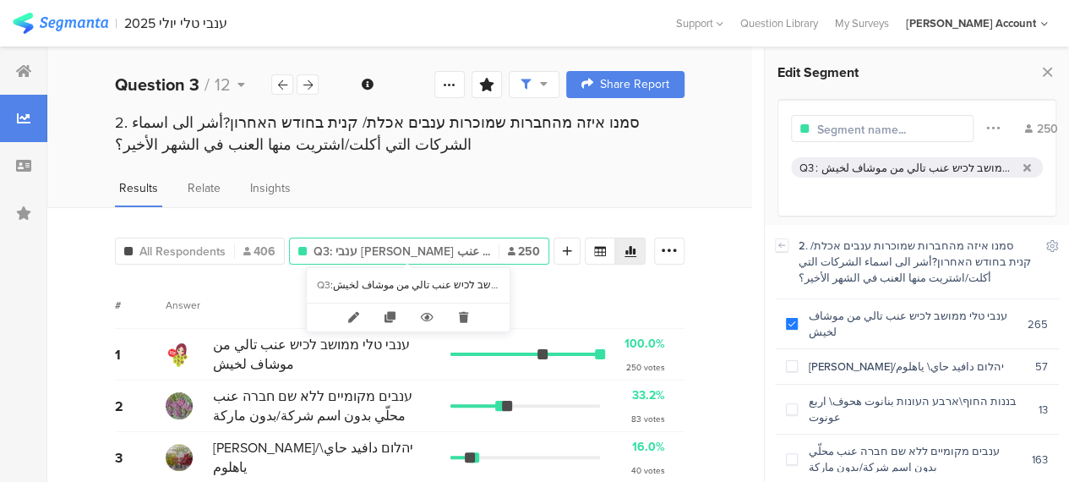
click at [464, 243] on span "Q3: ענבי טלי ממושב לכיש عنب ..." at bounding box center [402, 252] width 177 height 18
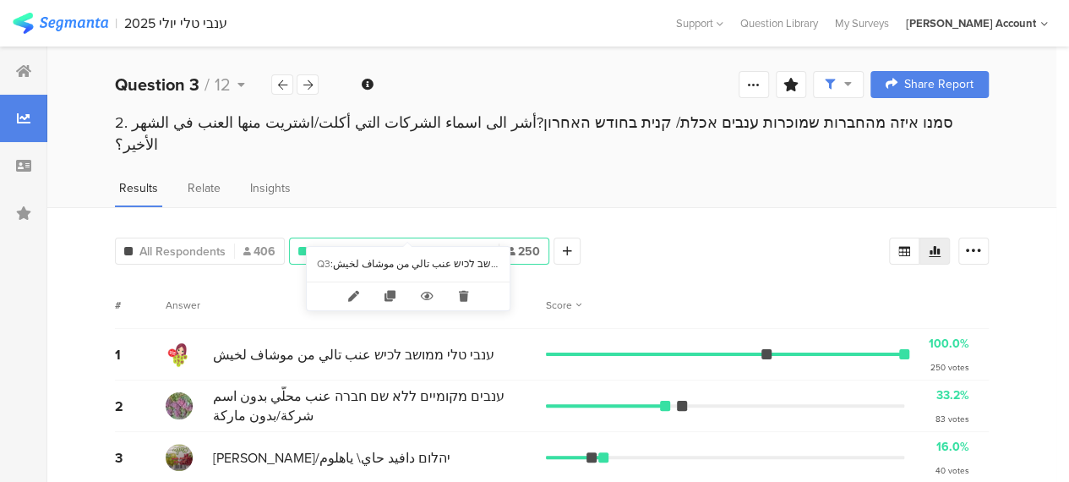
click at [445, 243] on span "Q3: ענבי טלי ממושב לכיש عنب ..." at bounding box center [402, 252] width 177 height 18
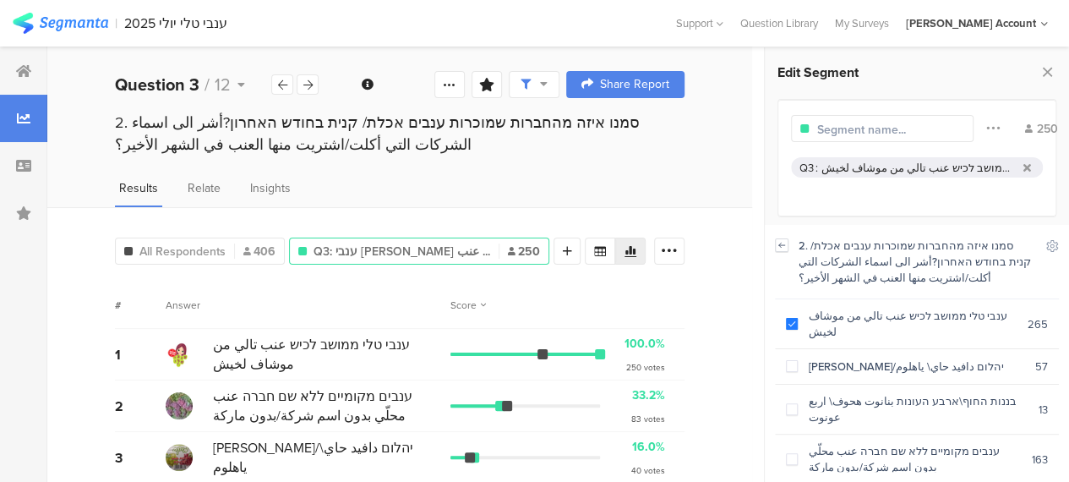
click at [779, 247] on icon at bounding box center [782, 245] width 12 height 14
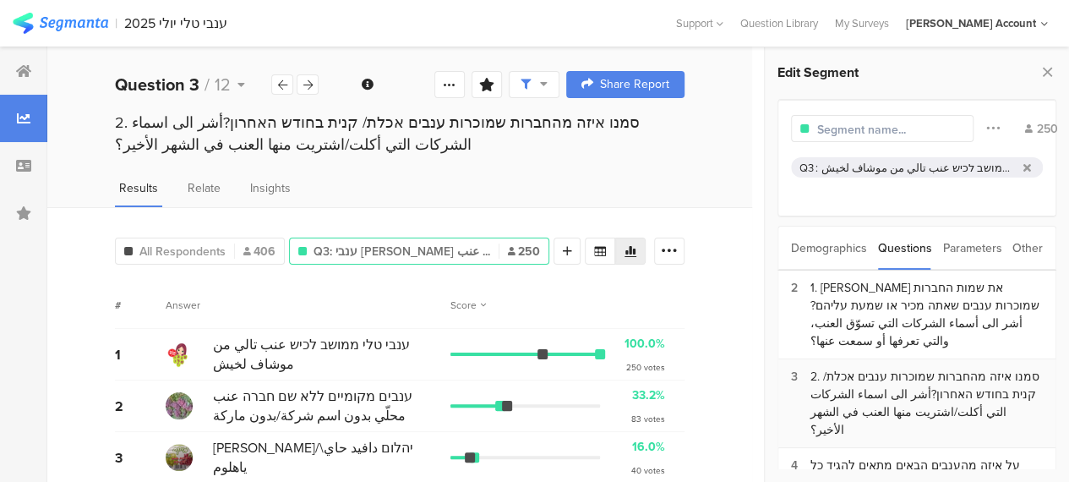
click at [887, 372] on div "2. סמנו איזה מהחברות שמוכרות ענבים אכלת/ קנית בחודש האחרון?أشر الى اسماء الشركا…" at bounding box center [926, 403] width 232 height 71
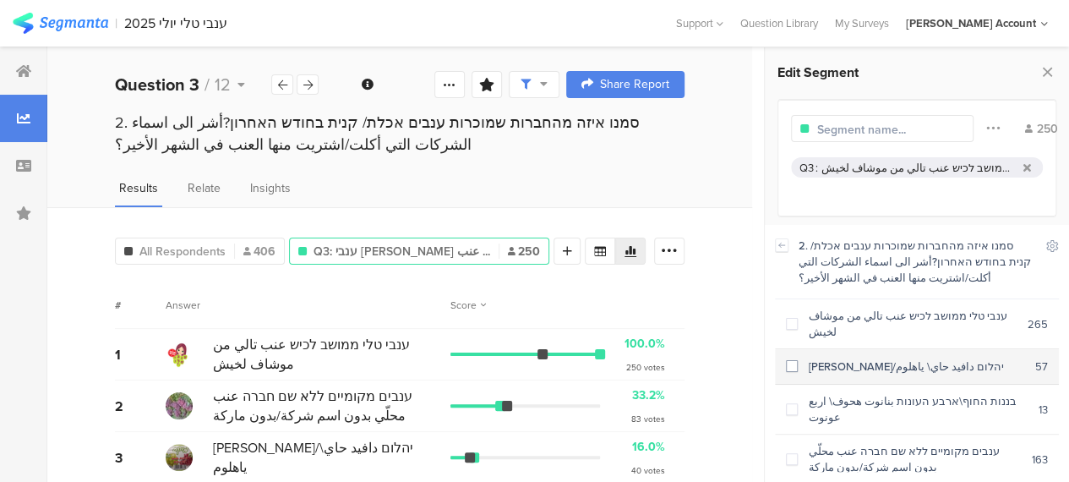
click at [794, 360] on span at bounding box center [792, 366] width 12 height 12
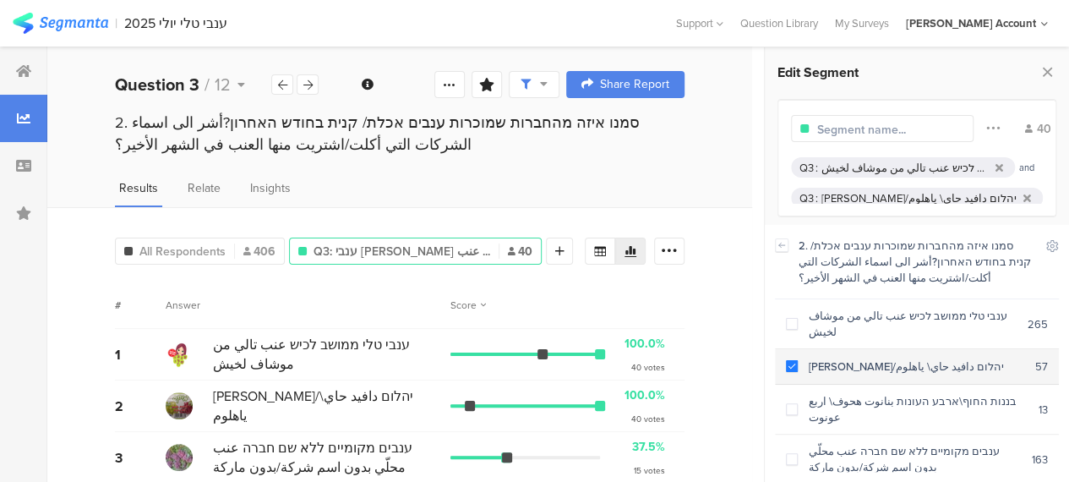
click at [791, 360] on span at bounding box center [792, 366] width 12 height 12
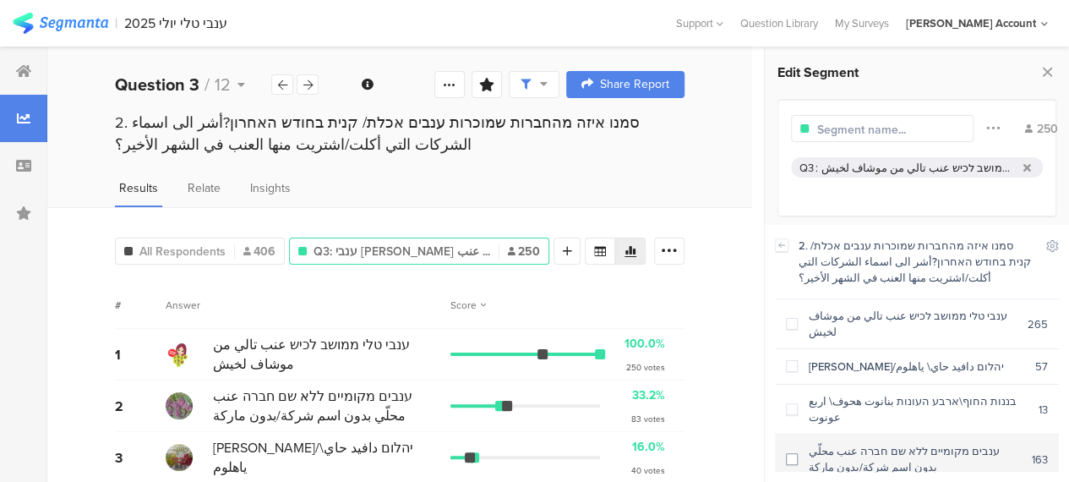
click at [792, 453] on span at bounding box center [792, 459] width 12 height 12
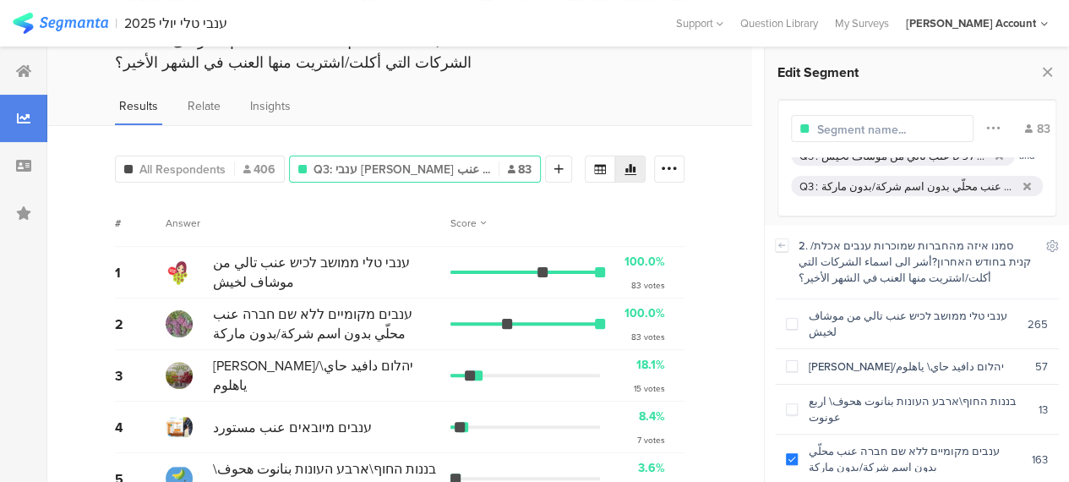
scroll to position [85, 0]
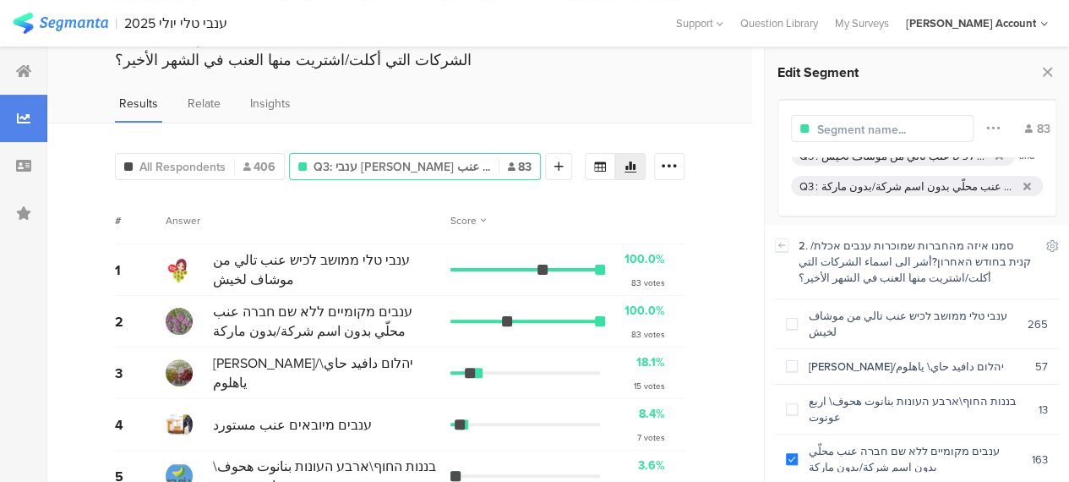
click at [89, 125] on div "All Respondents 406 Q3: ענבי טלי ממושב לכיש عنب ... 83 Add Segment # Answer Sco…" at bounding box center [399, 345] width 705 height 444
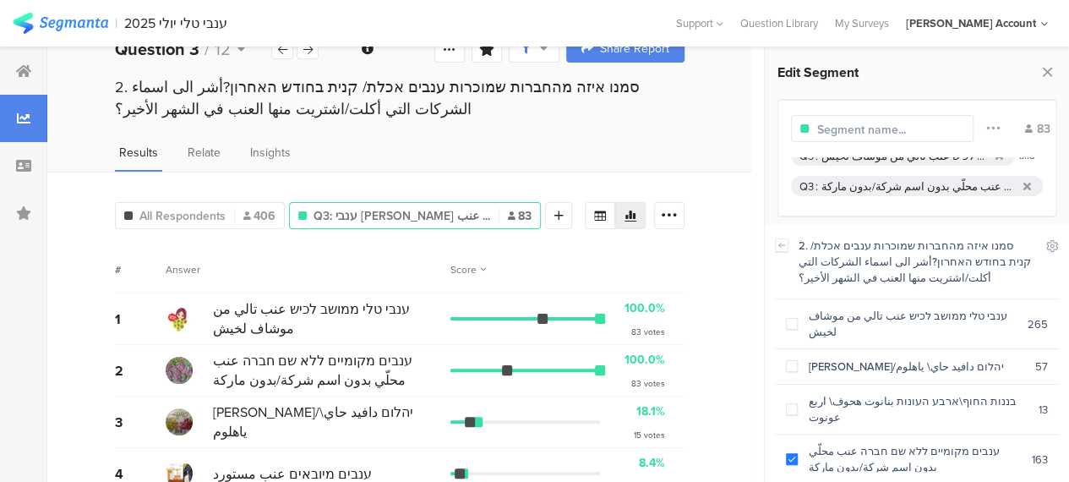
scroll to position [0, 0]
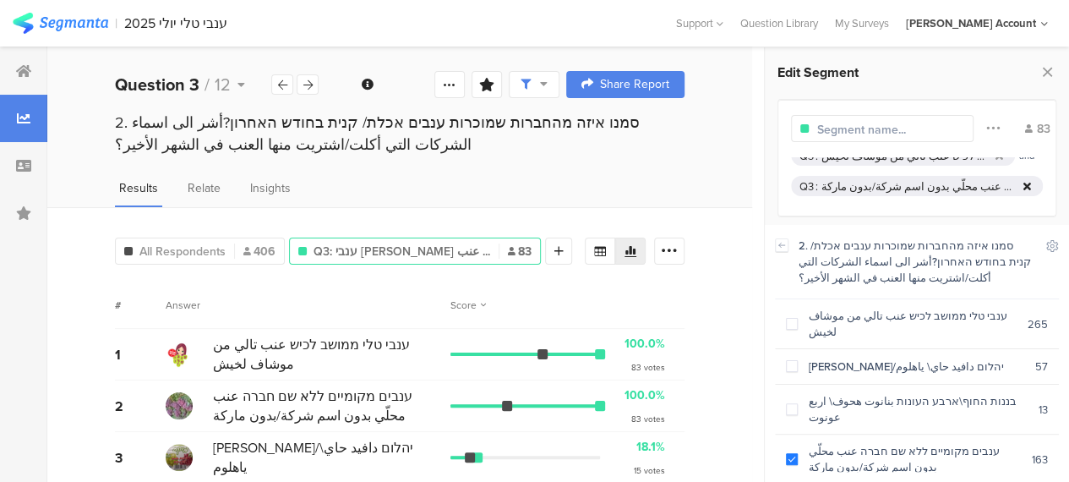
click at [1023, 183] on icon at bounding box center [1027, 186] width 8 height 11
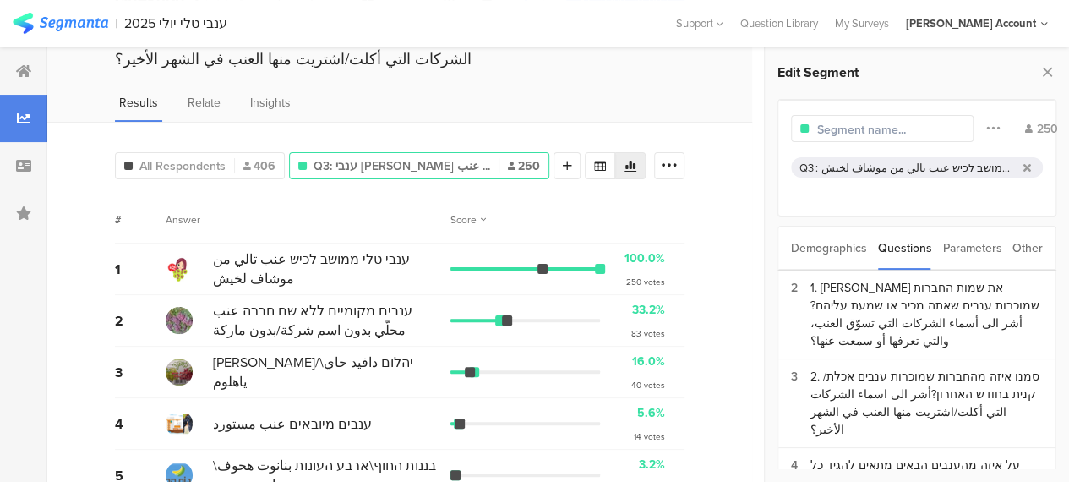
scroll to position [158, 0]
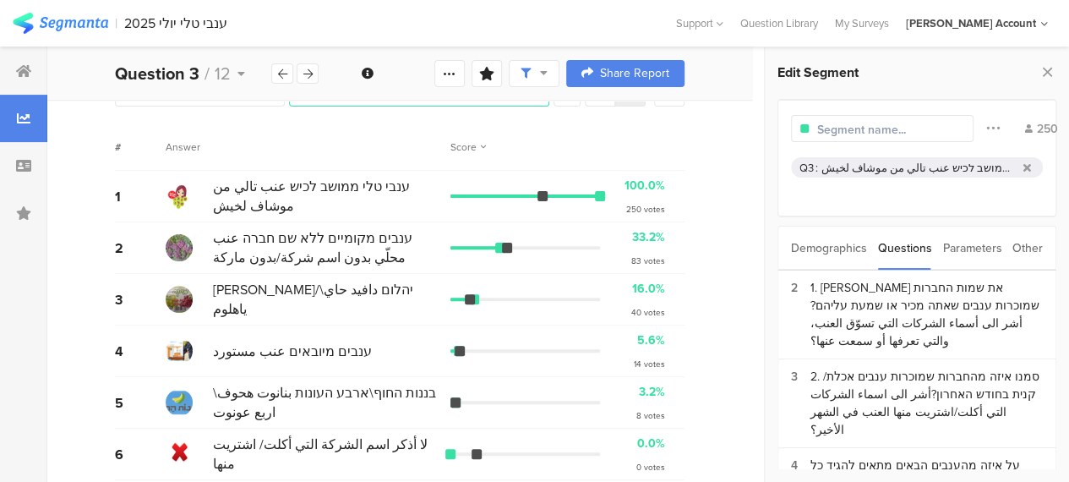
click at [724, 319] on div "All Respondents 406 Q3: ענבי טלי ממושב לכיש عنب ... 250 Add Segment # Answer Sc…" at bounding box center [399, 271] width 705 height 444
click at [886, 373] on div "2. סמנו איזה מהחברות שמוכרות ענבים אכלת/ קנית בחודש האחרון?أشر الى اسماء الشركا…" at bounding box center [926, 403] width 232 height 71
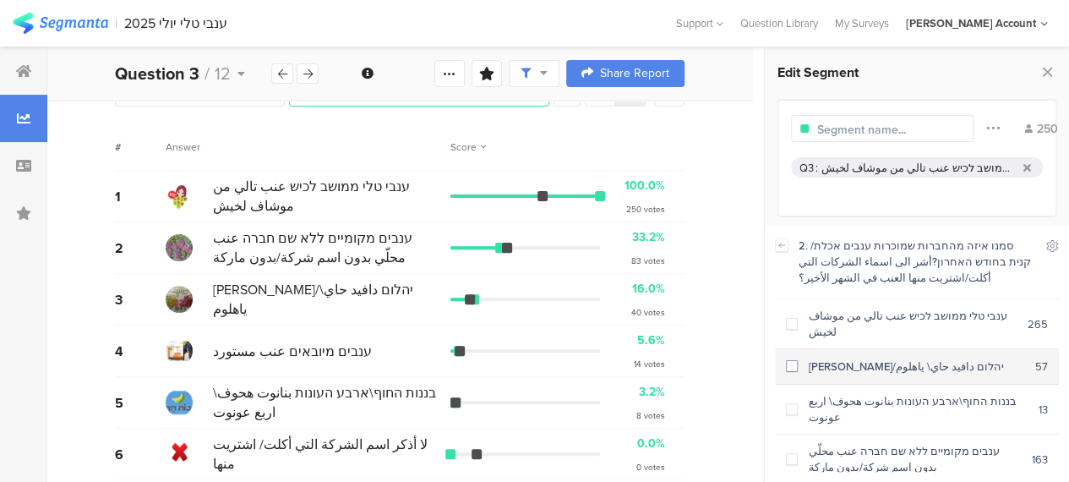
click at [791, 360] on span at bounding box center [792, 366] width 12 height 12
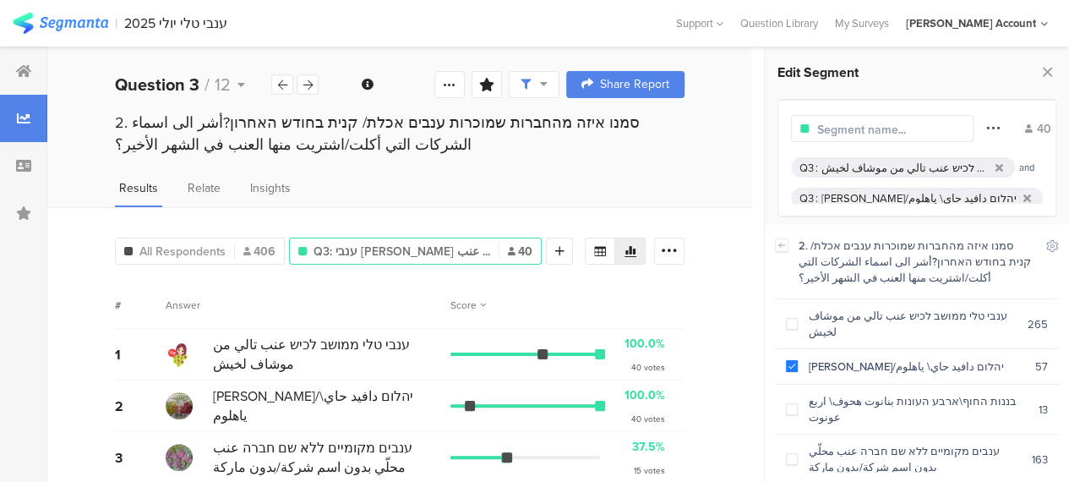
click at [986, 128] on icon at bounding box center [993, 128] width 14 height 22
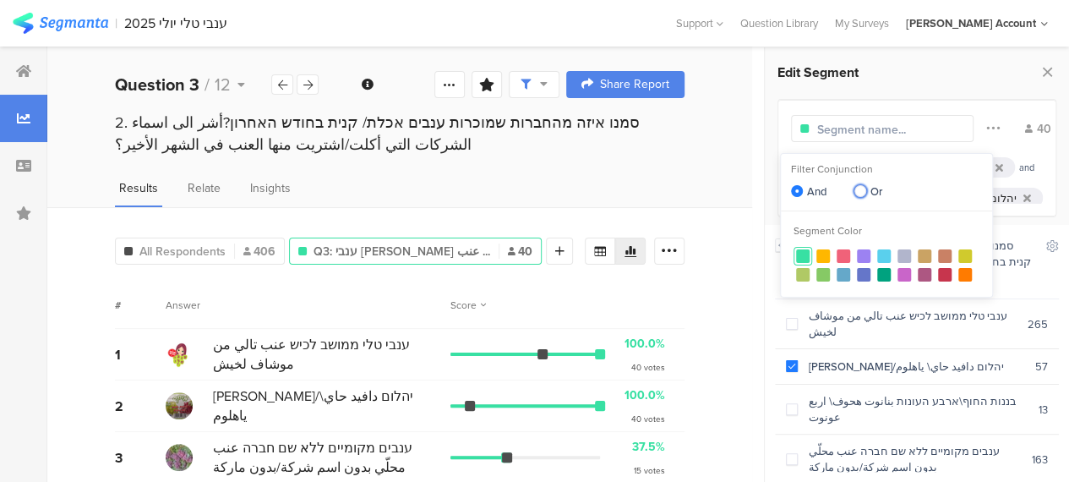
click at [863, 189] on span at bounding box center [860, 191] width 12 height 12
click at [863, 189] on input "Or" at bounding box center [860, 192] width 12 height 14
radio input "true"
radio input "false"
radio input "true"
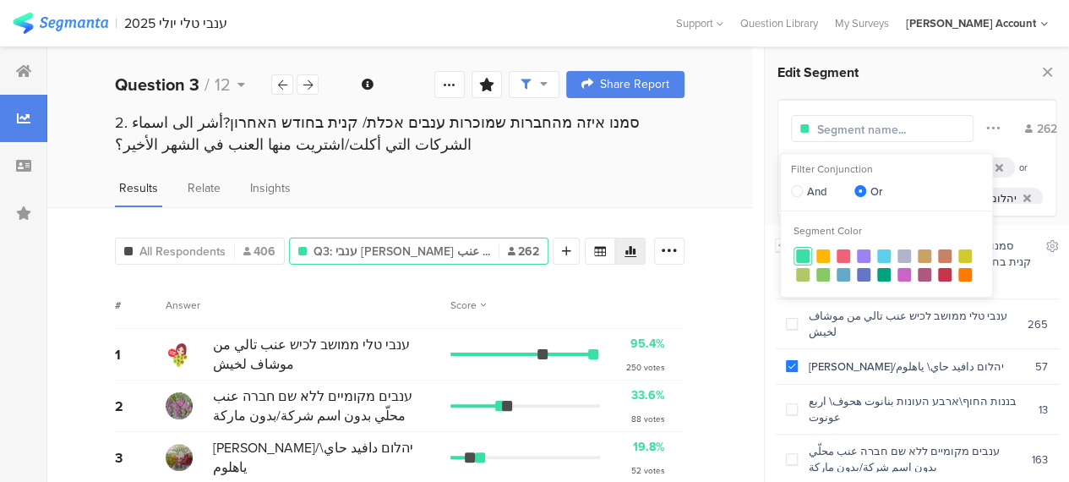
click at [695, 190] on div "Results Relate Insights" at bounding box center [399, 193] width 705 height 28
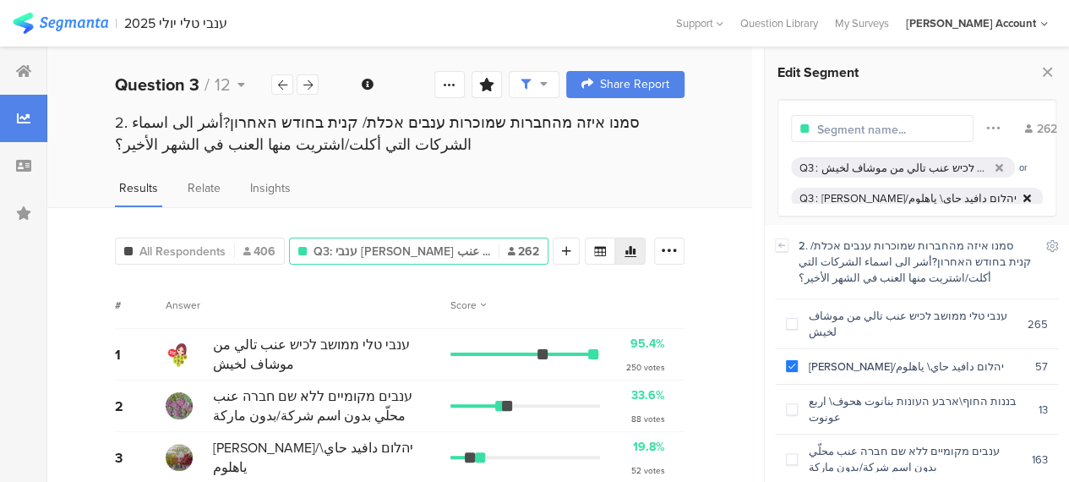
click at [1023, 194] on icon at bounding box center [1027, 198] width 8 height 11
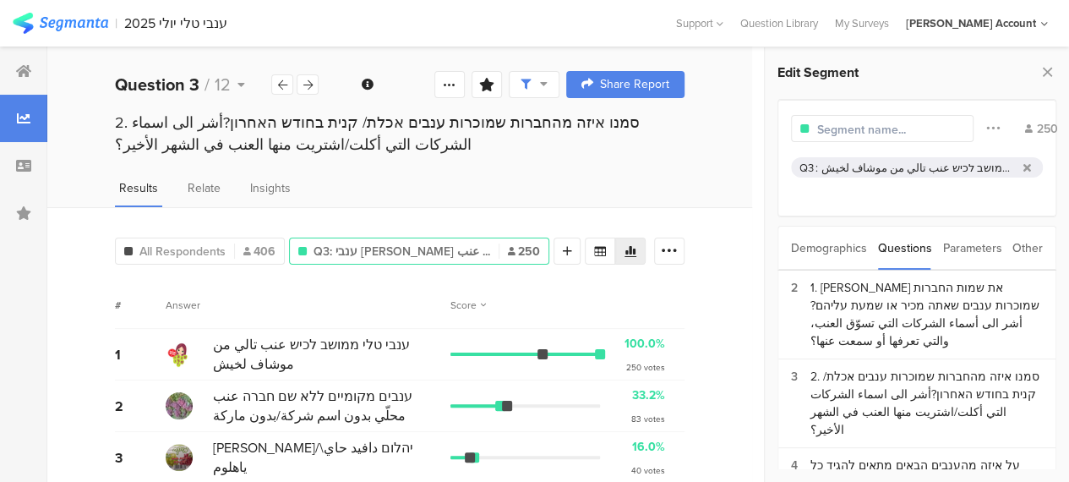
click at [263, 302] on div "Answer" at bounding box center [308, 304] width 285 height 15
click at [199, 248] on span "All Respondents" at bounding box center [182, 252] width 86 height 18
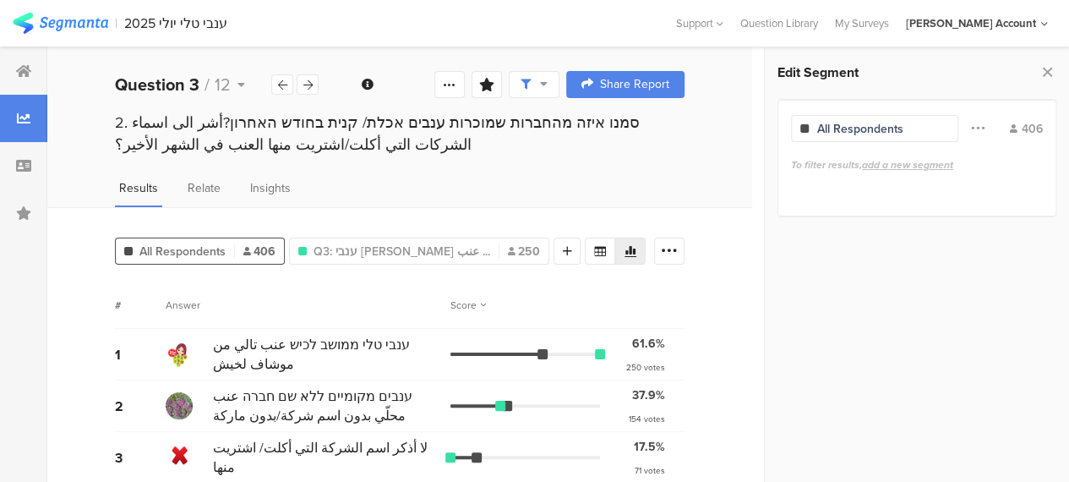
click at [325, 289] on div "# Answer Score" at bounding box center [400, 304] width 570 height 47
click at [641, 293] on div "# Answer Score" at bounding box center [400, 304] width 570 height 47
click at [402, 244] on span "Q3: ענבי טלי ממושב לכיש عنب ..." at bounding box center [402, 252] width 177 height 18
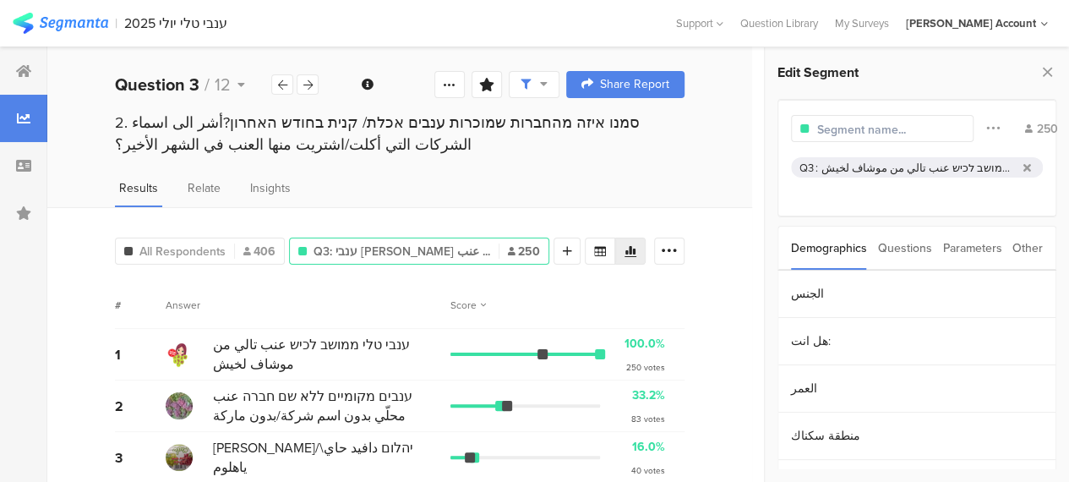
drag, startPoint x: 559, startPoint y: 80, endPoint x: 568, endPoint y: 121, distance: 41.6
click at [548, 84] on icon at bounding box center [544, 84] width 8 height 12
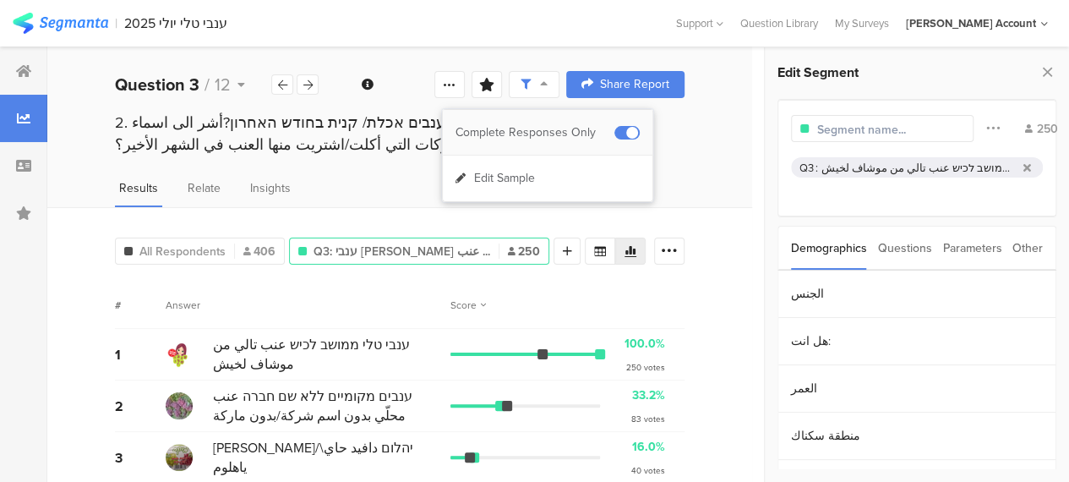
click at [635, 128] on span at bounding box center [626, 133] width 25 height 14
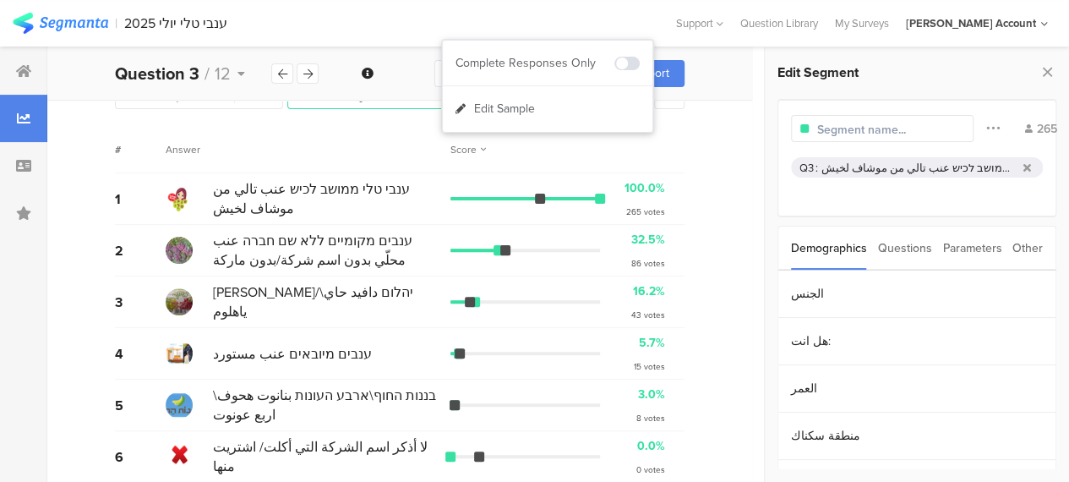
scroll to position [158, 0]
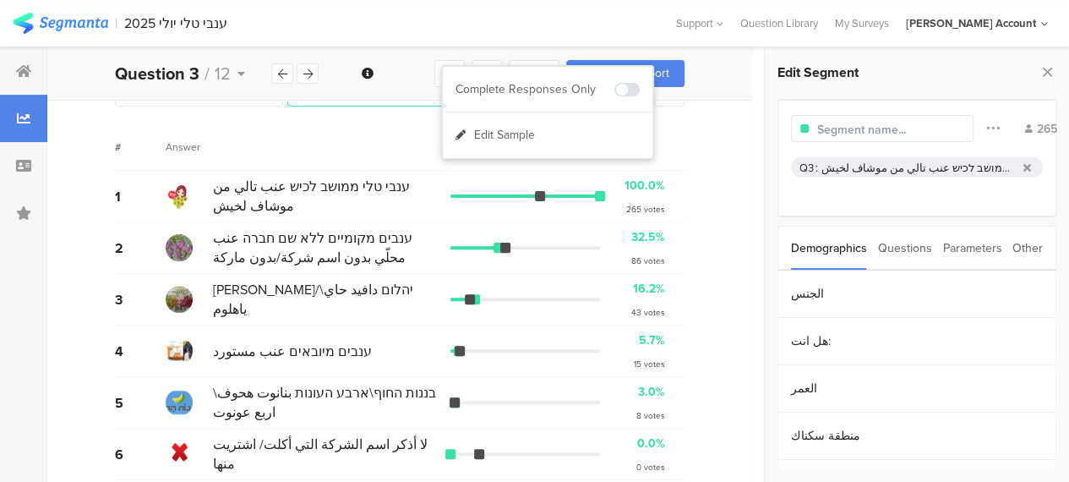
click at [717, 275] on div "All Respondents 443 Q3: ענבי טלי ממושב לכיש عنب ... 265 Add Segment # Answer Sc…" at bounding box center [399, 271] width 705 height 444
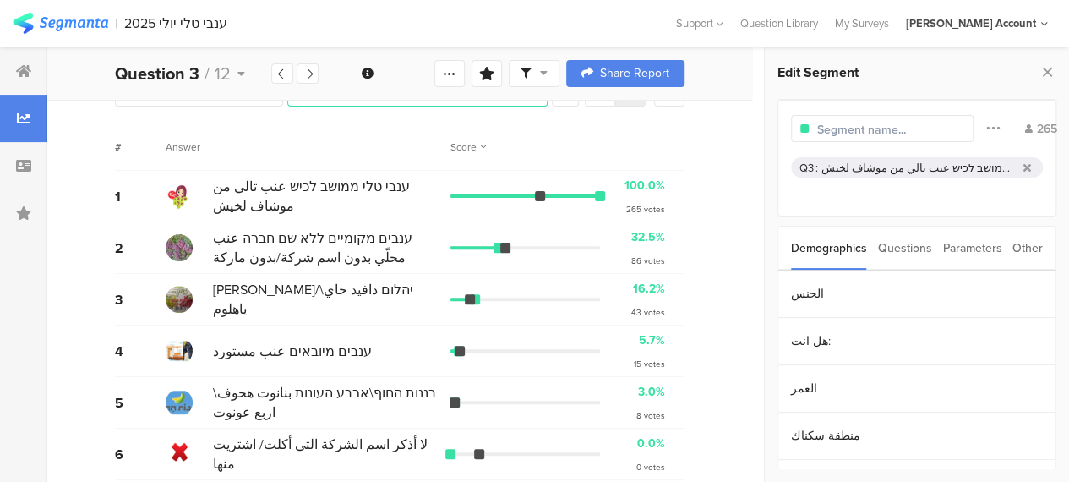
click at [559, 72] on div at bounding box center [534, 73] width 51 height 27
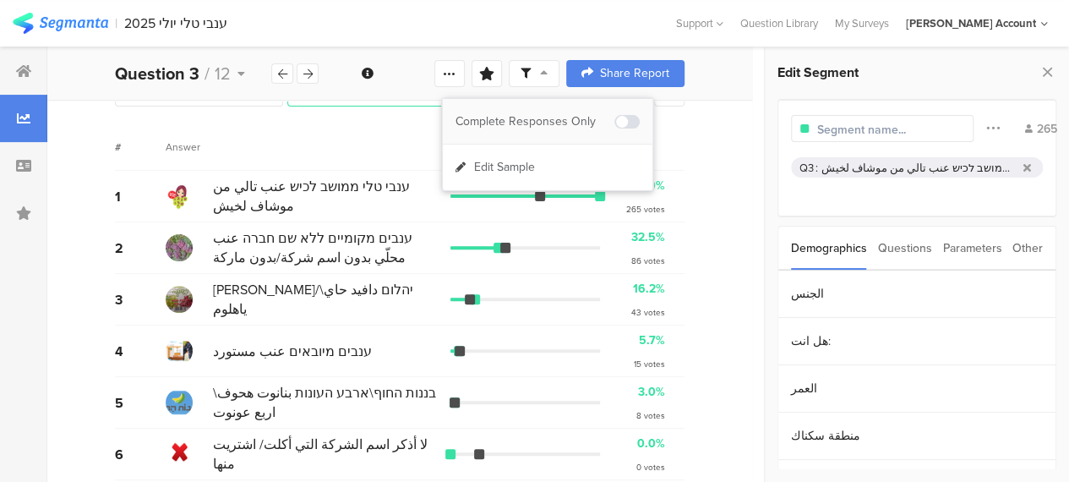
click at [585, 120] on div "Complete Responses Only" at bounding box center [535, 121] width 159 height 17
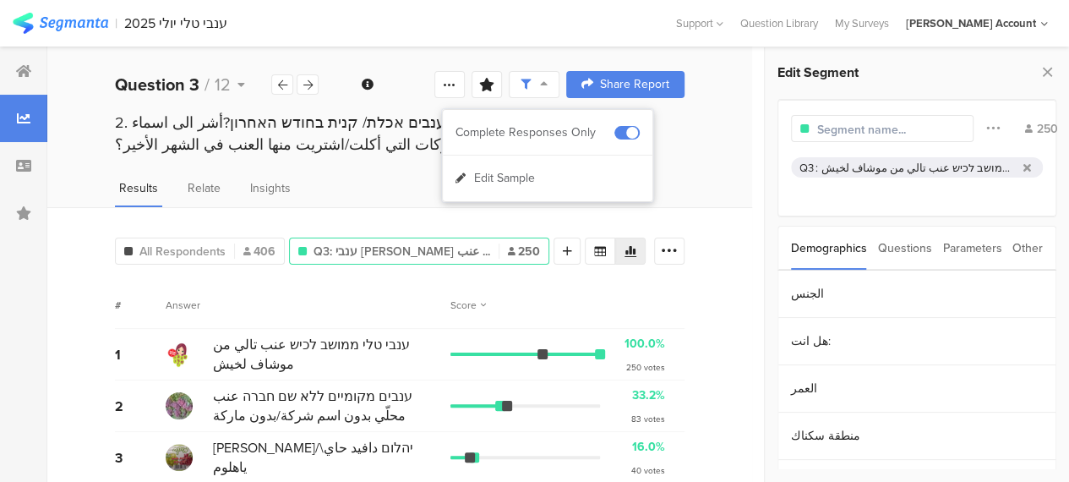
click at [391, 278] on div "All Respondents 406 Q3: ענבי טלי ממושב לכיש عنب ... 250 Add Segment # Answer Sc…" at bounding box center [399, 429] width 705 height 444
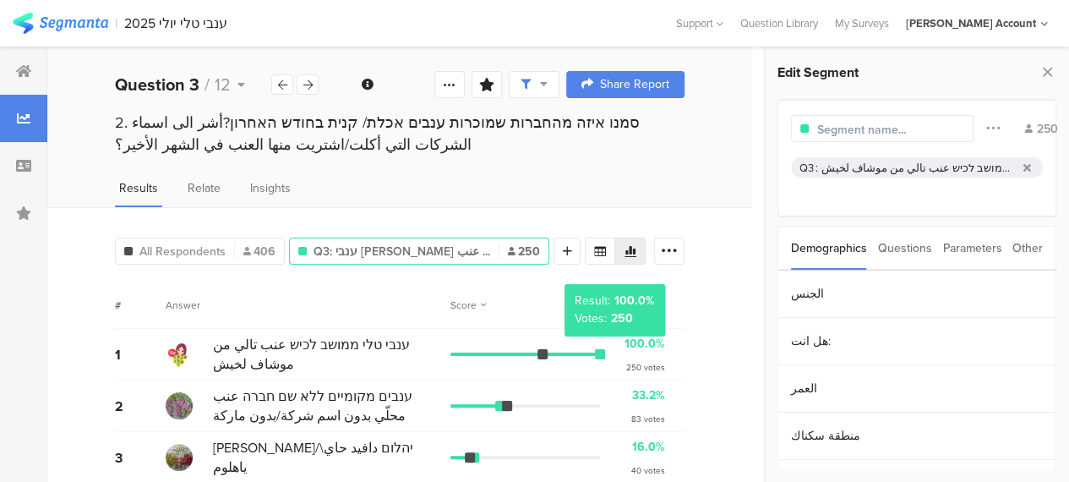
click at [605, 351] on div at bounding box center [600, 354] width 10 height 10
click at [918, 246] on div "Questions" at bounding box center [905, 247] width 54 height 43
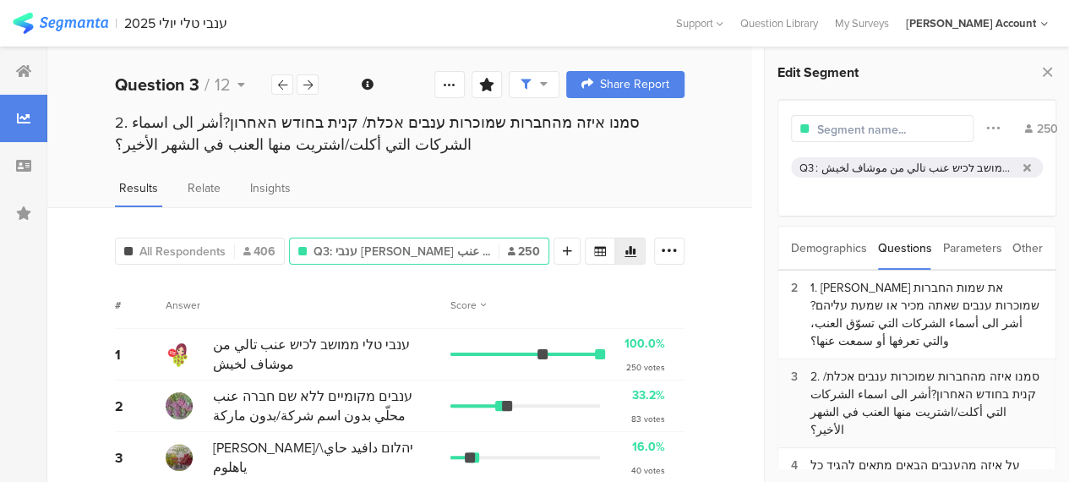
click at [865, 368] on div "2. סמנו איזה מהחברות שמוכרות ענבים אכלת/ קנית בחודש האחרון?أشر الى اسماء الشركا…" at bounding box center [926, 403] width 232 height 71
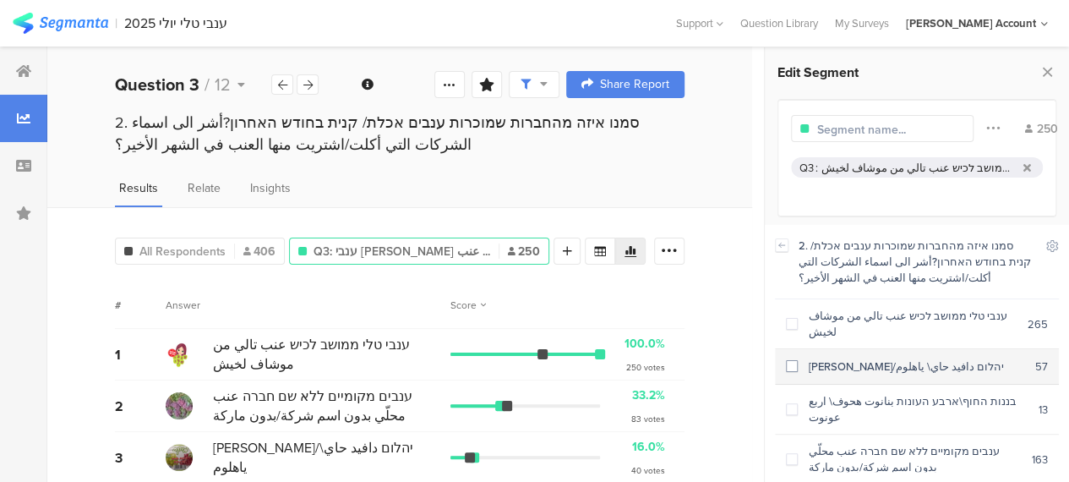
click at [793, 360] on span at bounding box center [792, 366] width 12 height 12
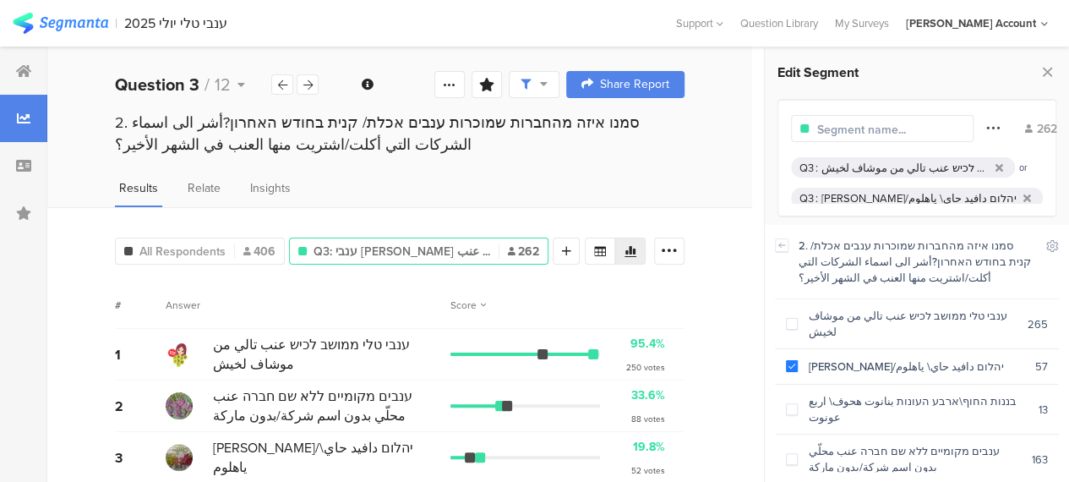
click at [986, 127] on icon at bounding box center [993, 128] width 14 height 22
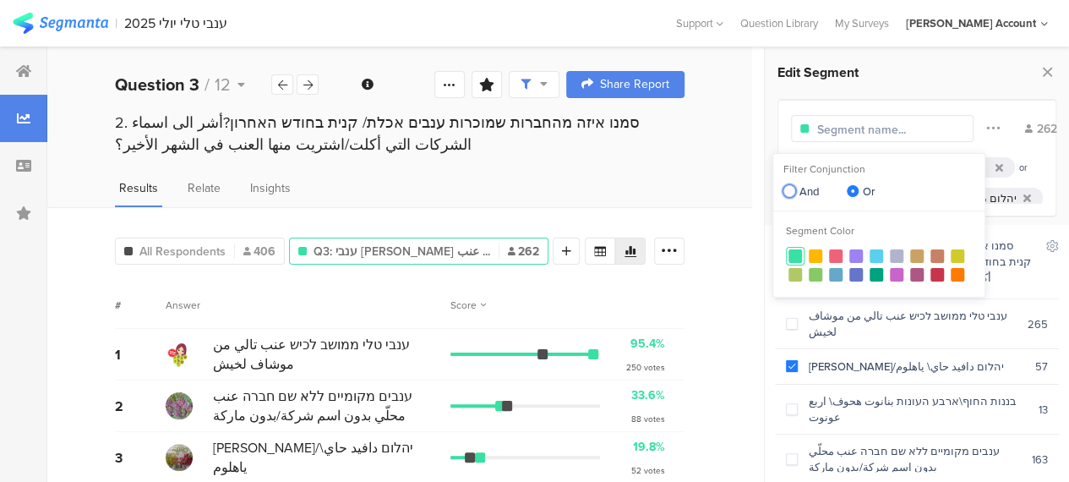
click at [789, 190] on span at bounding box center [789, 191] width 12 height 12
click at [789, 190] on input "And" at bounding box center [789, 192] width 12 height 14
radio input "true"
radio input "false"
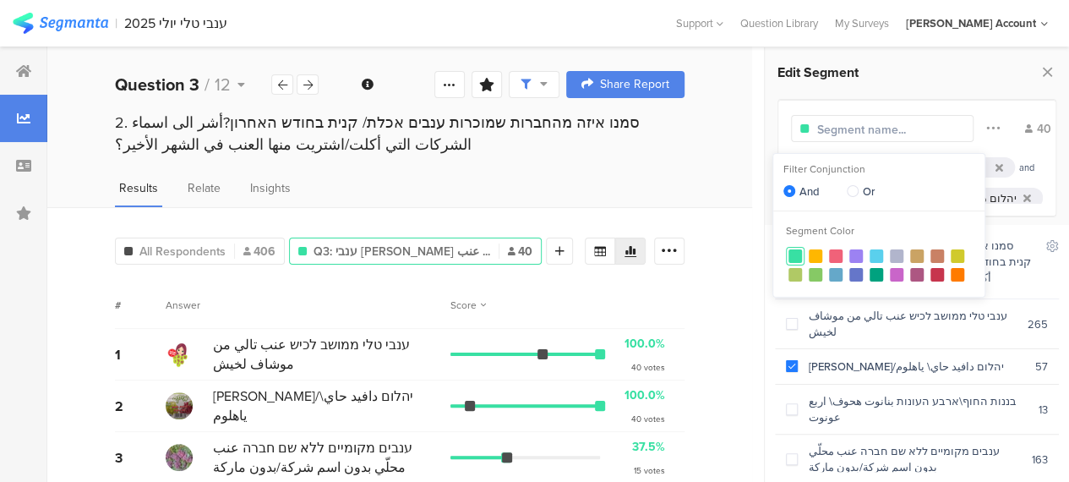
click at [711, 295] on div "All Respondents 406 Q3: ענבי טלי ממושב לכיש عنب ... 40 Add Segment # Answer Sco…" at bounding box center [399, 429] width 705 height 444
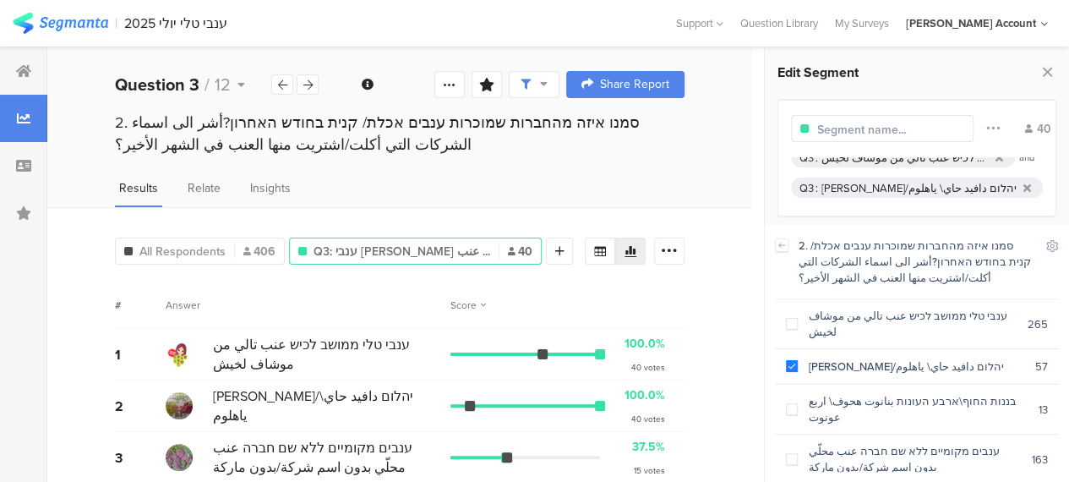
scroll to position [12, 0]
click at [1023, 181] on icon at bounding box center [1027, 186] width 8 height 11
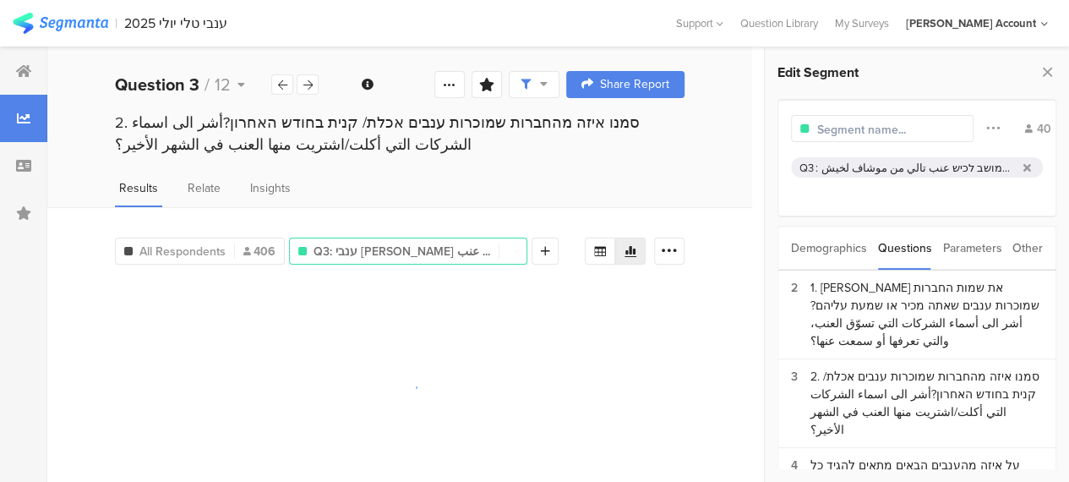
scroll to position [0, 0]
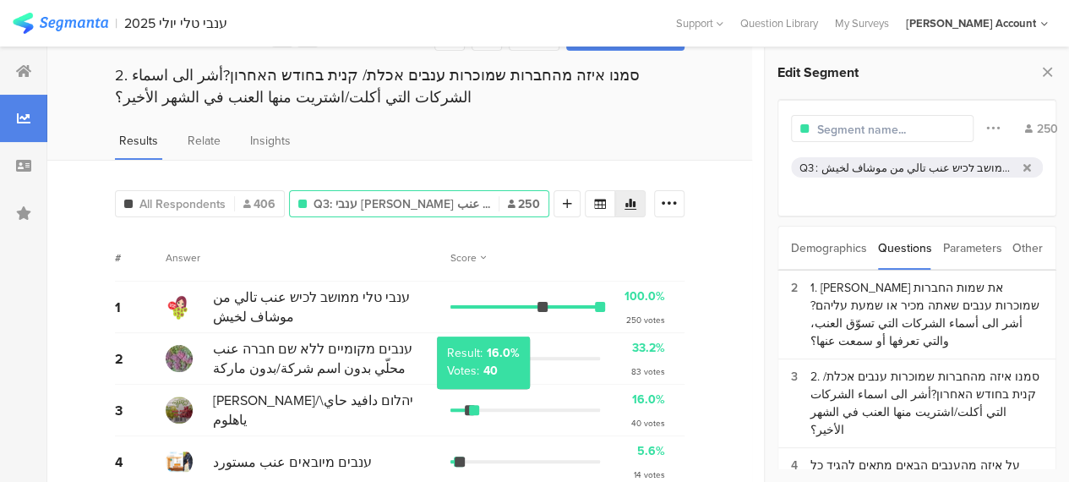
scroll to position [85, 0]
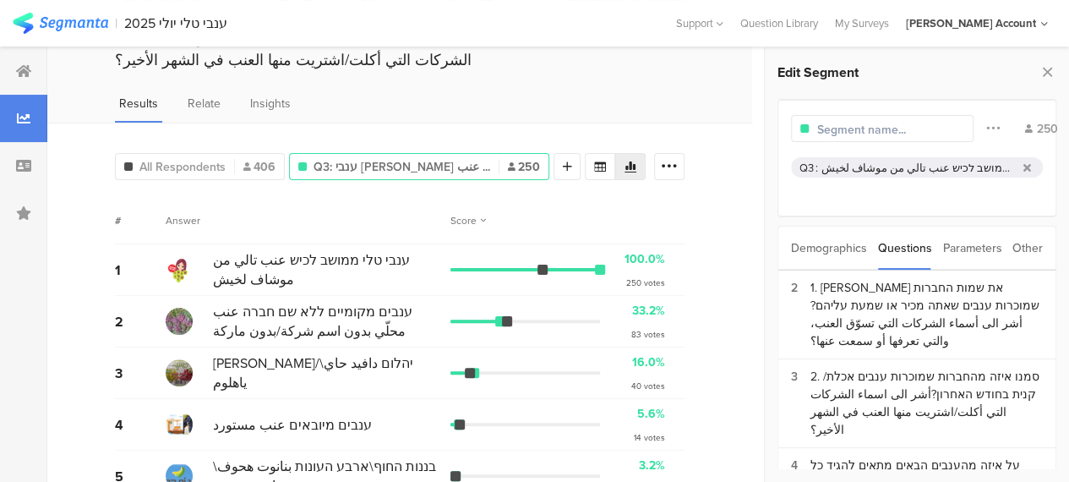
click at [713, 222] on div "All Respondents 406 Q3: ענבי טלי ממושב לכיש عنب ... 250 Add Segment # Answer Sc…" at bounding box center [399, 345] width 705 height 444
click at [565, 213] on div "Score" at bounding box center [567, 220] width 234 height 15
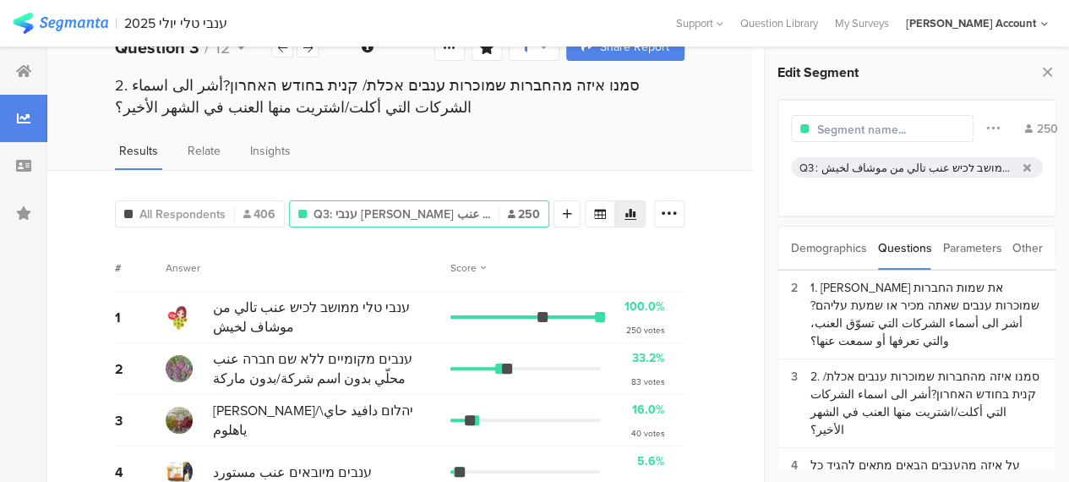
scroll to position [0, 0]
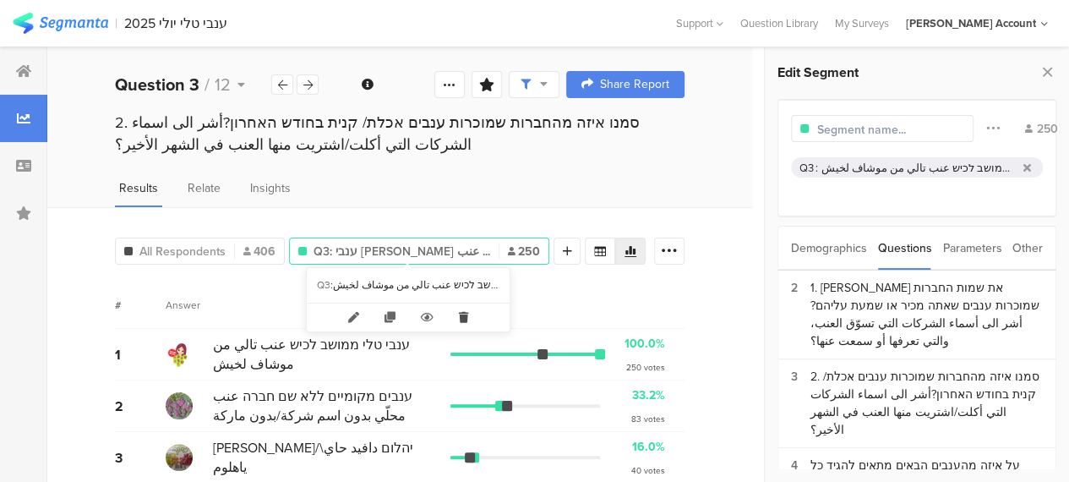
click at [464, 315] on icon at bounding box center [463, 317] width 35 height 28
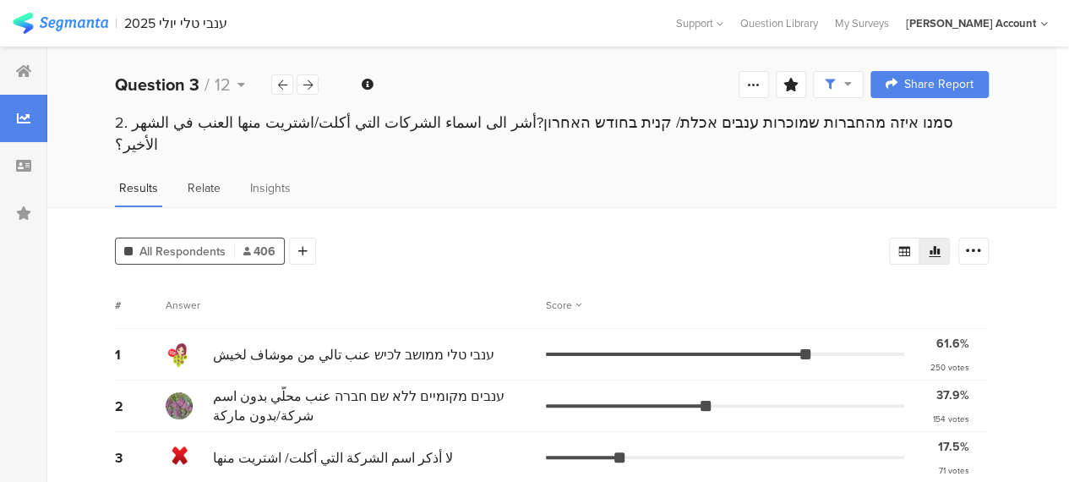
click at [203, 179] on span "Relate" at bounding box center [204, 188] width 33 height 18
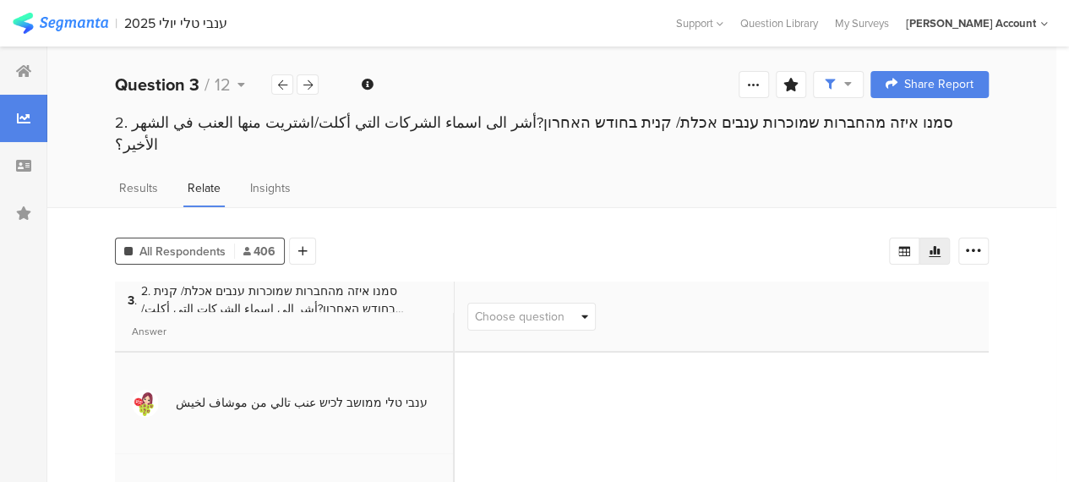
click at [562, 308] on span "Choose question" at bounding box center [520, 317] width 90 height 18
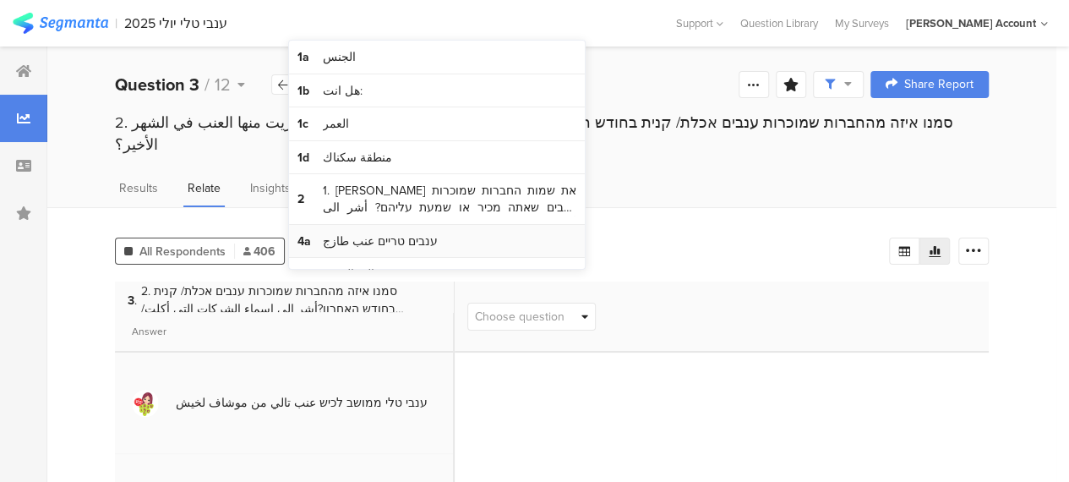
scroll to position [85, 0]
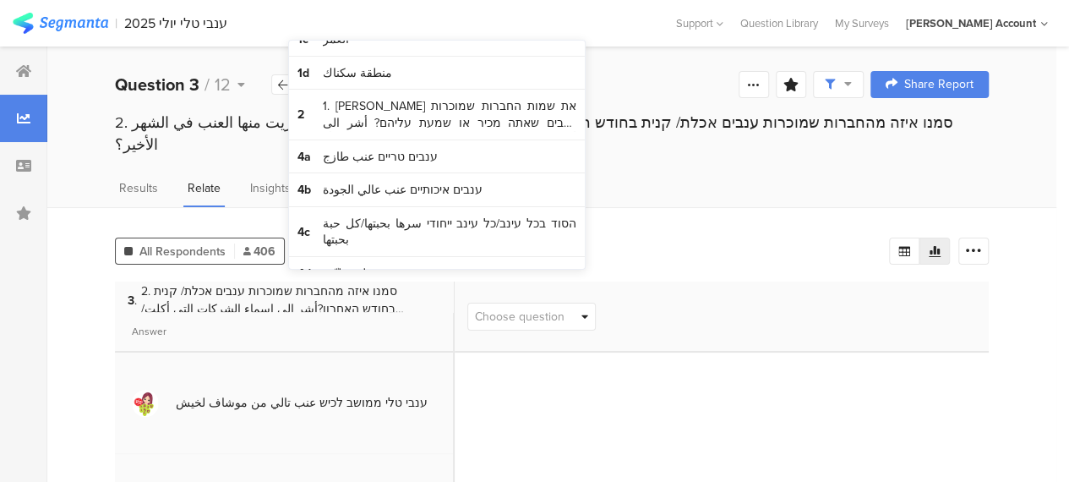
click at [657, 231] on div "All Respondents 406 Add Segment" at bounding box center [502, 248] width 774 height 34
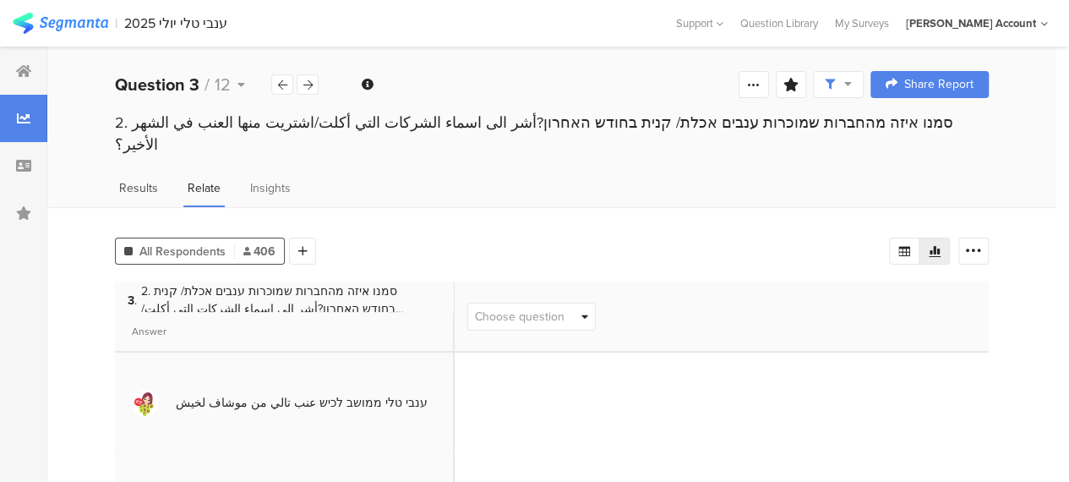
click at [151, 179] on span "Results" at bounding box center [138, 188] width 39 height 18
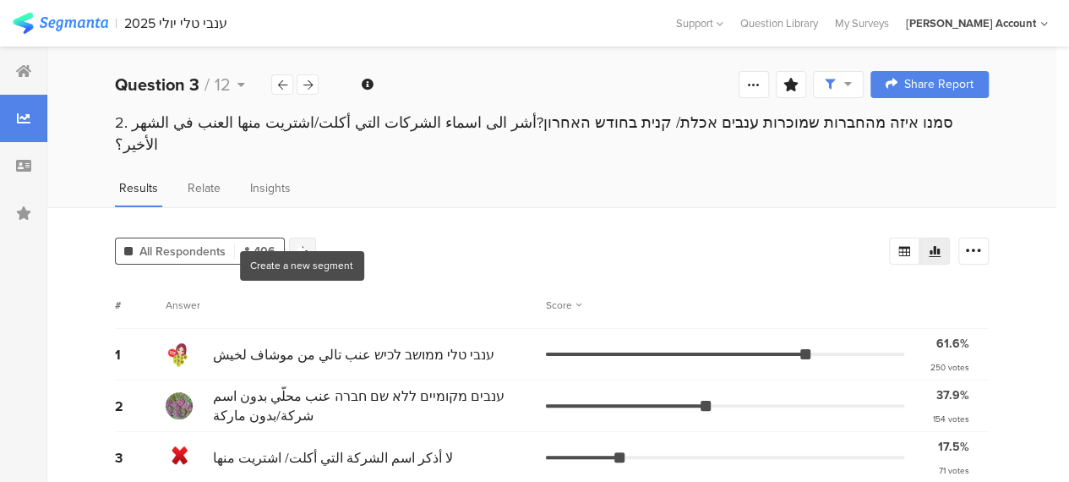
click at [303, 245] on icon at bounding box center [302, 251] width 9 height 12
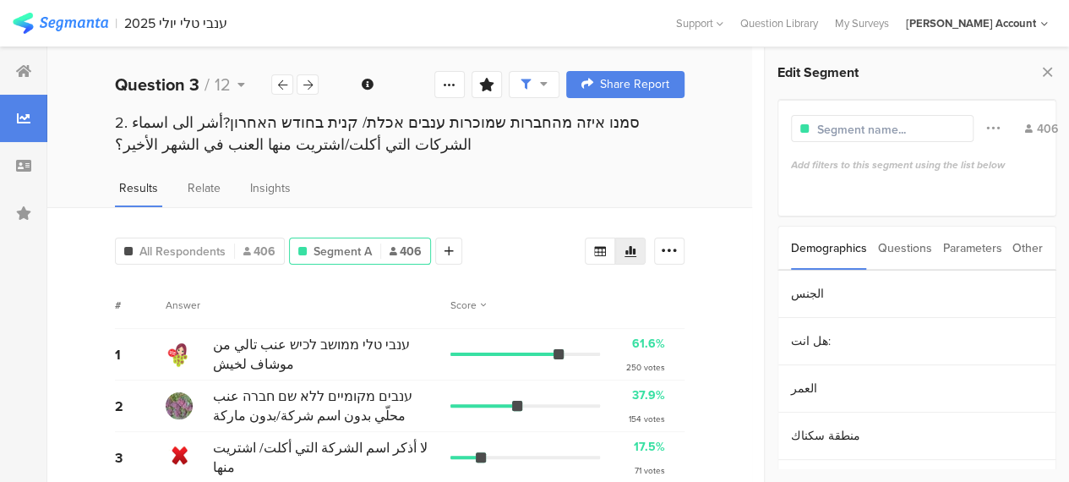
click at [914, 248] on div "Questions" at bounding box center [905, 247] width 54 height 43
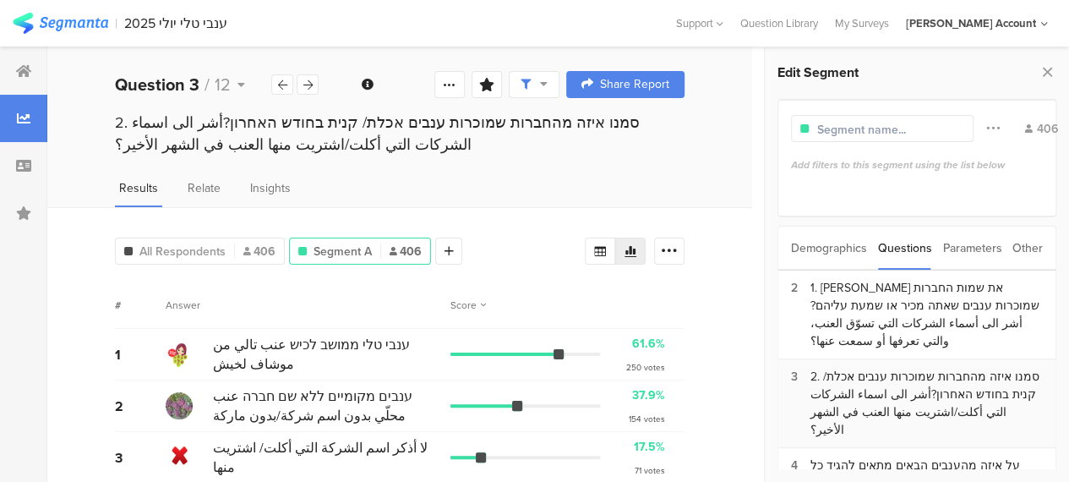
click at [843, 370] on div "2. סמנו איזה מהחברות שמוכרות ענבים אכלת/ קנית בחודש האחרון?أشر الى اسماء الشركا…" at bounding box center [926, 403] width 232 height 71
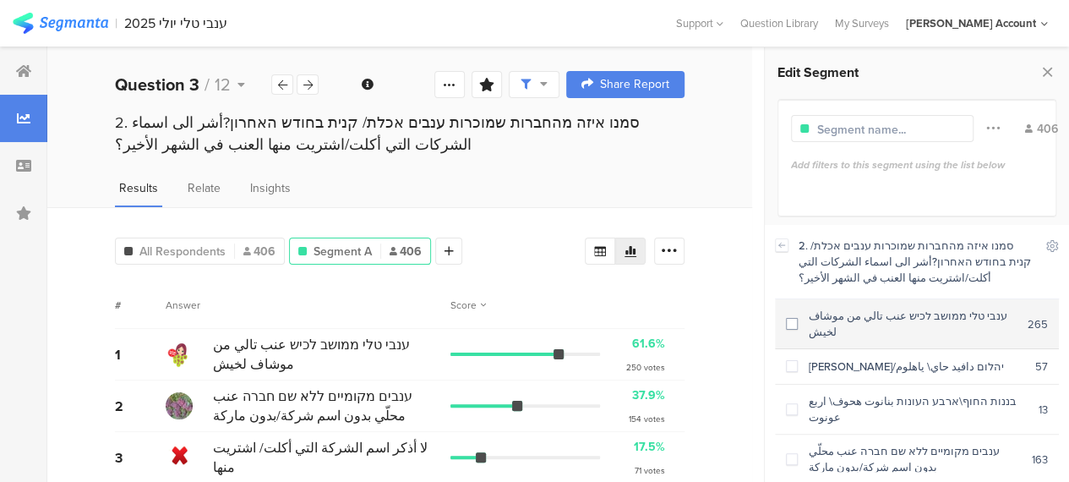
click at [789, 318] on span at bounding box center [792, 324] width 12 height 12
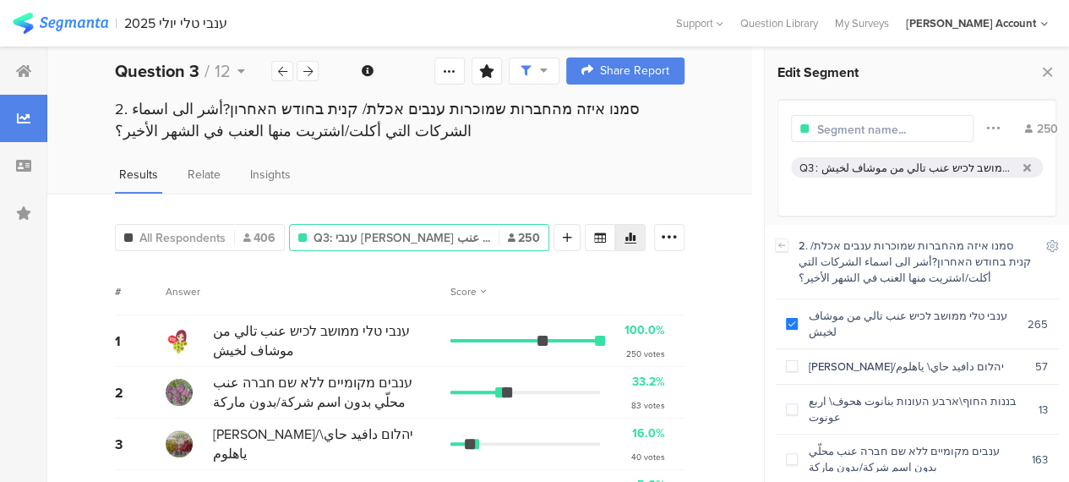
scroll to position [85, 0]
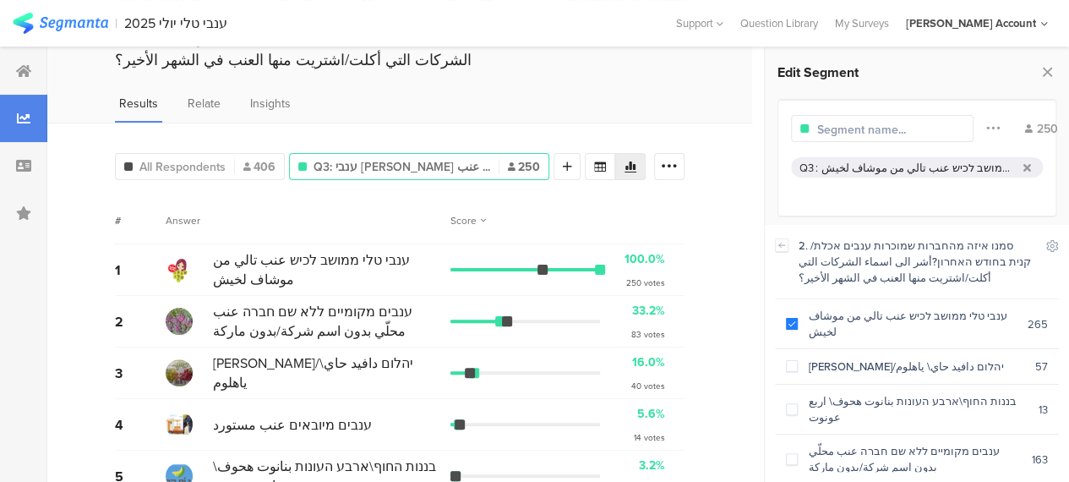
click at [655, 329] on div "83 votes" at bounding box center [648, 334] width 34 height 13
click at [714, 380] on div "All Respondents 406 Q3: ענבי טלי ממושב לכיש عنب ... 250 Add Segment # Answer Sc…" at bounding box center [399, 345] width 705 height 444
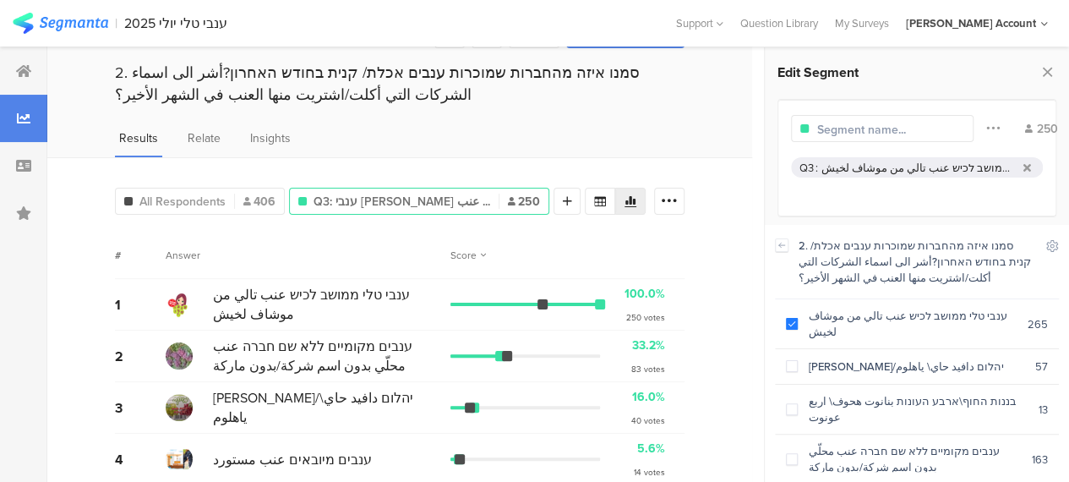
scroll to position [0, 0]
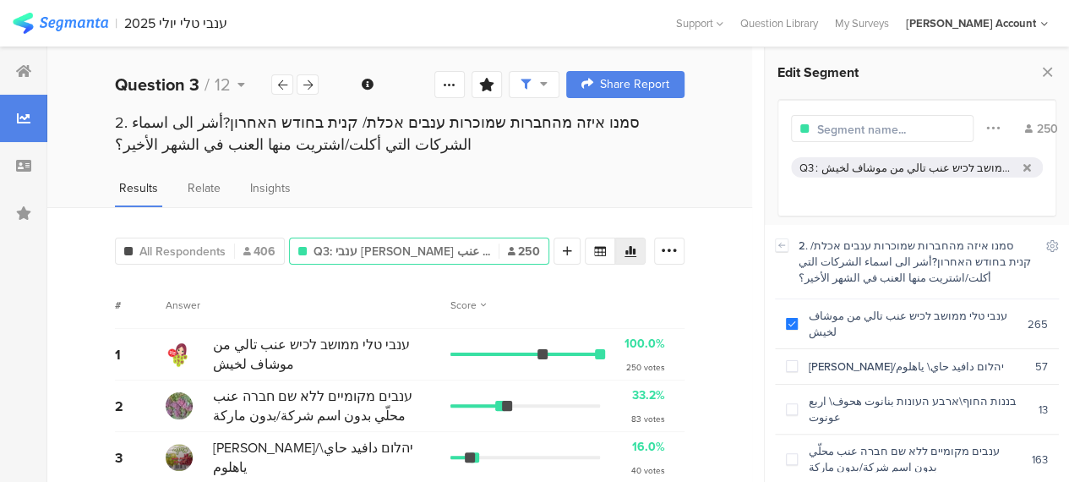
click at [387, 301] on div "Answer" at bounding box center [308, 304] width 285 height 15
click at [25, 70] on icon at bounding box center [23, 71] width 15 height 14
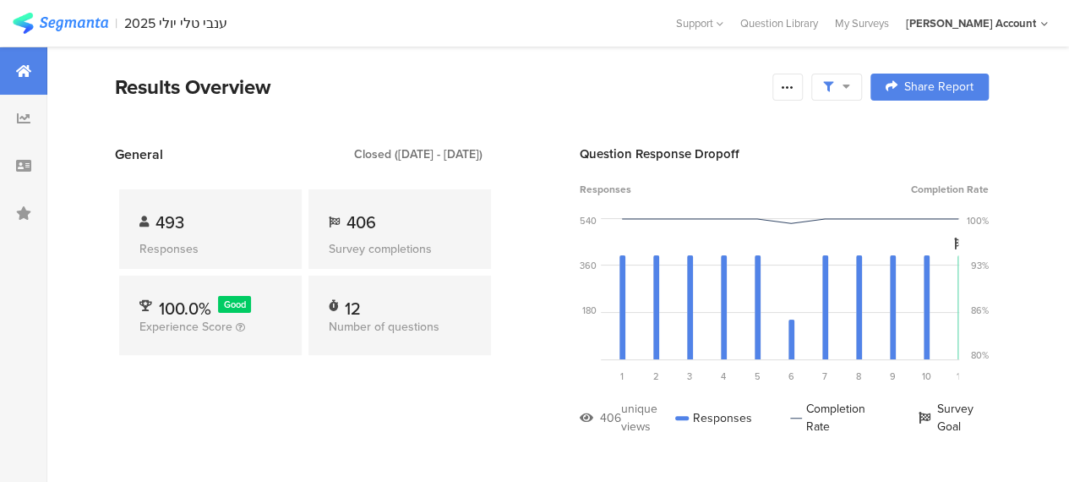
click at [357, 220] on span "406" at bounding box center [362, 222] width 30 height 25
click at [357, 219] on span "406" at bounding box center [362, 222] width 30 height 25
click at [513, 410] on section "General Closed (Jul 23 2025 - Jul 27 2025) 493 Responses 406 Survey completions…" at bounding box center [551, 303] width 1009 height 316
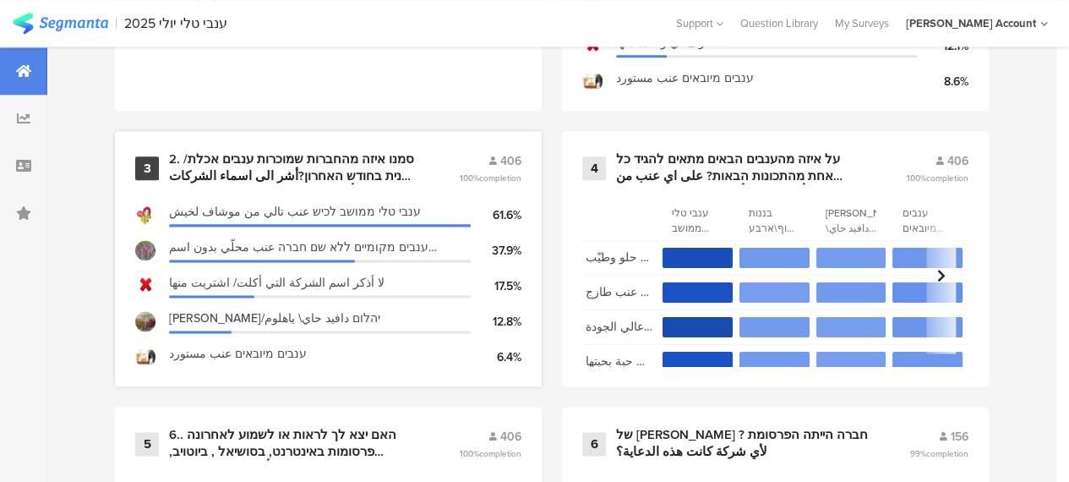
scroll to position [1014, 0]
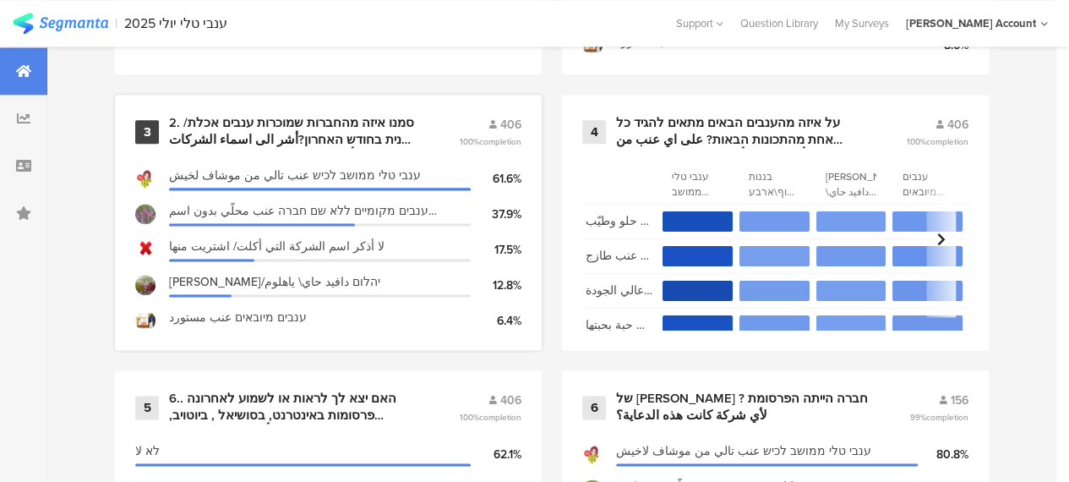
click at [349, 136] on div "2. סמנו איזה מהחברות שמוכרות ענבים אכלת/ קנית בחודש האחרון?أشر الى اسماء الشركا…" at bounding box center [293, 131] width 249 height 33
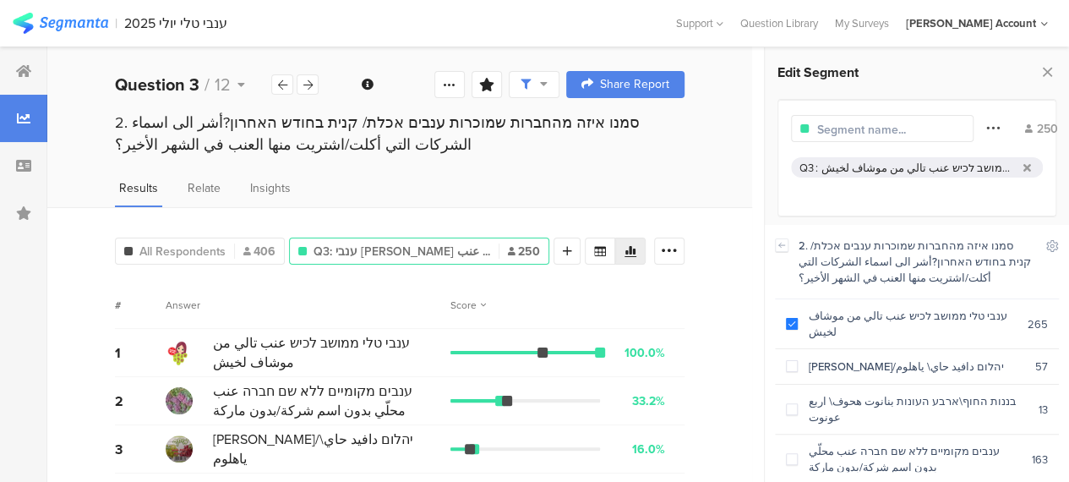
click at [986, 129] on icon at bounding box center [993, 128] width 14 height 22
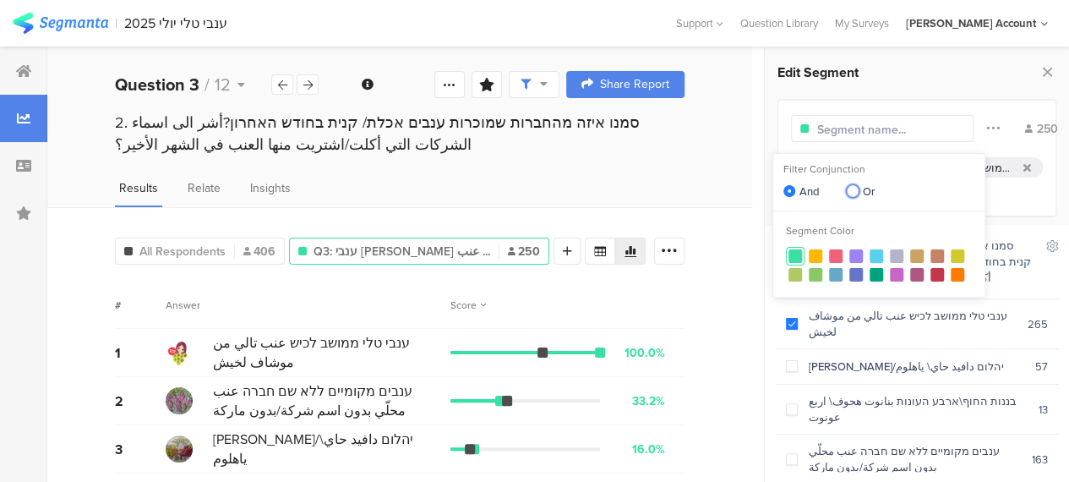
click at [852, 191] on span at bounding box center [853, 191] width 12 height 12
click at [852, 191] on input "Or" at bounding box center [853, 192] width 12 height 14
radio input "true"
radio input "false"
radio input "true"
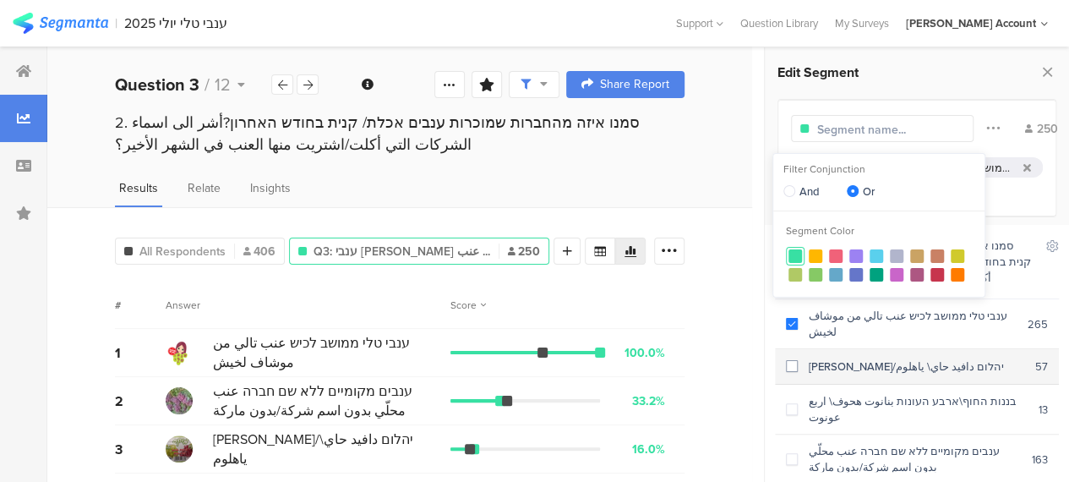
click at [789, 360] on span at bounding box center [792, 366] width 12 height 12
click at [720, 320] on div "All Respondents 406 Q3: ענבי טלי ממושב לכיש عنب ... 262 Add Segment Segment mar…" at bounding box center [399, 418] width 705 height 423
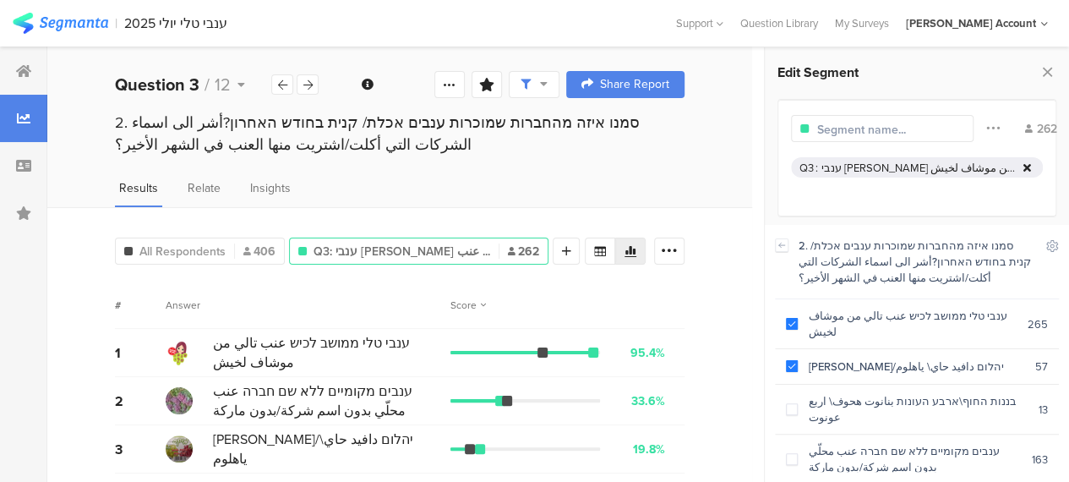
click at [1025, 166] on icon at bounding box center [1027, 167] width 8 height 11
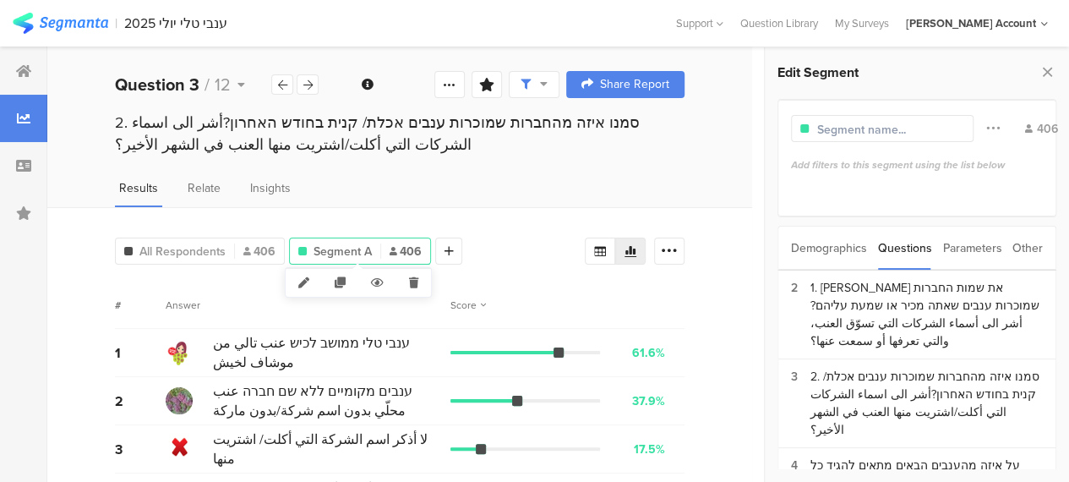
click at [347, 246] on span "Segment A" at bounding box center [343, 252] width 58 height 18
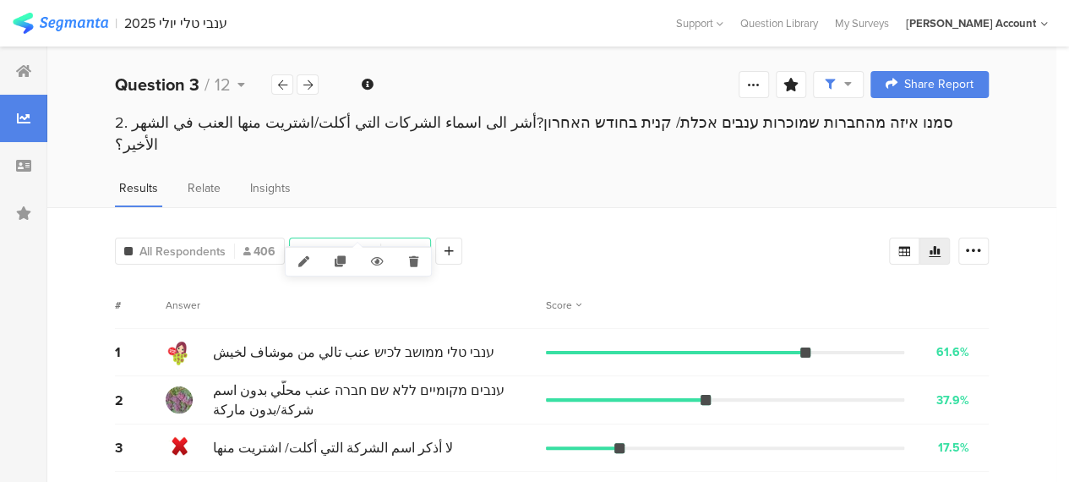
click at [354, 243] on span "Segment A" at bounding box center [343, 252] width 58 height 18
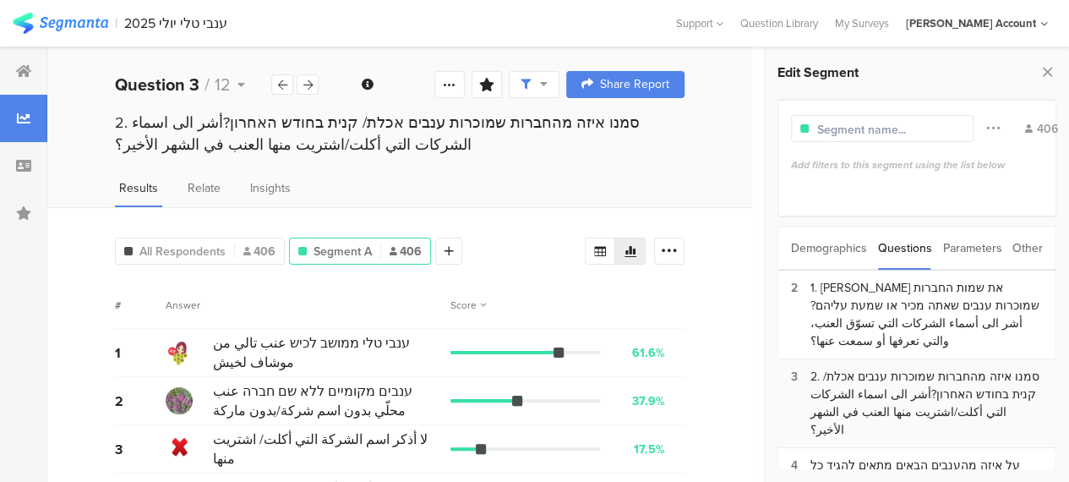
click at [890, 373] on div "2. סמנו איזה מהחברות שמוכרות ענבים אכלת/ קנית בחודש האחרון?أشر الى اسماء الشركا…" at bounding box center [926, 403] width 232 height 71
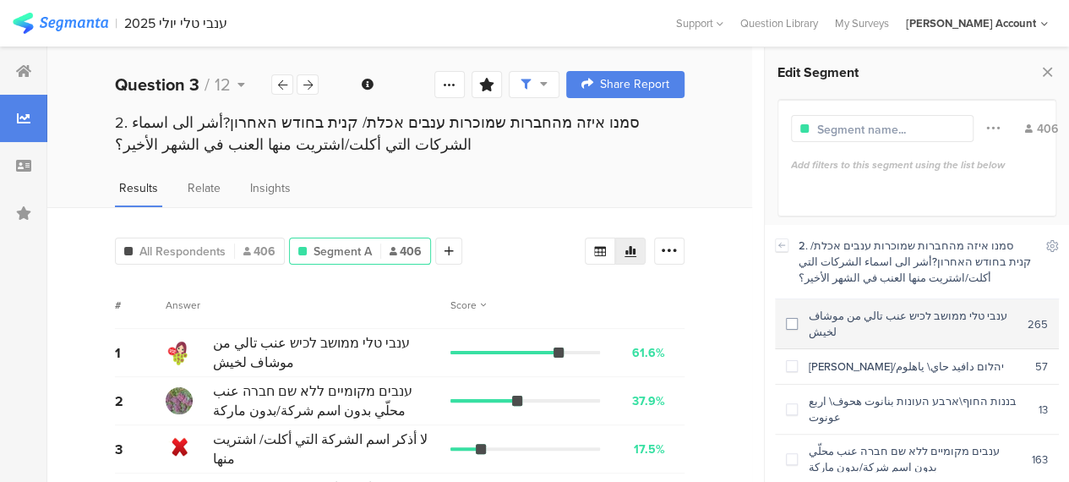
click at [792, 318] on span at bounding box center [792, 324] width 12 height 12
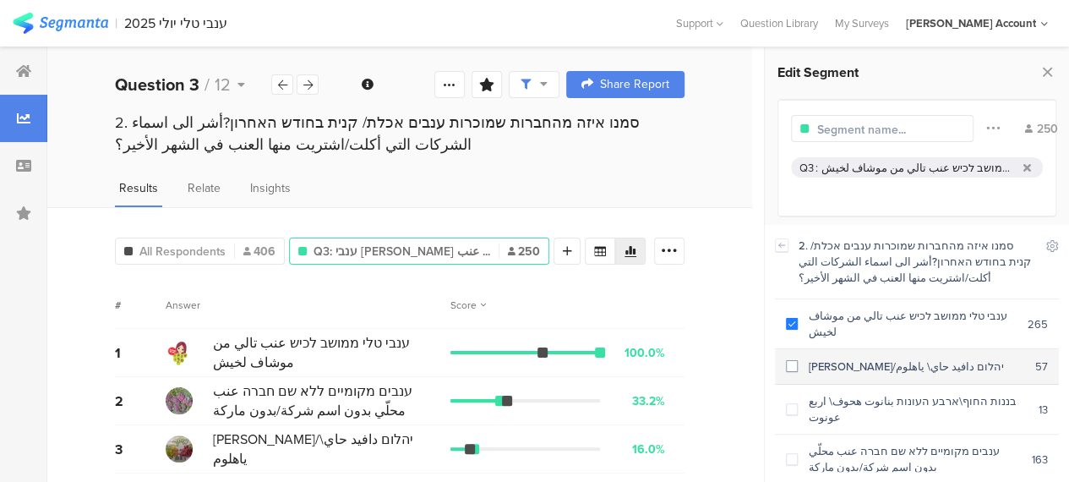
click at [792, 360] on span at bounding box center [792, 366] width 12 height 12
click at [793, 360] on span at bounding box center [792, 366] width 12 height 12
click at [986, 129] on icon at bounding box center [993, 128] width 14 height 22
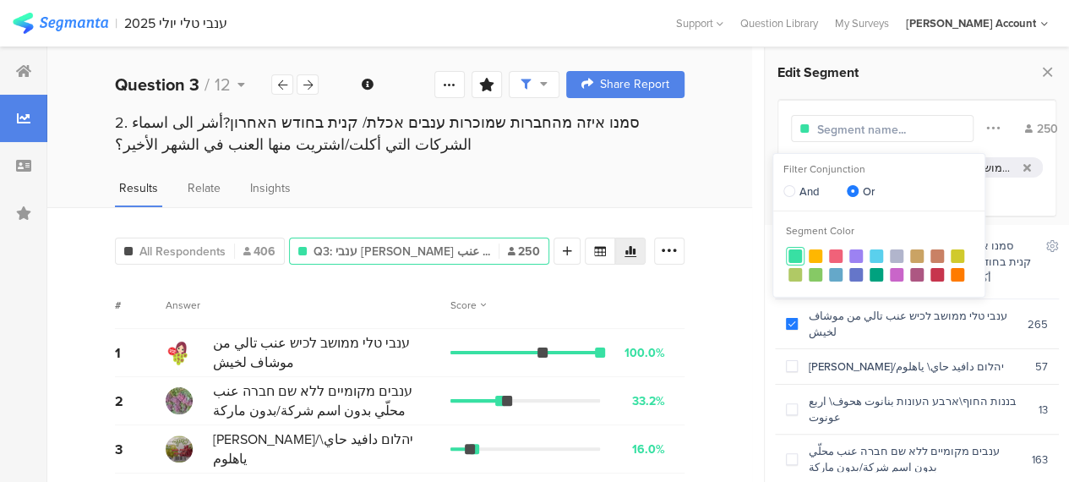
click at [730, 199] on div "Results Relate Insights" at bounding box center [399, 193] width 705 height 28
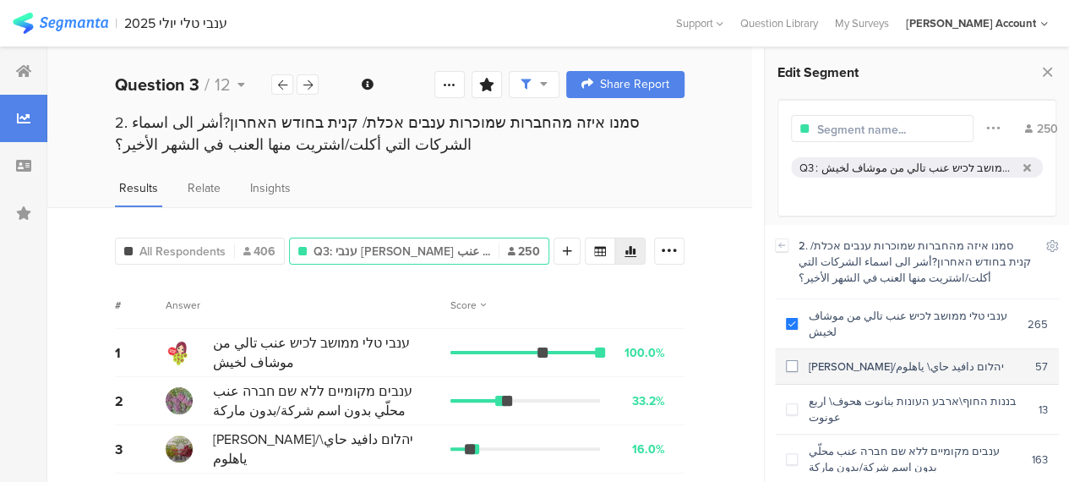
click at [791, 360] on span at bounding box center [792, 366] width 12 height 12
click at [986, 128] on icon at bounding box center [993, 128] width 14 height 22
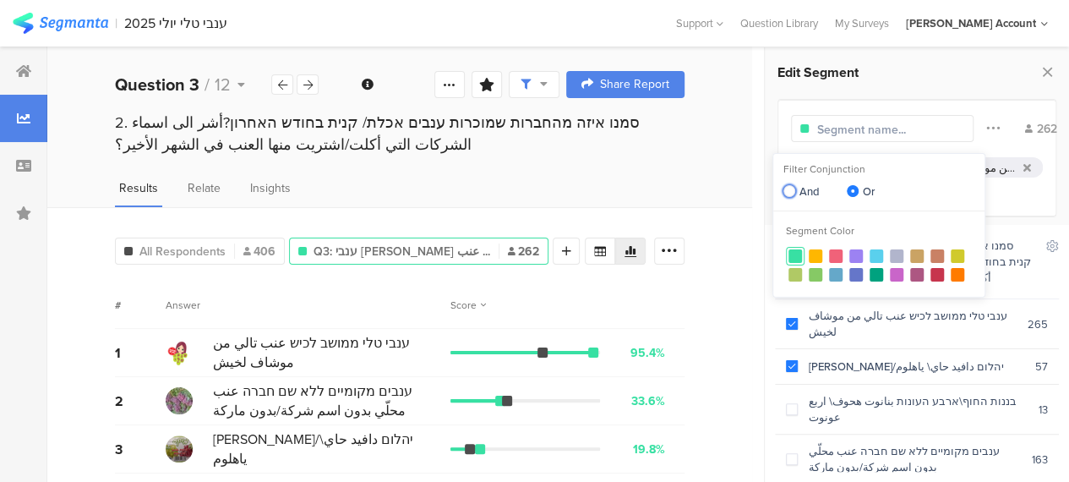
click at [791, 188] on span at bounding box center [789, 191] width 12 height 12
click at [791, 188] on input "And" at bounding box center [789, 192] width 12 height 14
radio input "true"
radio input "false"
click at [723, 280] on div "All Respondents 406 Q3: ענבי טלי ממושב לכיש عنب ... 262 Add Segment Segment mar…" at bounding box center [399, 418] width 705 height 423
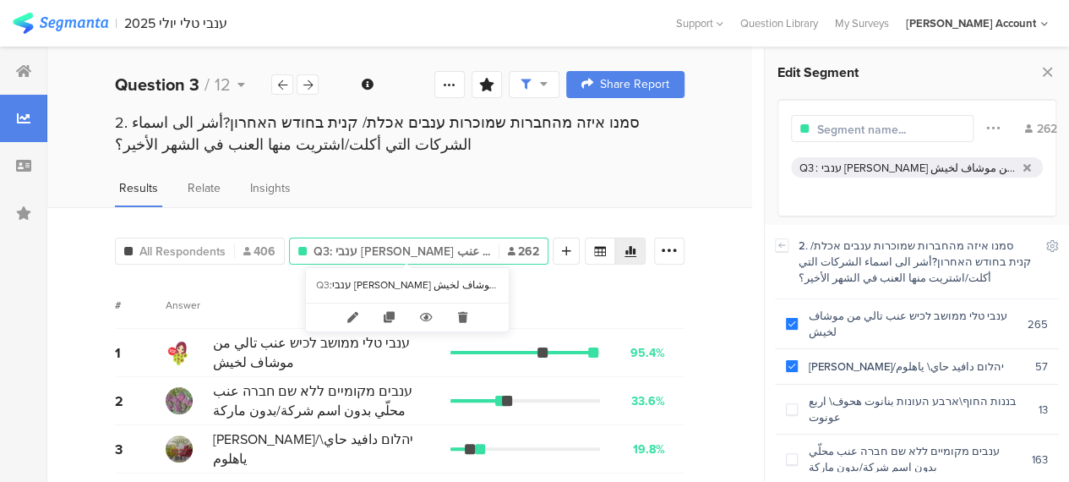
click at [445, 249] on span "Q3: ענבי טלי ממושב לכיש عنب ..." at bounding box center [402, 252] width 177 height 18
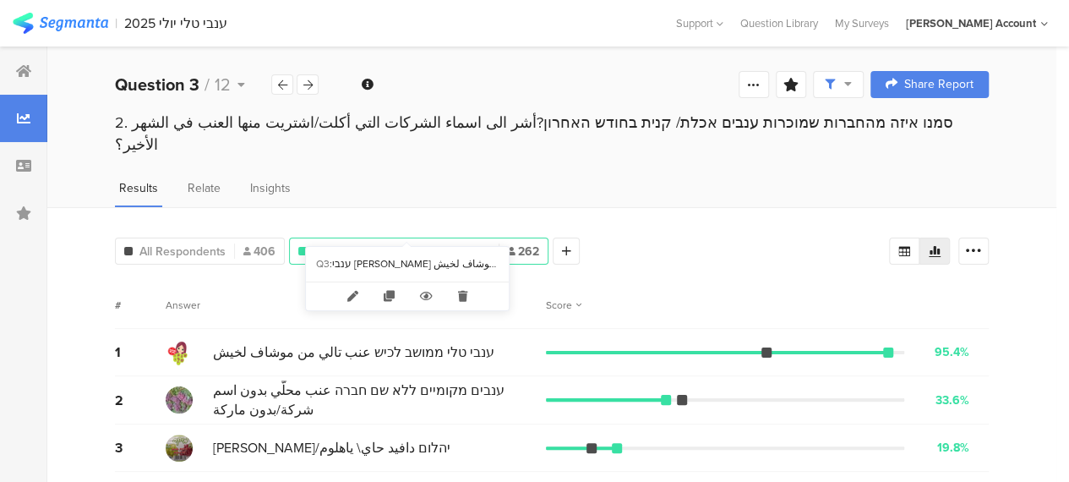
click at [439, 243] on span "Q3: ענבי טלי ממושב לכיש عنب ..." at bounding box center [402, 252] width 177 height 18
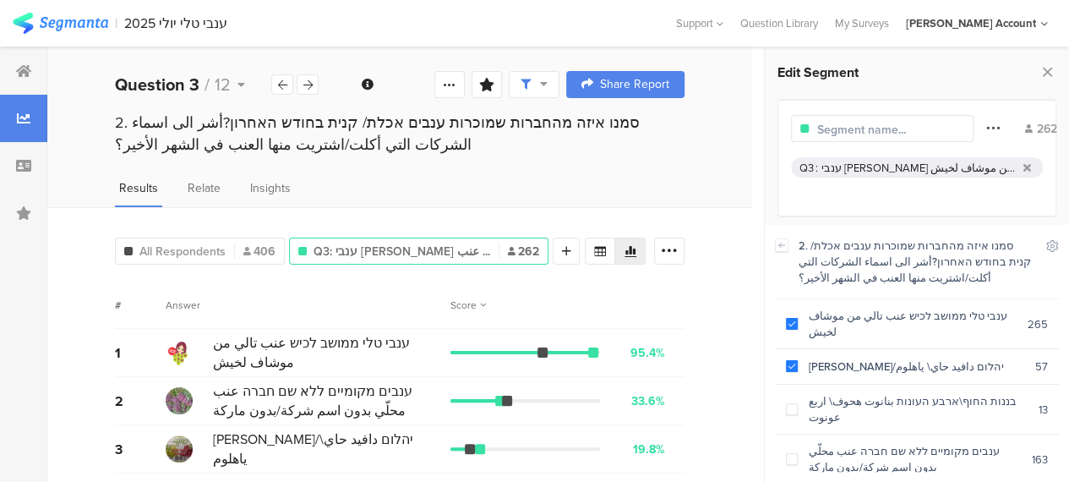
click at [986, 124] on icon at bounding box center [993, 128] width 14 height 22
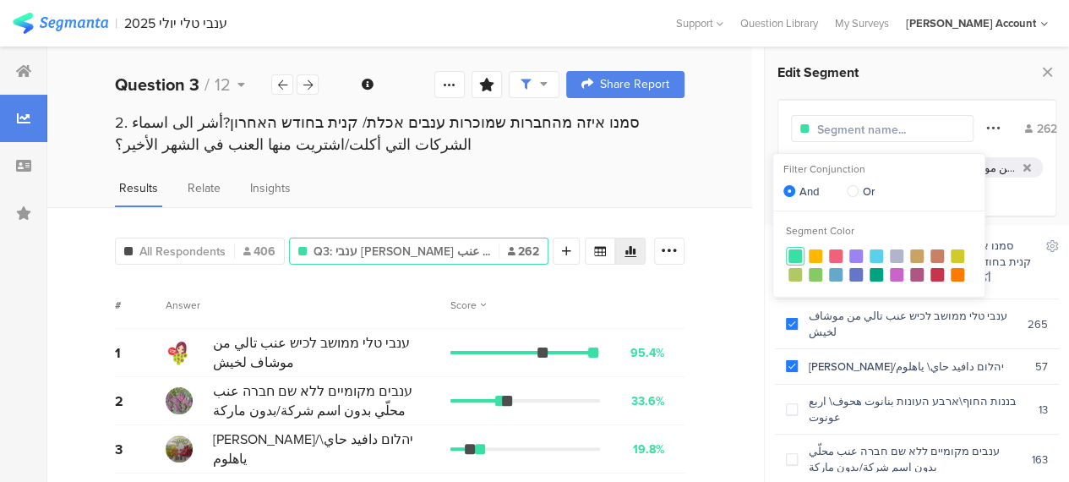
click at [986, 126] on icon at bounding box center [993, 128] width 14 height 22
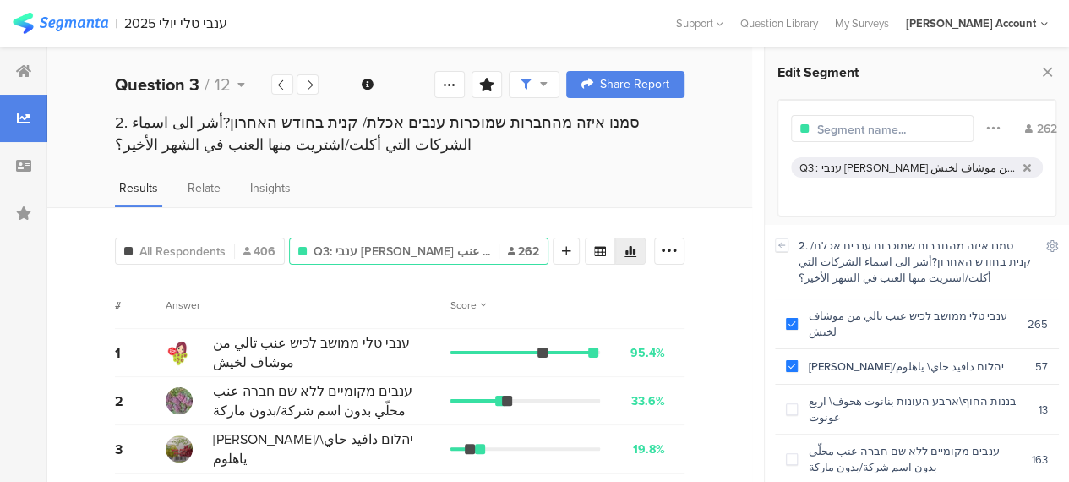
click at [734, 233] on div "All Respondents 406 Q3: ענבי טלי ממושב לכיש عنب ... 262 Add Segment Segment mar…" at bounding box center [399, 418] width 705 height 423
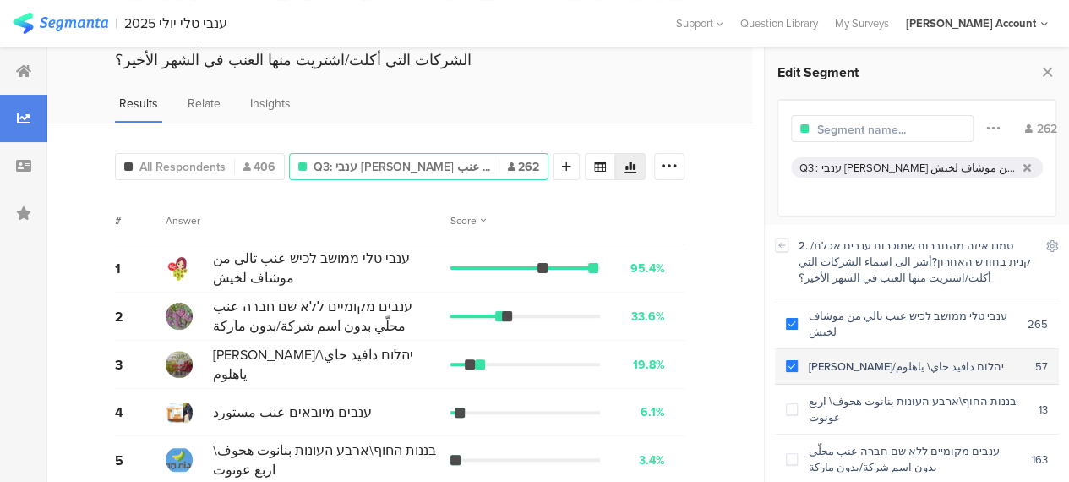
click at [796, 360] on span at bounding box center [792, 366] width 12 height 12
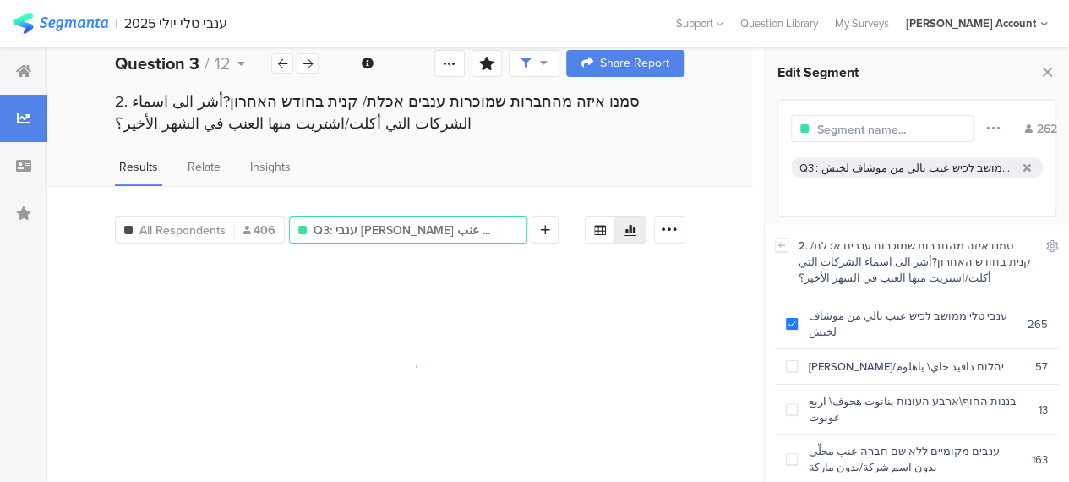
scroll to position [85, 0]
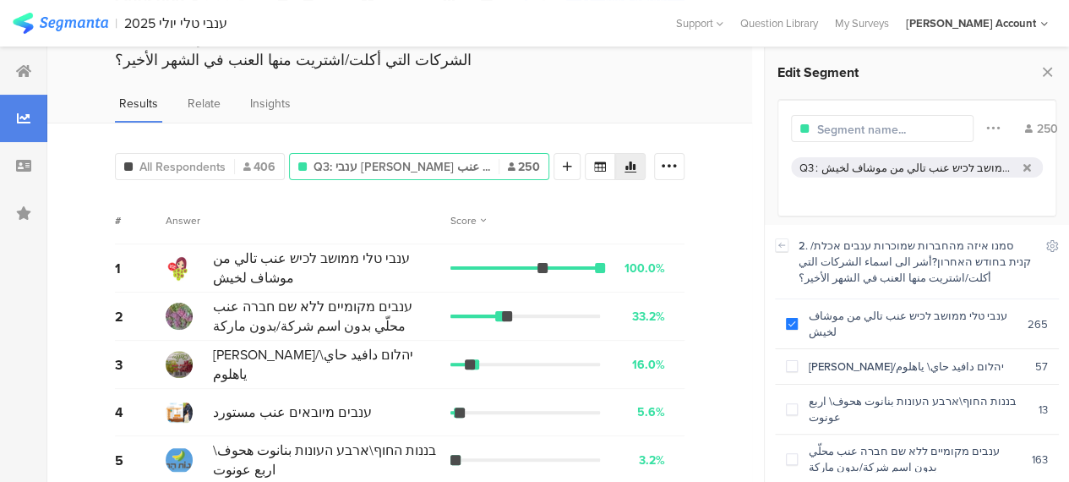
click at [650, 265] on div "100.0%" at bounding box center [645, 268] width 41 height 18
click at [629, 327] on div "2 ענבים מקומיים ללא שם חברה عنب محلّي بدون اسم شركة/بدون ماركة 33.2% 83 votes" at bounding box center [400, 316] width 570 height 48
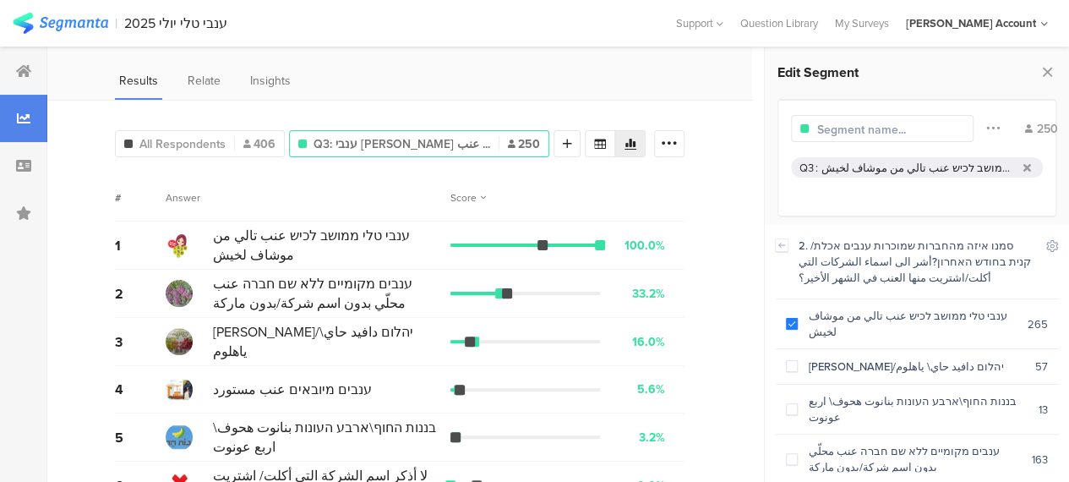
scroll to position [141, 0]
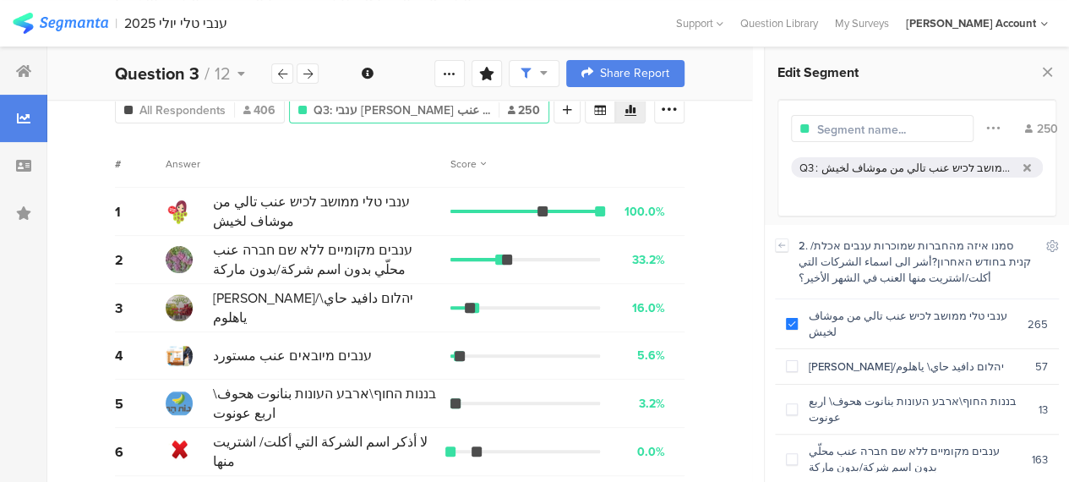
click at [358, 391] on span "בננות החוף\ארבע העונות بنانوت هحوف\ اربع عونوت" at bounding box center [327, 403] width 229 height 39
click at [374, 410] on span "בננות החוף\ארבע העונות بنانوت هحوف\ اربع عونوت" at bounding box center [327, 403] width 229 height 39
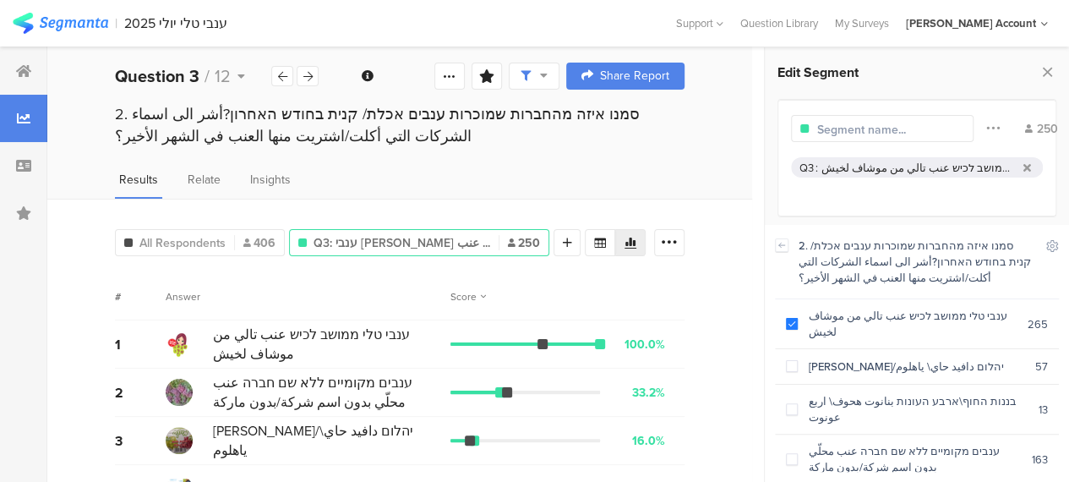
scroll to position [0, 0]
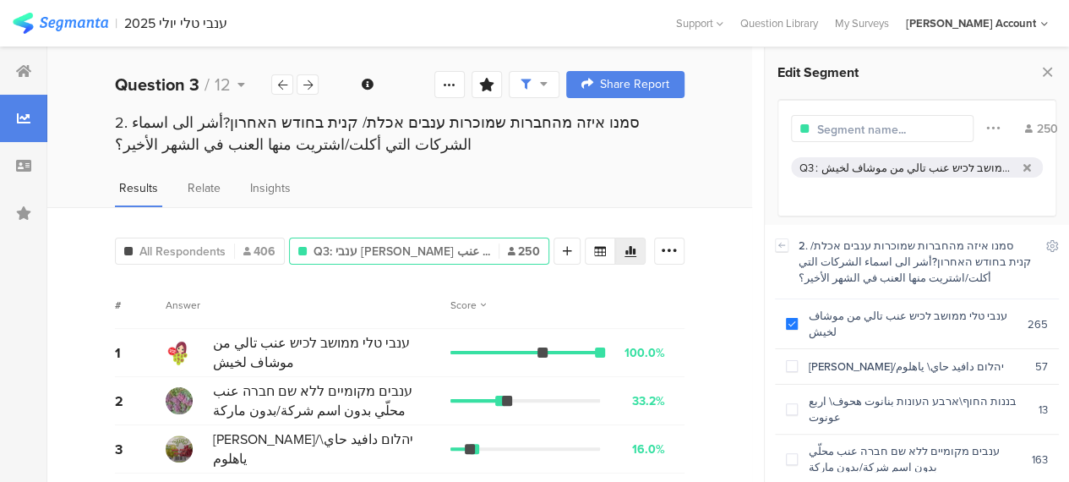
click at [401, 290] on div "# Answer Score" at bounding box center [400, 304] width 570 height 47
click at [678, 246] on icon at bounding box center [669, 251] width 17 height 17
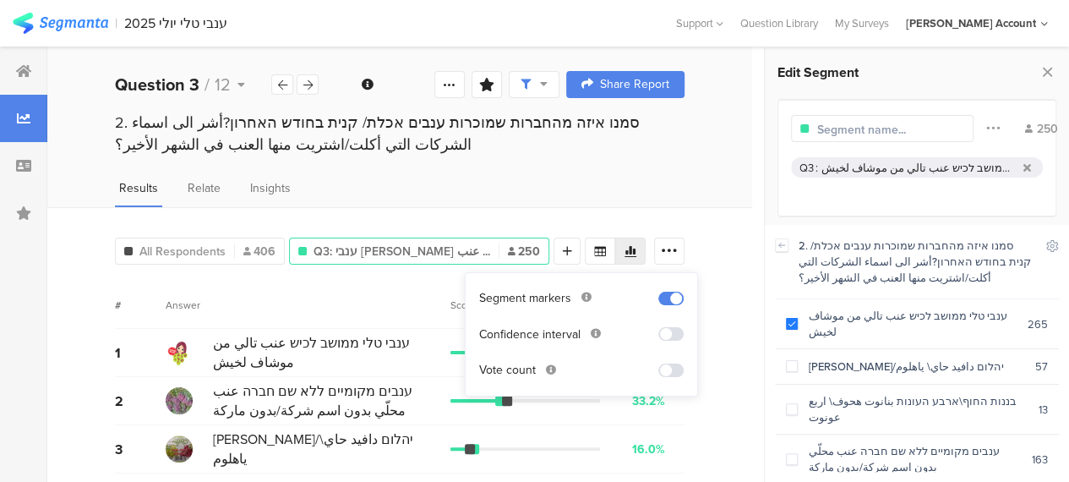
click at [665, 368] on span at bounding box center [670, 370] width 25 height 14
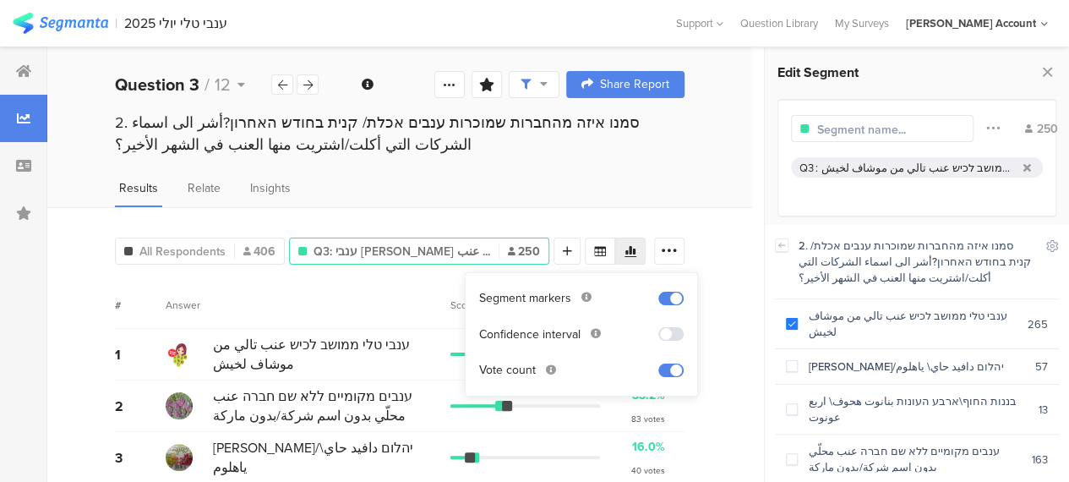
click at [385, 281] on div "# Answer Score" at bounding box center [400, 304] width 570 height 47
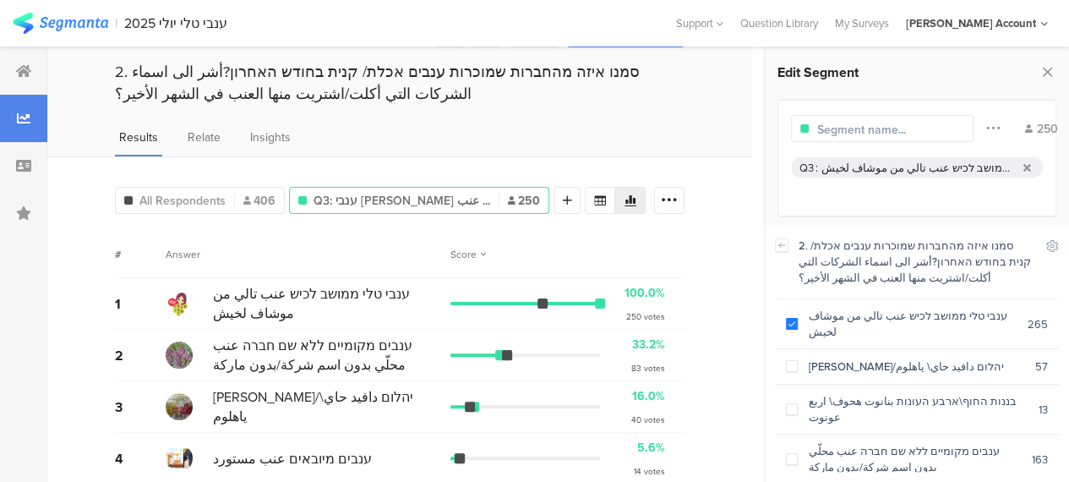
scroll to position [158, 0]
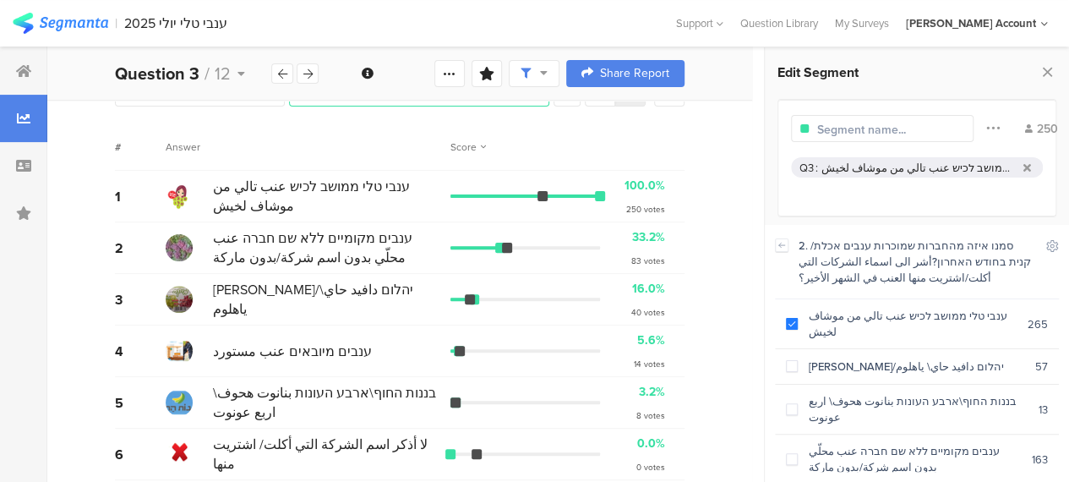
click at [652, 254] on div "83 votes" at bounding box center [648, 260] width 34 height 13
click at [649, 306] on div "40 votes" at bounding box center [648, 312] width 34 height 13
click at [718, 313] on div "All Respondents 406 Q3: ענבי טלי ממושב לכיש عنب ... 250 Add Segment # Answer Sc…" at bounding box center [399, 271] width 705 height 444
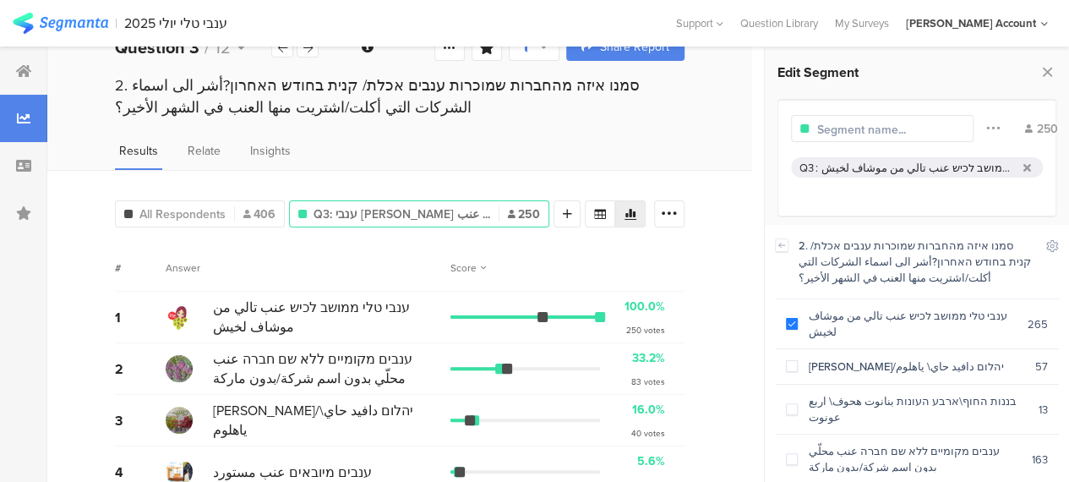
scroll to position [0, 0]
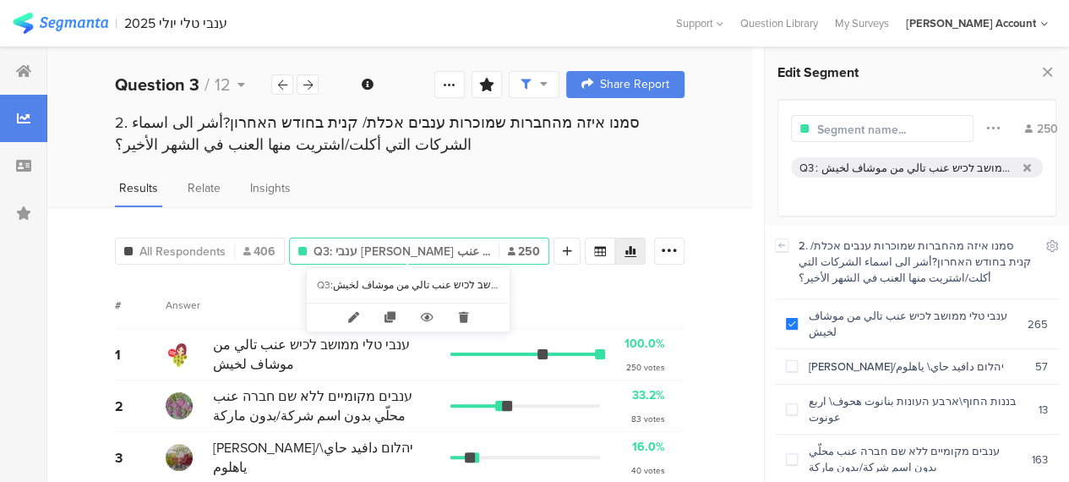
click at [441, 251] on span "Q3: ענבי טלי ממושב לכיש عنب ..." at bounding box center [402, 252] width 177 height 18
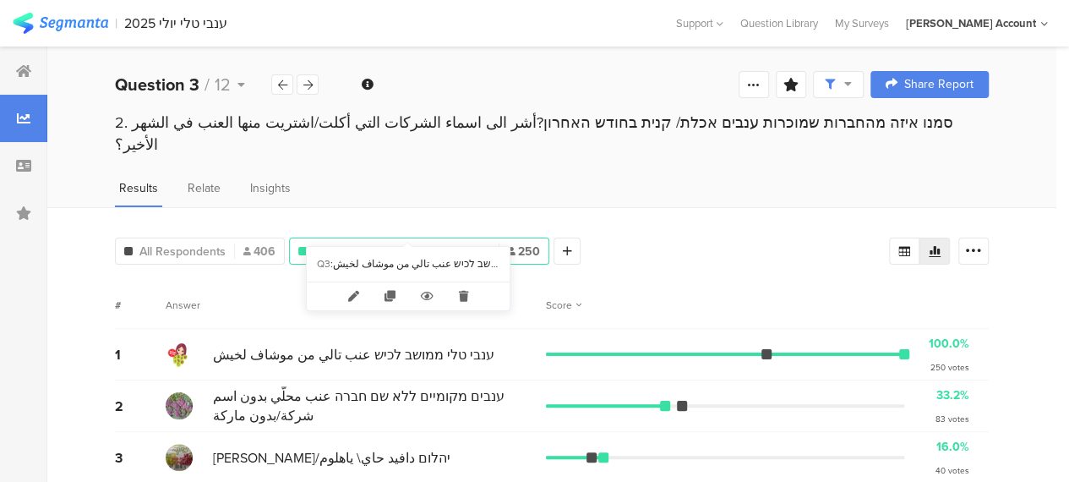
click at [456, 243] on span "Q3: ענבי טלי ממושב לכיש عنب ..." at bounding box center [402, 252] width 177 height 18
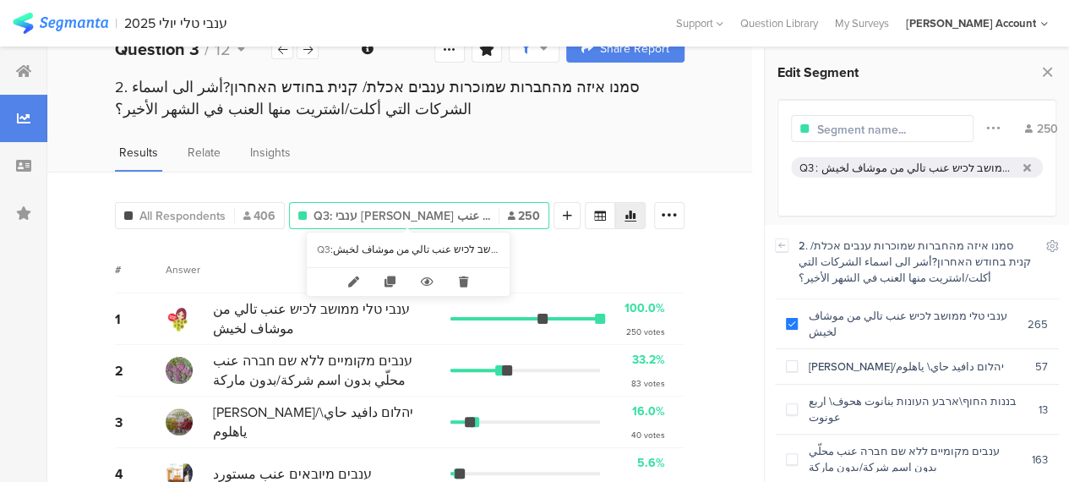
scroll to position [158, 0]
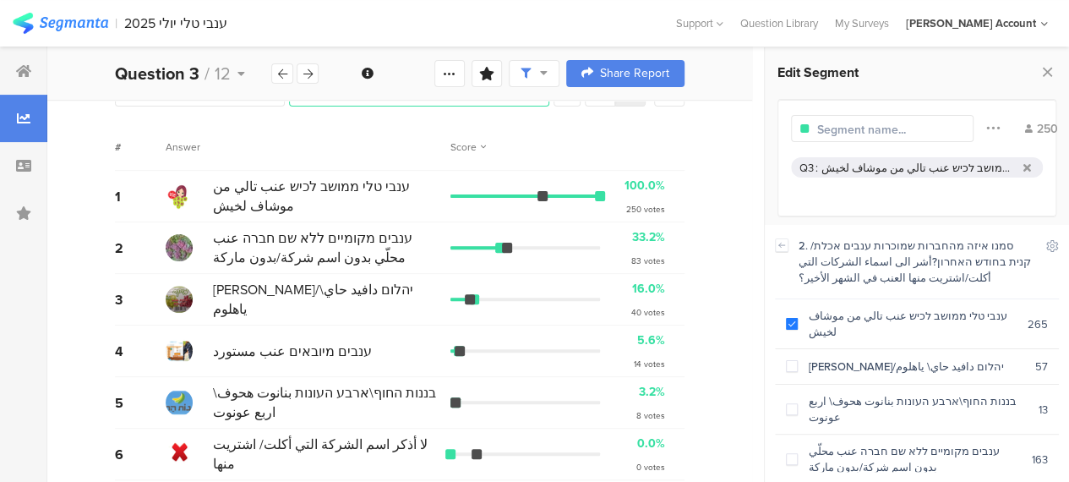
click at [661, 409] on div "8 votes" at bounding box center [650, 415] width 29 height 13
click at [704, 421] on div "All Respondents 406 Q3: ענבי טלי ממושב לכיש عنب ... 250 Add Segment # Answer Sc…" at bounding box center [399, 271] width 705 height 444
click at [592, 409] on div "5 בננות החוף\ארבע העונות بنانوت هحوف\ اربع عونوت 3.2% 8 votes" at bounding box center [400, 403] width 570 height 52
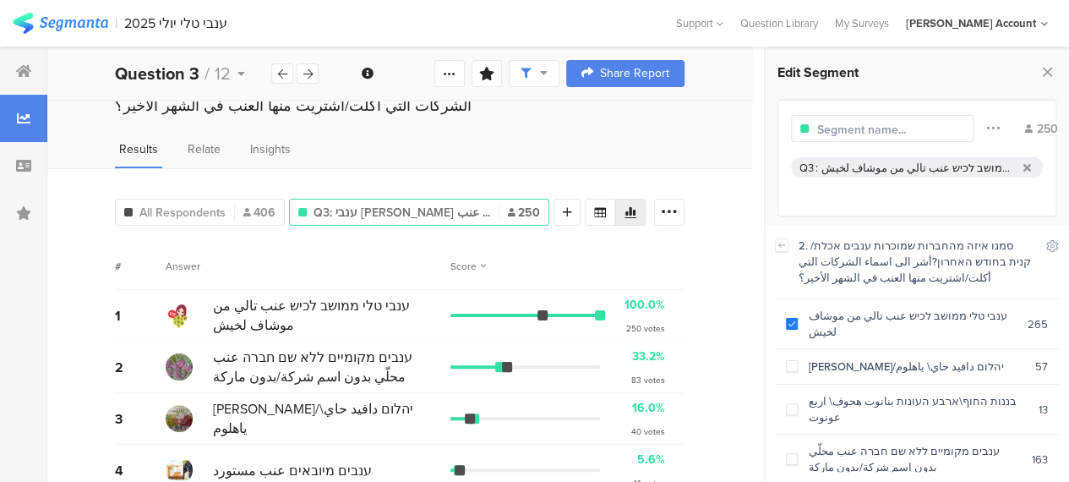
scroll to position [0, 0]
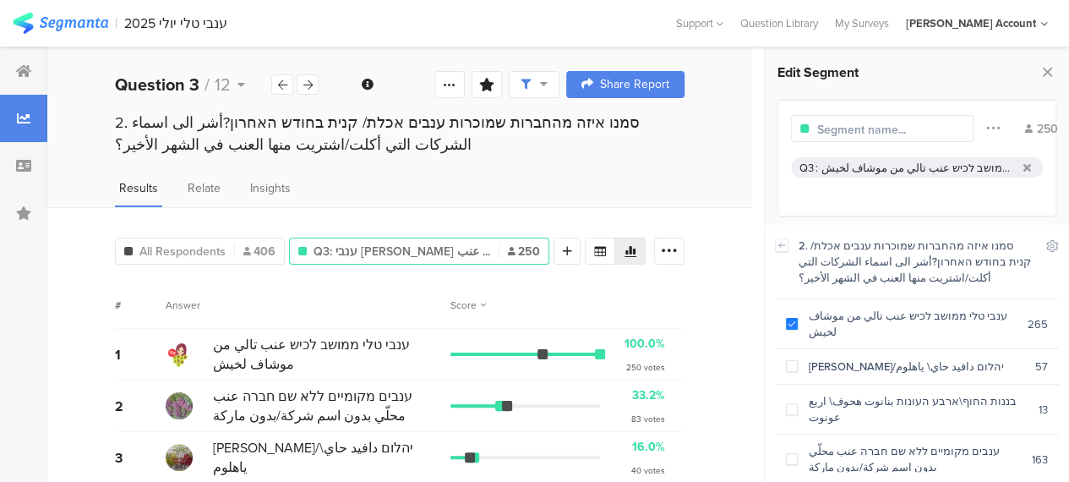
click at [640, 300] on div "Score" at bounding box center [567, 304] width 234 height 15
click at [361, 187] on div "Results Relate Insights" at bounding box center [399, 193] width 705 height 28
click at [619, 282] on div "# Answer Score" at bounding box center [400, 304] width 570 height 47
click at [246, 312] on div "# Answer Score" at bounding box center [400, 304] width 570 height 47
click at [456, 85] on icon at bounding box center [450, 85] width 14 height 14
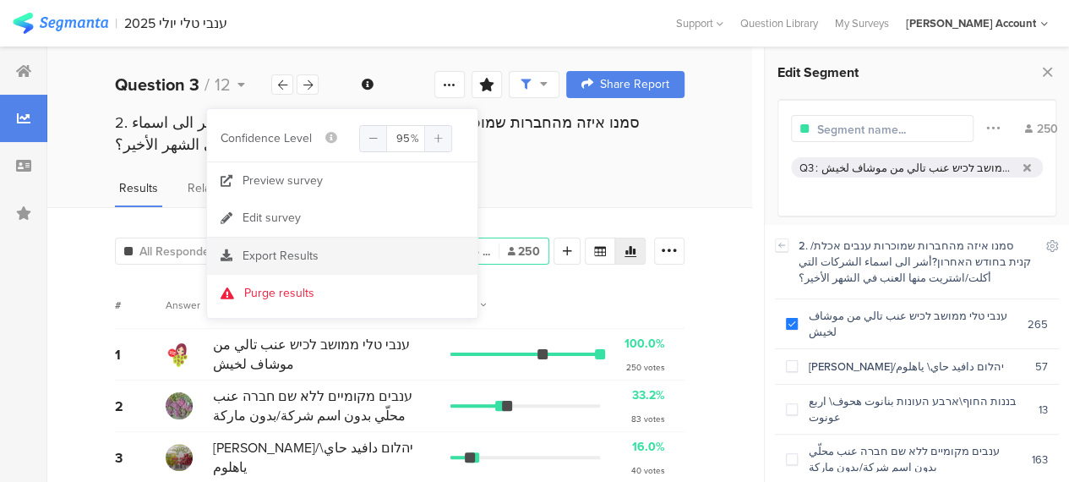
click at [274, 249] on span "Export Results" at bounding box center [281, 256] width 76 height 18
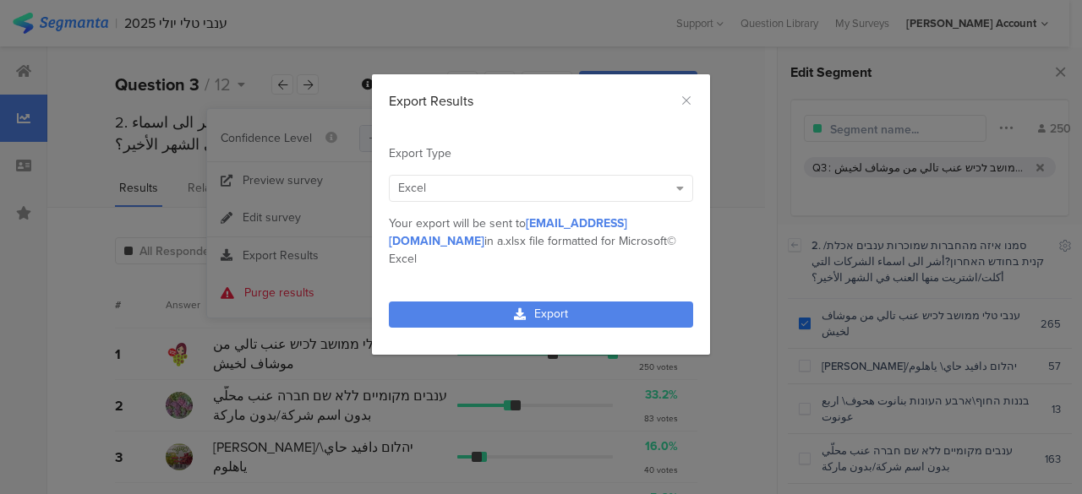
click at [455, 188] on div "Excel" at bounding box center [533, 188] width 270 height 18
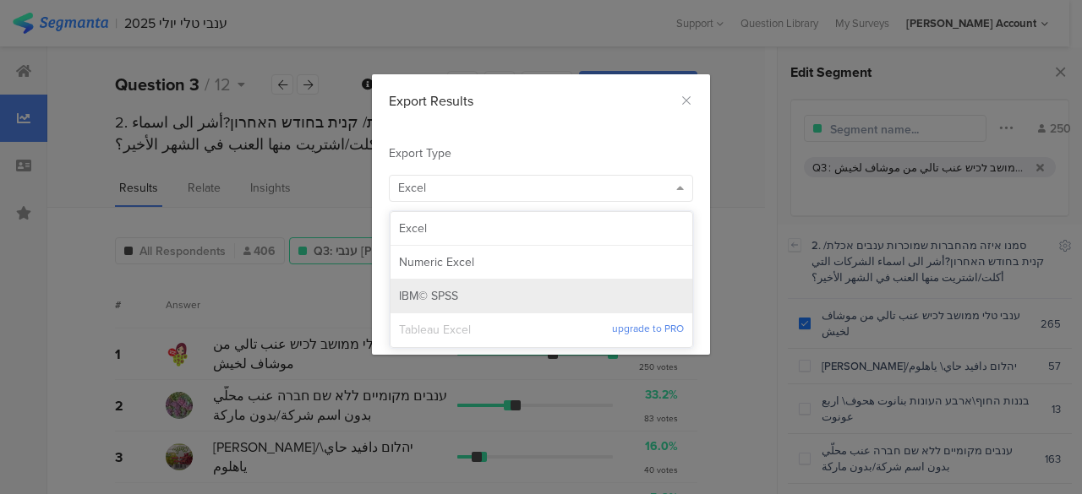
click at [439, 292] on span "IBM© SPSS" at bounding box center [428, 296] width 59 height 17
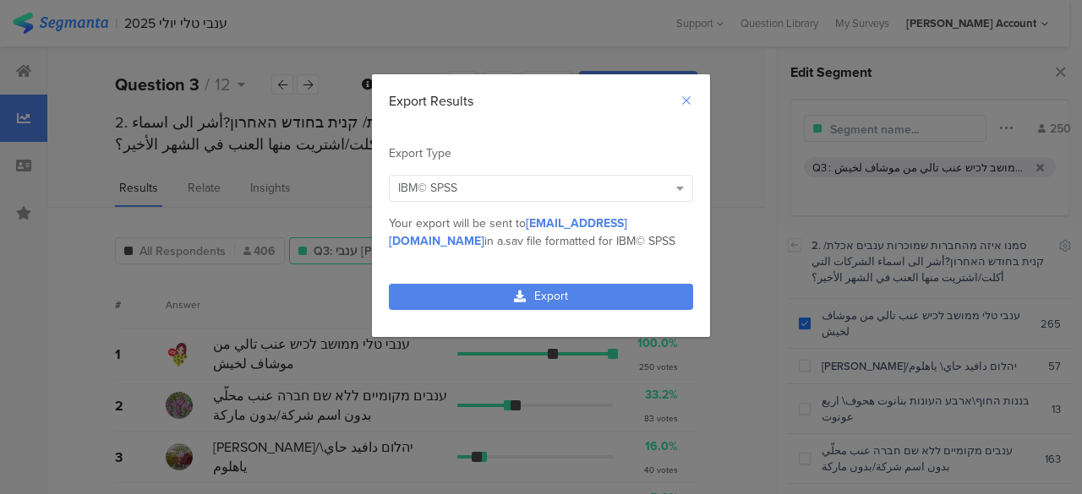
click at [685, 101] on icon "Close" at bounding box center [686, 101] width 14 height 14
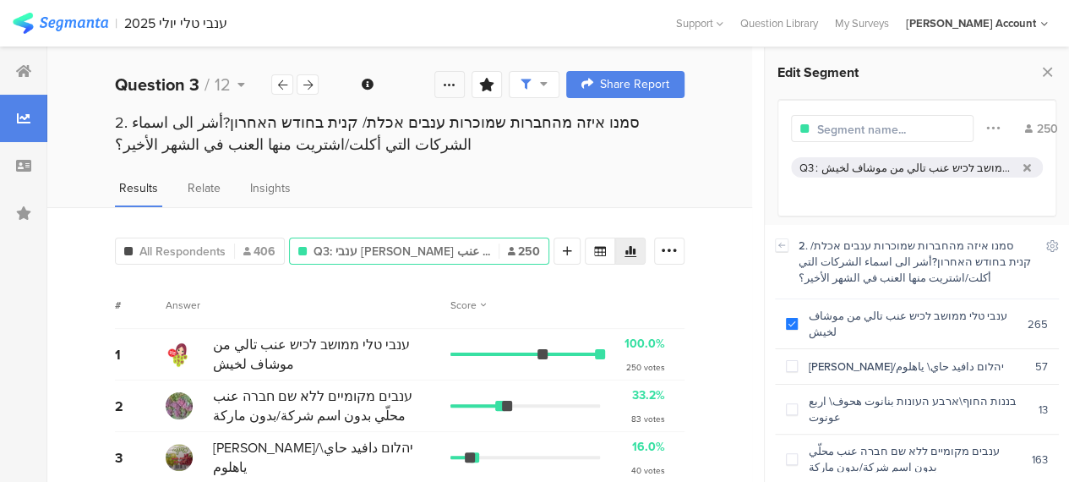
click at [456, 84] on icon at bounding box center [450, 85] width 14 height 14
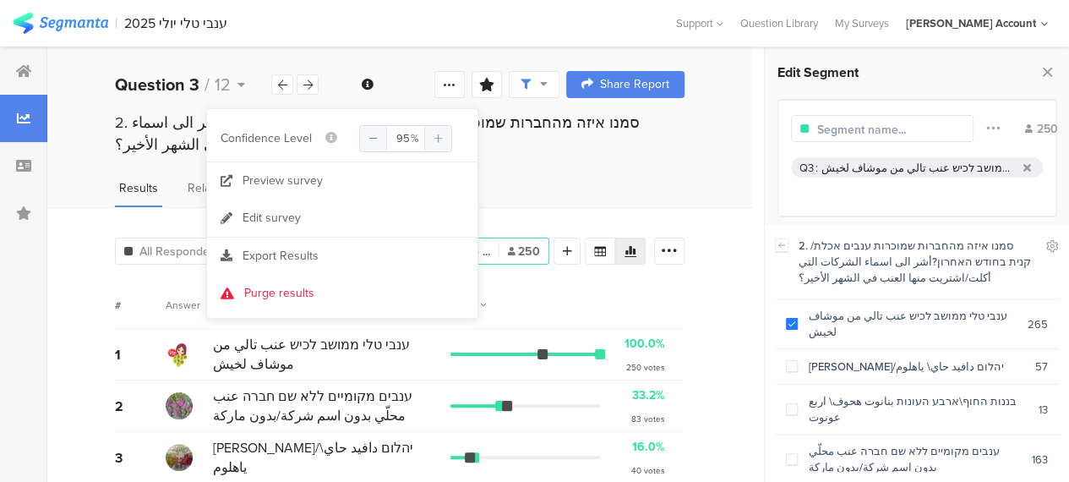
click at [250, 258] on span "Export Results" at bounding box center [281, 256] width 76 height 18
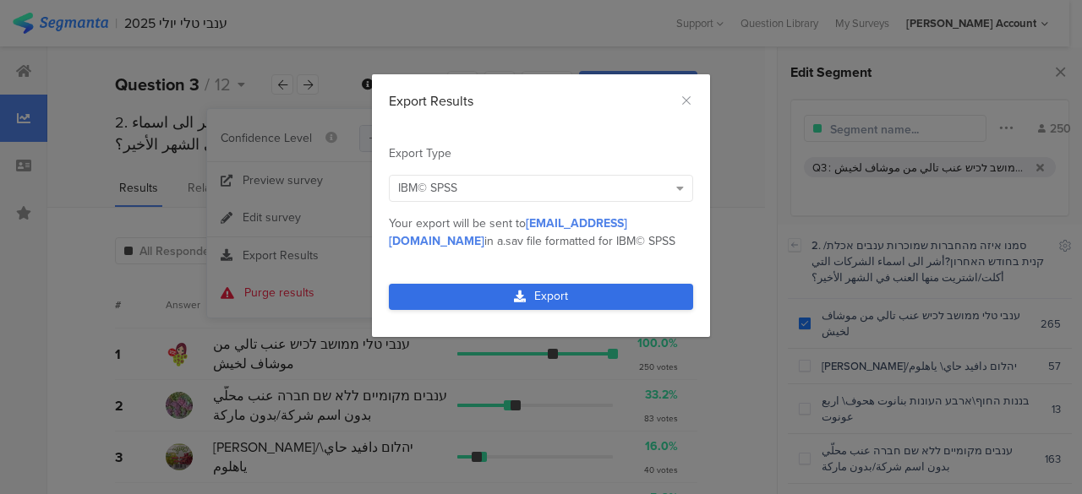
click at [433, 290] on link "Export" at bounding box center [541, 297] width 304 height 26
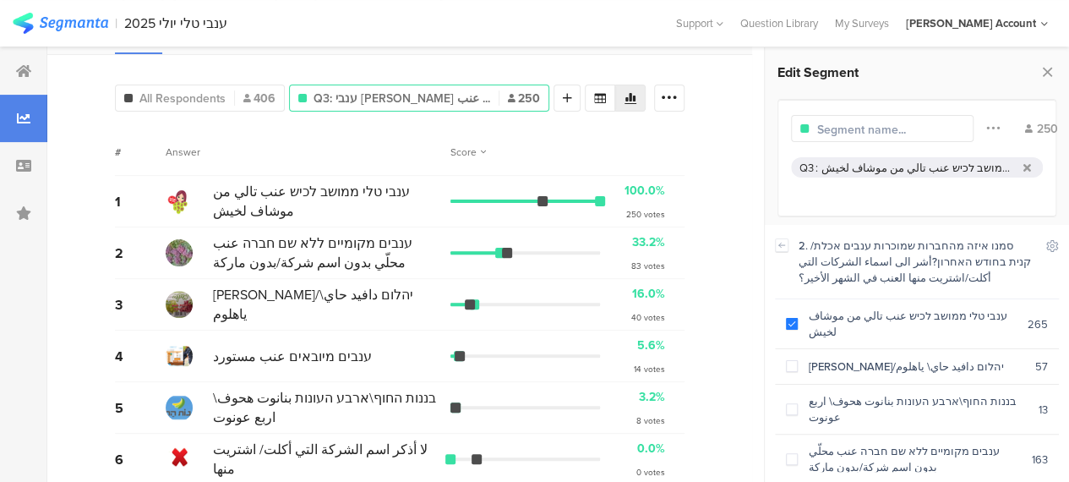
scroll to position [158, 0]
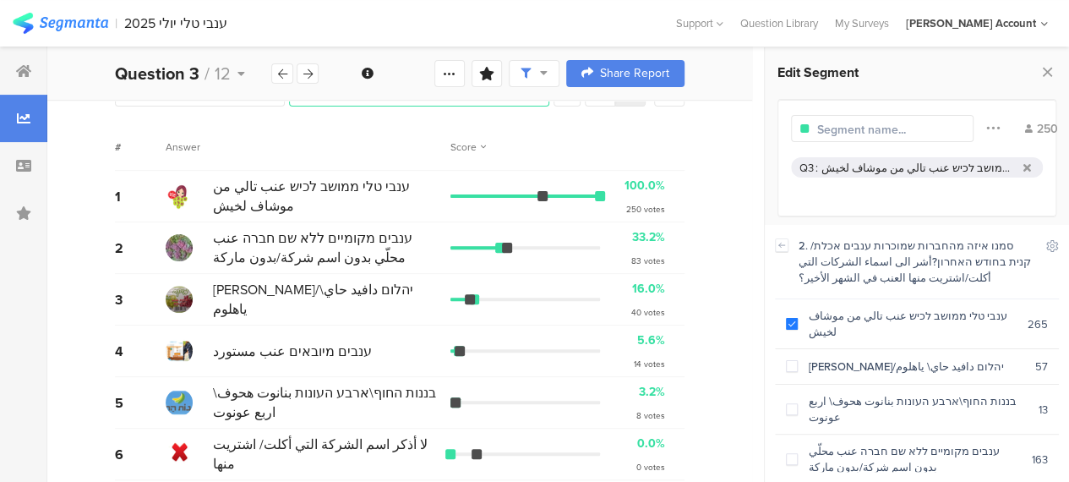
click at [254, 131] on div "# Answer Score" at bounding box center [400, 146] width 570 height 47
click at [731, 386] on div "All Respondents 406 Q3: ענבי טלי ממושב לכיש عنب ... 250 Add Segment # Answer Sc…" at bounding box center [399, 271] width 705 height 444
click at [730, 450] on div "All Respondents 406 Q3: ענבי טלי ממושב לכיש عنب ... 250 Add Segment # Answer Sc…" at bounding box center [399, 271] width 705 height 444
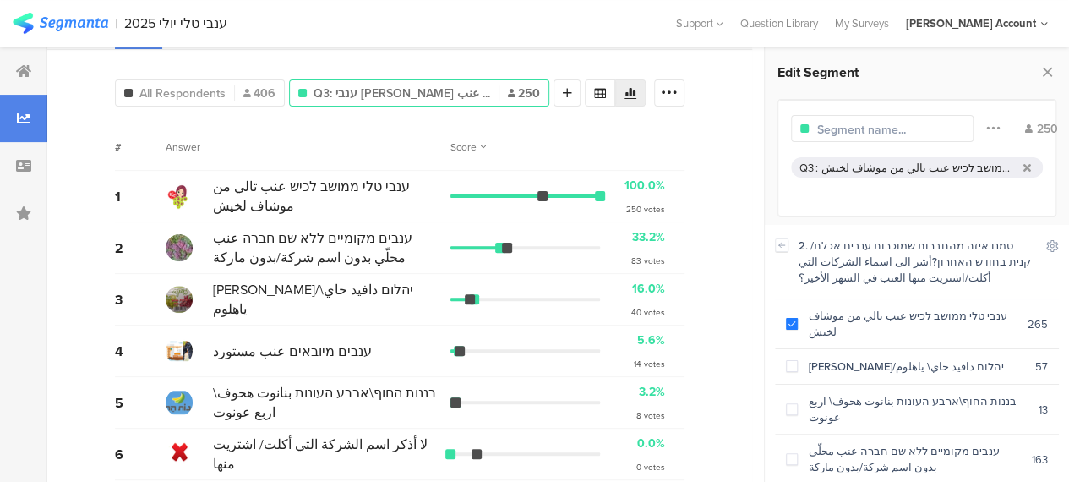
scroll to position [0, 0]
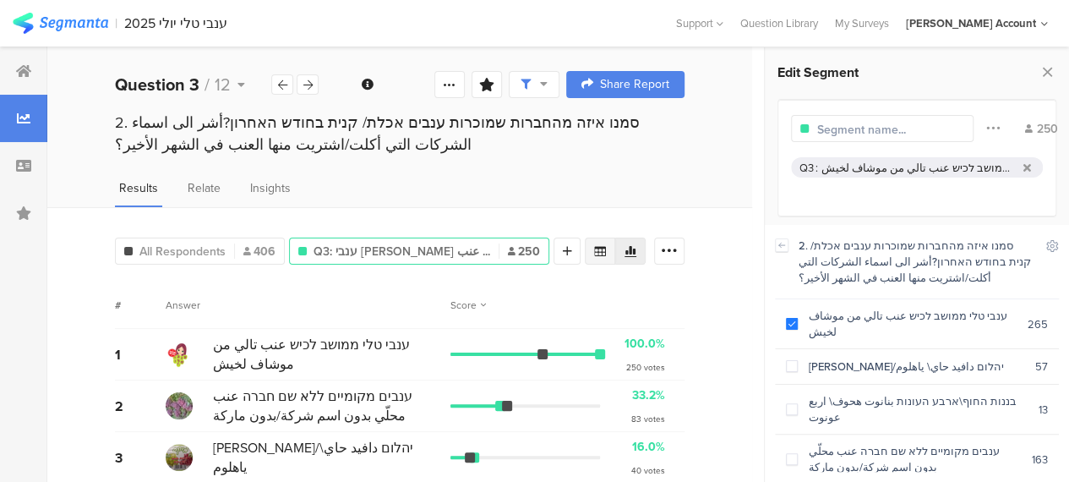
click at [607, 252] on icon at bounding box center [600, 251] width 14 height 14
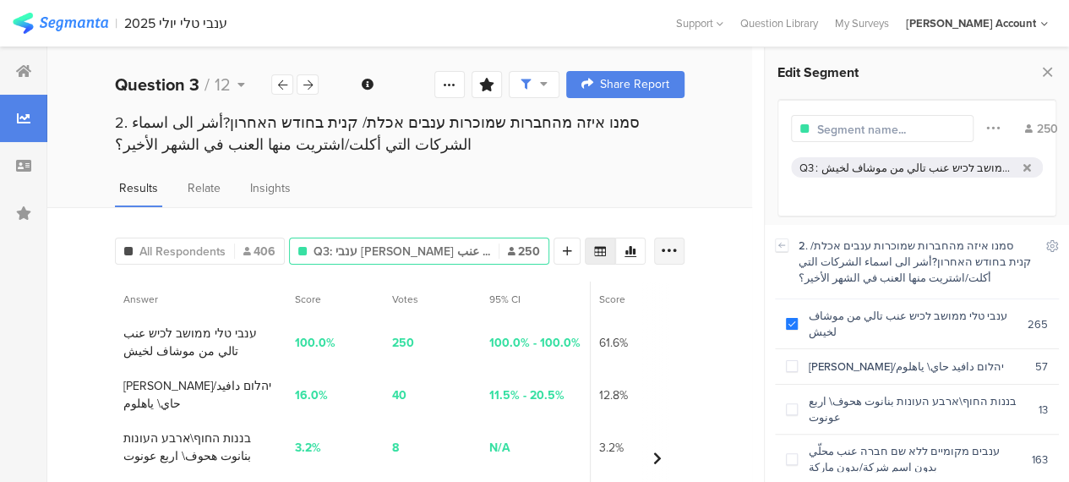
click at [678, 243] on icon at bounding box center [669, 251] width 17 height 17
click at [509, 300] on span "Export as Excel" at bounding box center [519, 298] width 80 height 17
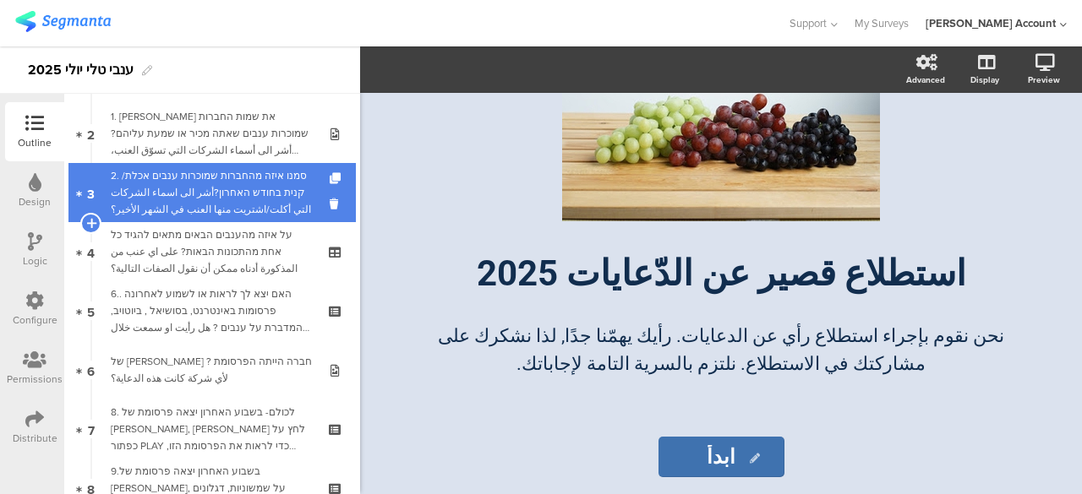
scroll to position [85, 0]
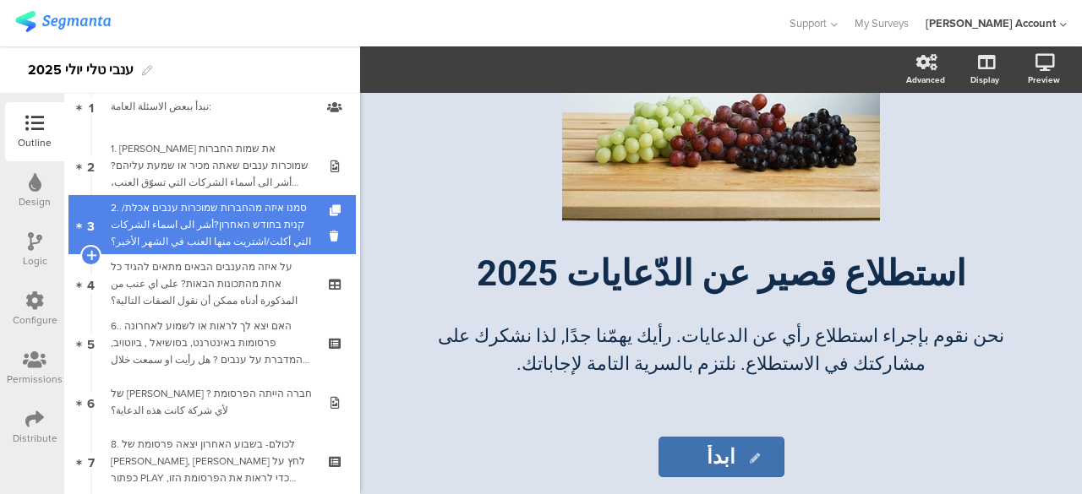
click at [222, 221] on div "2. סמנו איזה מהחברות שמוכרות ענבים אכלת/ קנית בחודש האחרון?أشر الى اسماء الشركا…" at bounding box center [212, 224] width 202 height 51
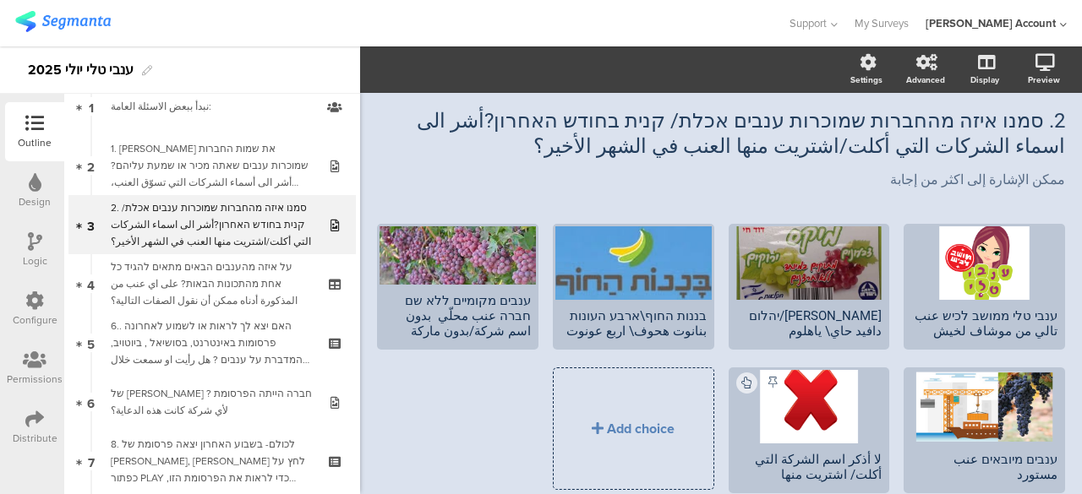
scroll to position [121, 0]
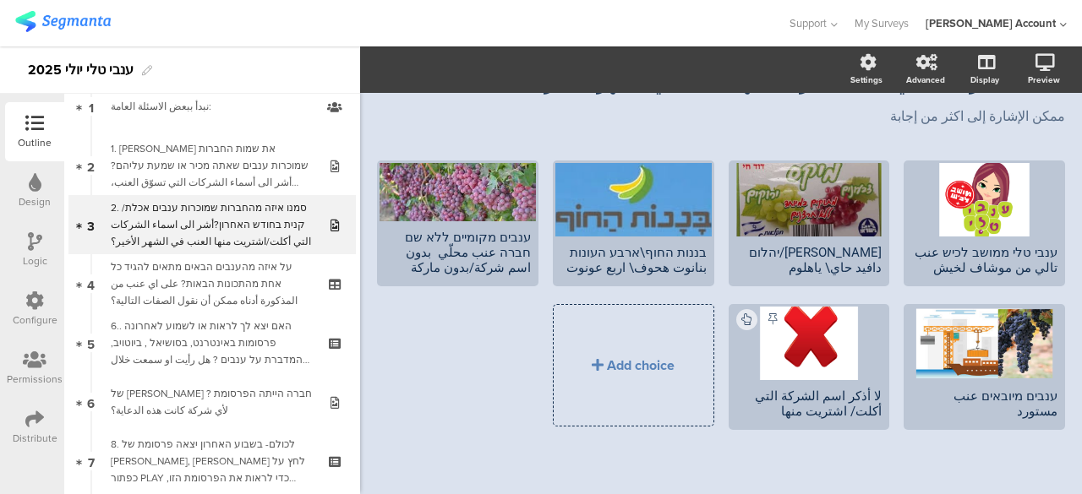
click at [439, 374] on div "ענבי טלי ממושב לכיש عنب تالي من موشاف لخيش דוד חי/יהלום دافيد حاي\ ياهلوم" at bounding box center [713, 304] width 701 height 287
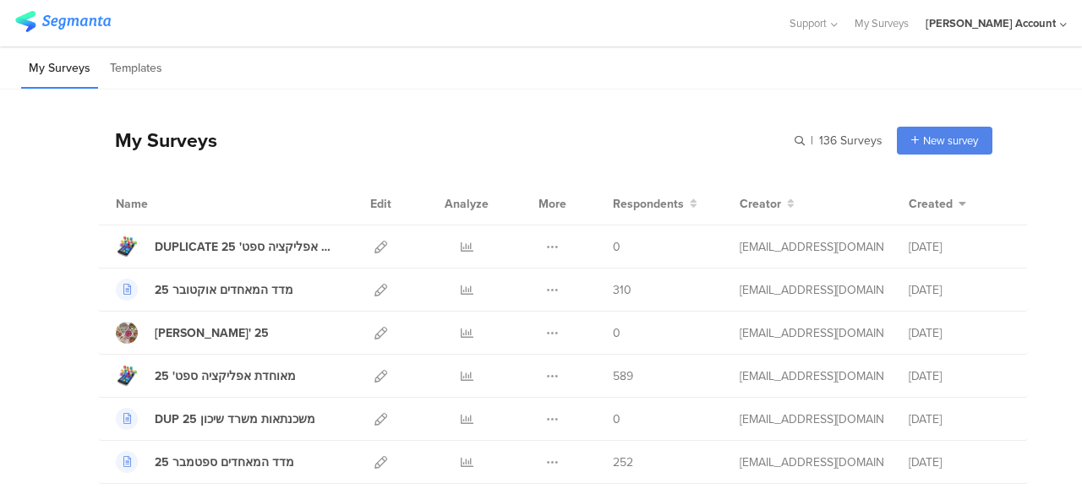
scroll to position [676, 0]
